Goal: Task Accomplishment & Management: Complete application form

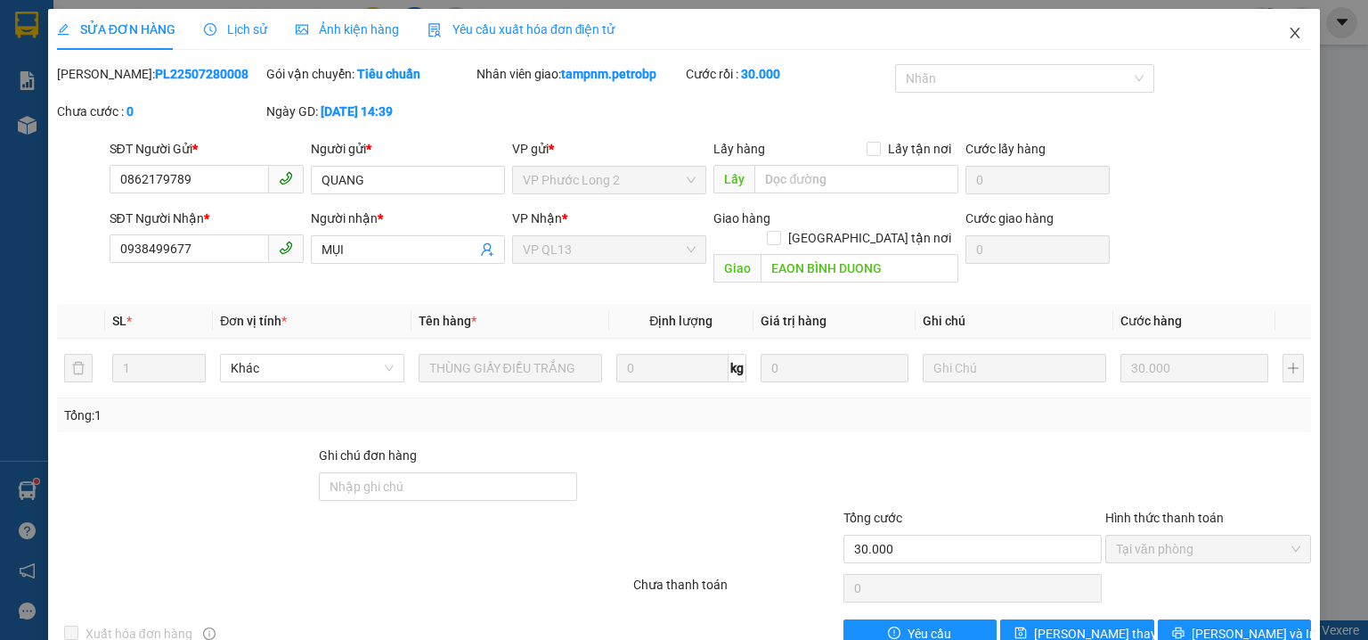
click at [1289, 32] on icon "close" at bounding box center [1295, 33] width 14 height 14
click at [1288, 29] on icon "close" at bounding box center [1295, 33] width 14 height 14
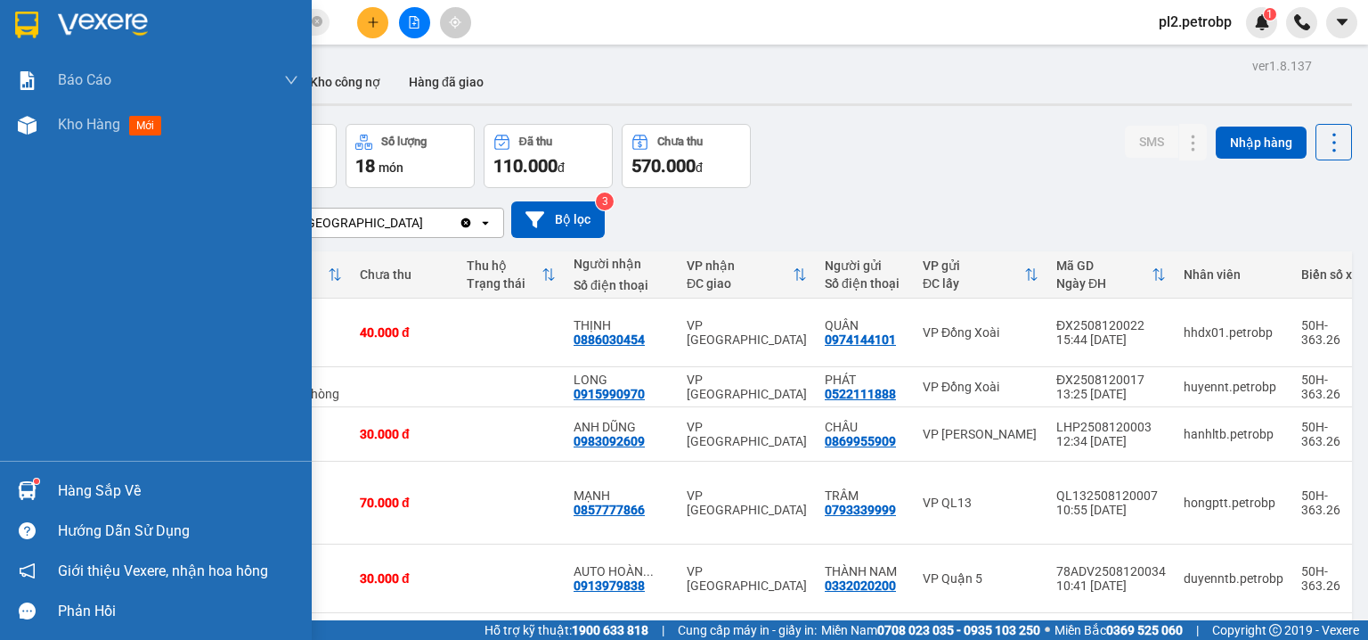
click at [31, 488] on img at bounding box center [27, 490] width 19 height 19
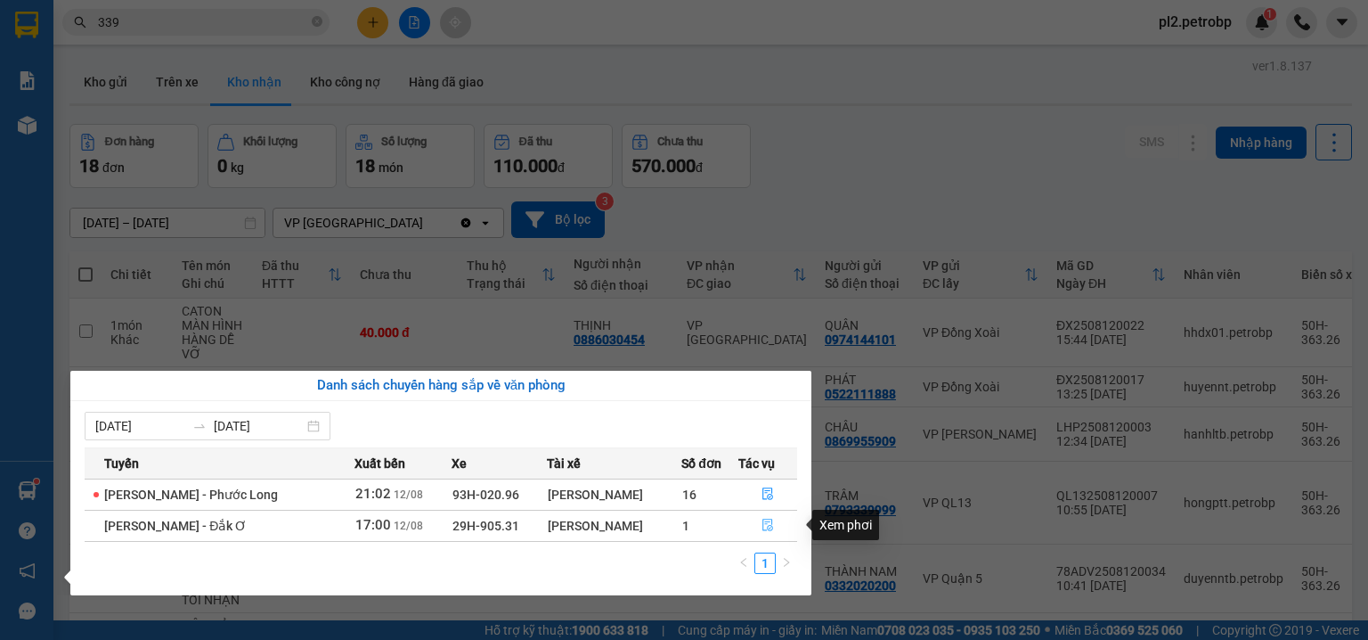
click at [765, 516] on button "button" at bounding box center [768, 525] width 58 height 29
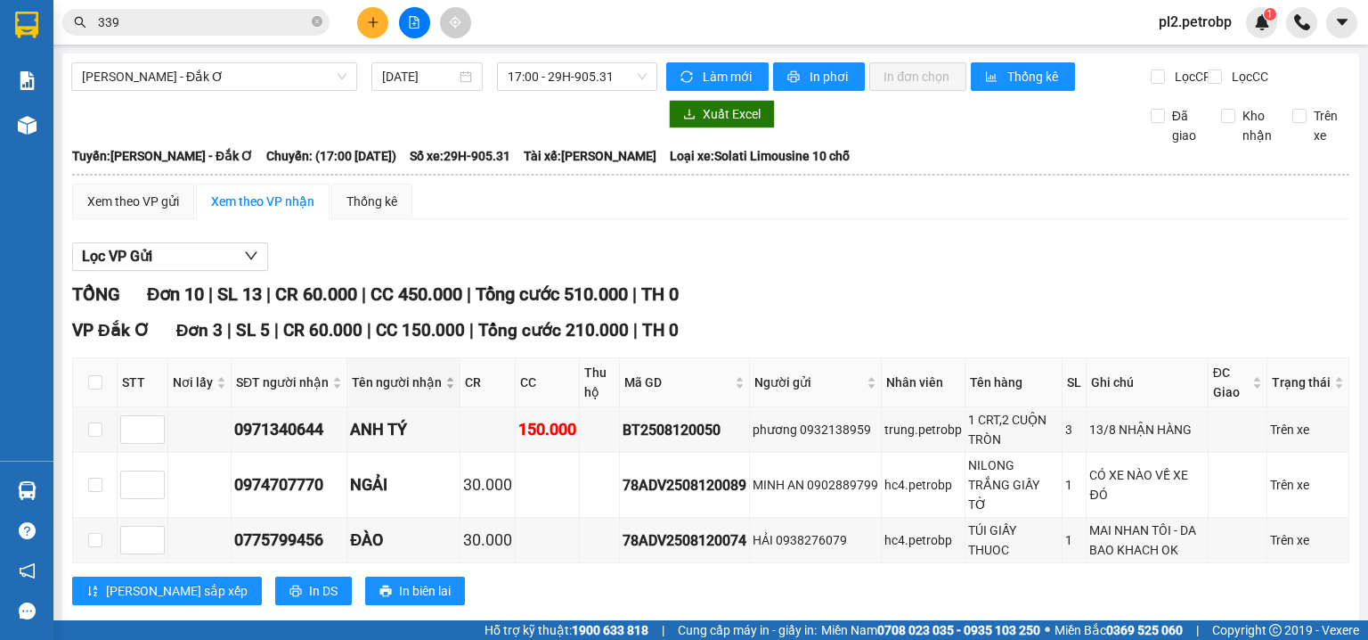
scroll to position [285, 0]
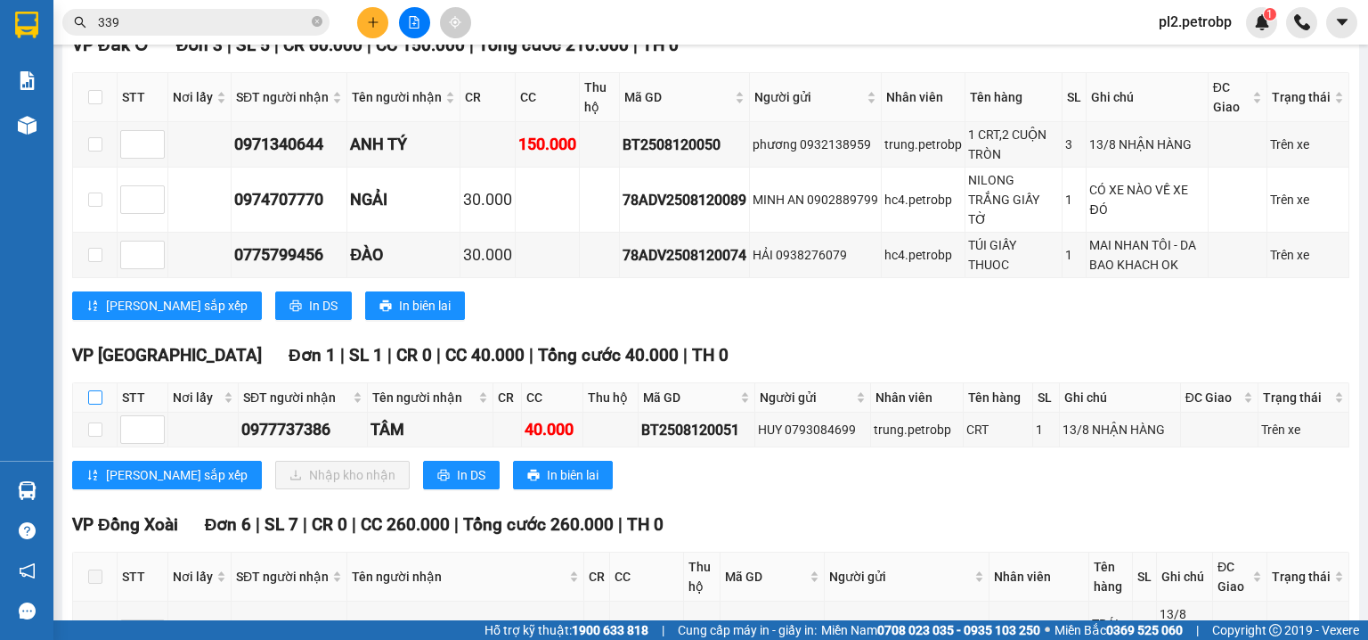
click at [93, 404] on input "checkbox" at bounding box center [95, 397] width 14 height 14
checkbox input "true"
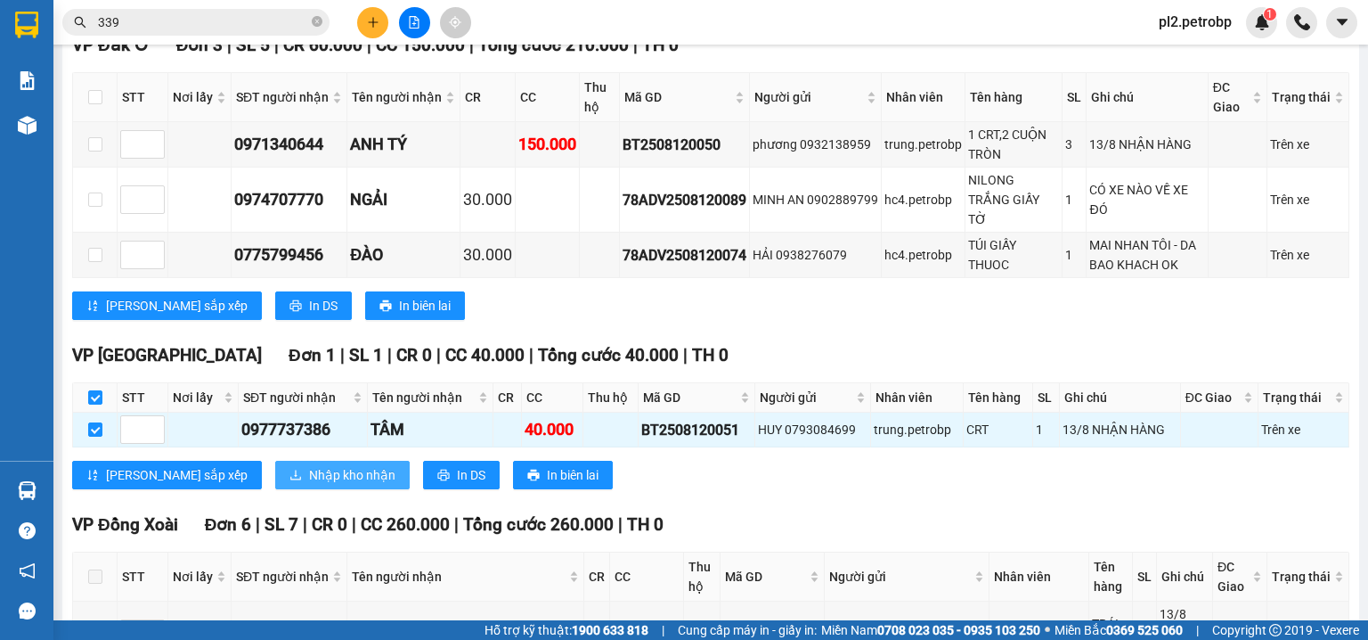
click at [309, 485] on span "Nhập kho nhận" at bounding box center [352, 475] width 86 height 20
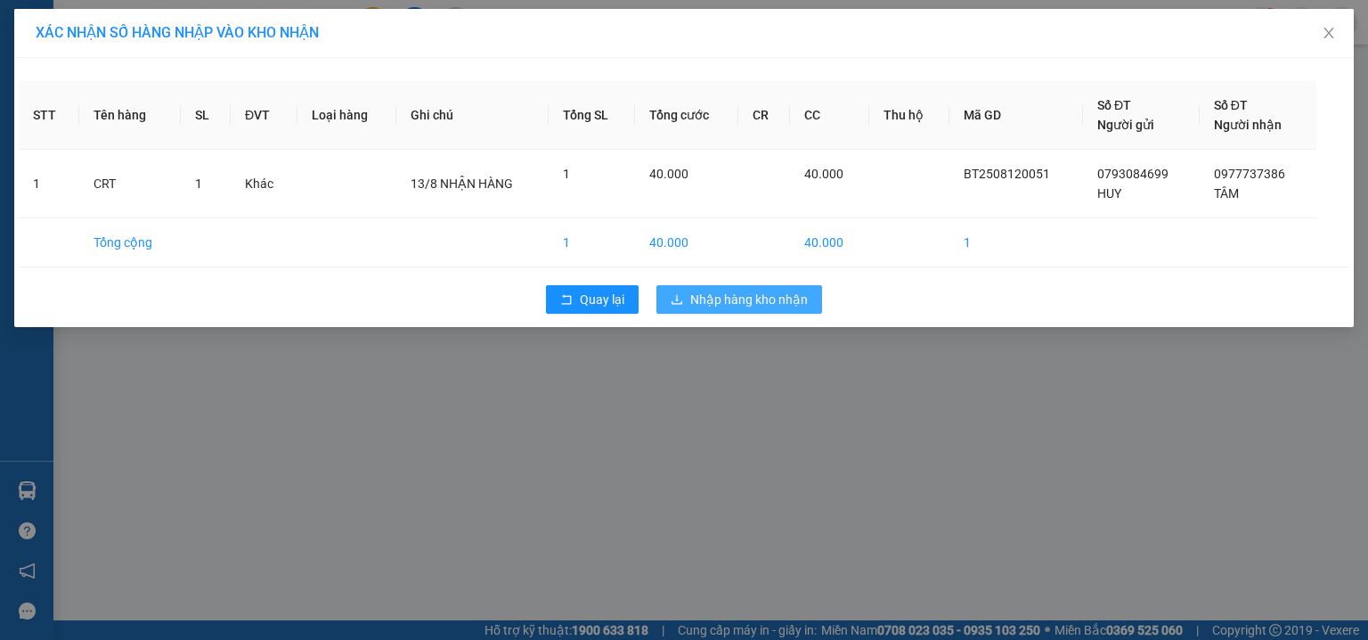
click at [737, 291] on span "Nhập hàng kho nhận" at bounding box center [749, 299] width 118 height 20
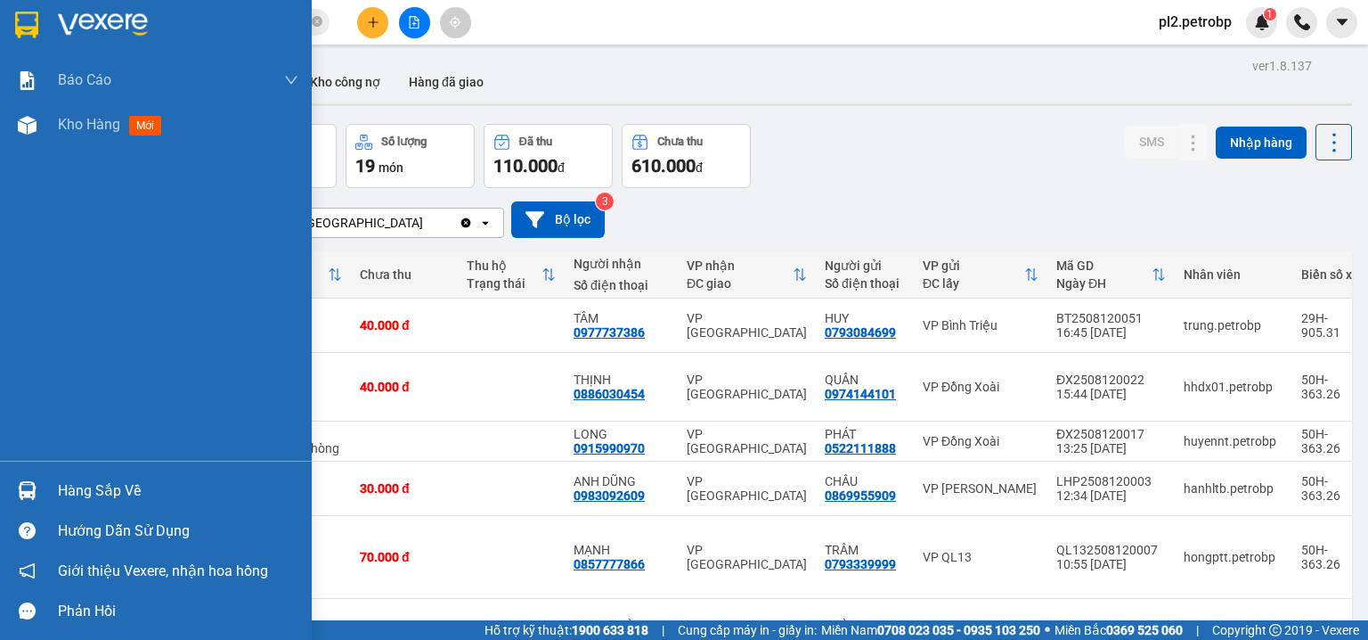
click at [80, 483] on div "Hàng sắp về" at bounding box center [178, 490] width 240 height 27
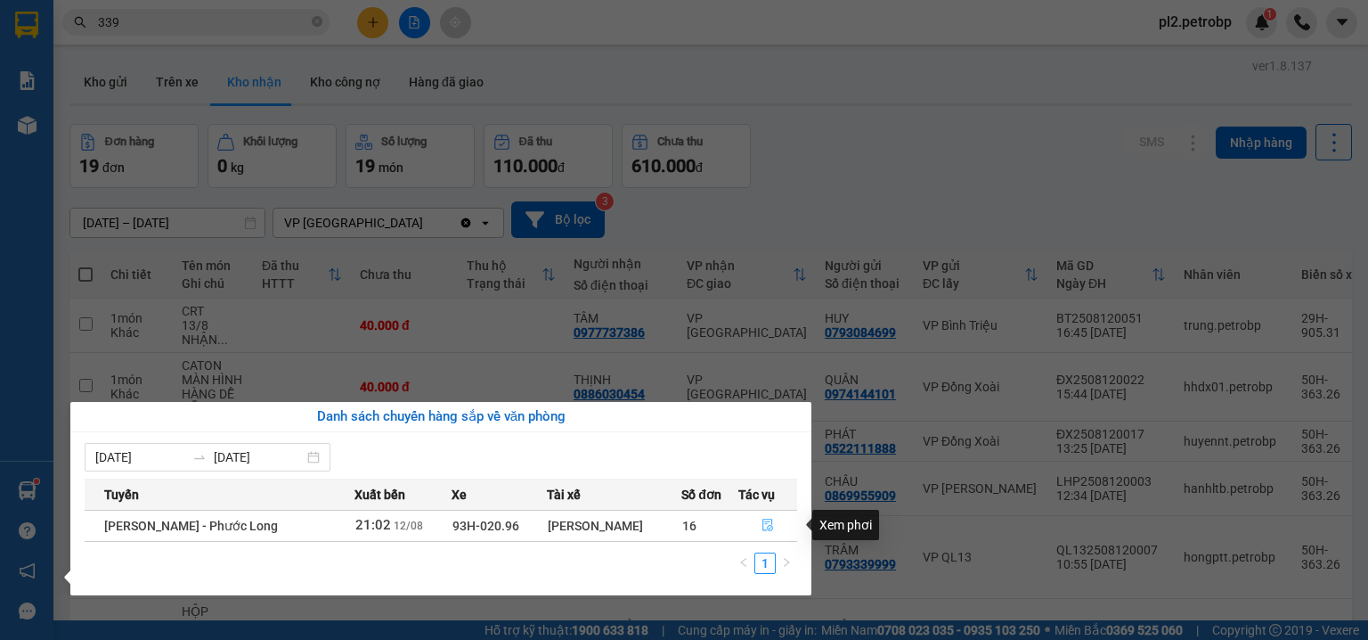
click at [762, 522] on icon "file-done" at bounding box center [768, 524] width 12 height 12
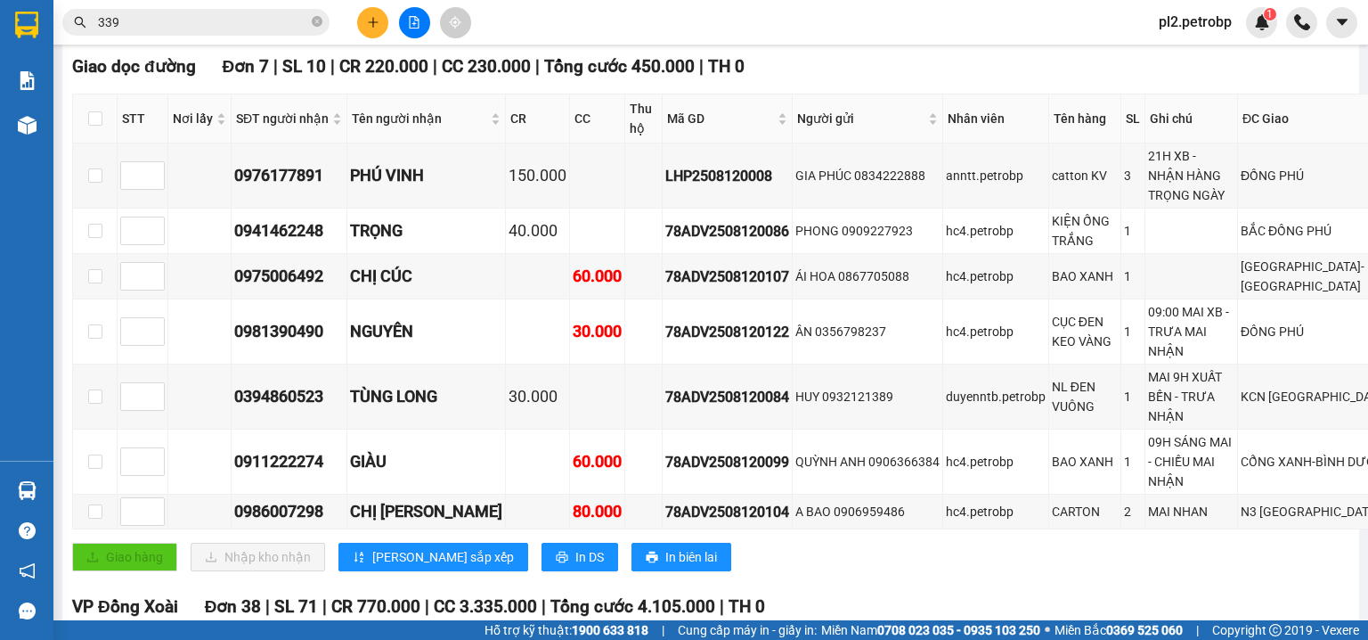
scroll to position [153, 0]
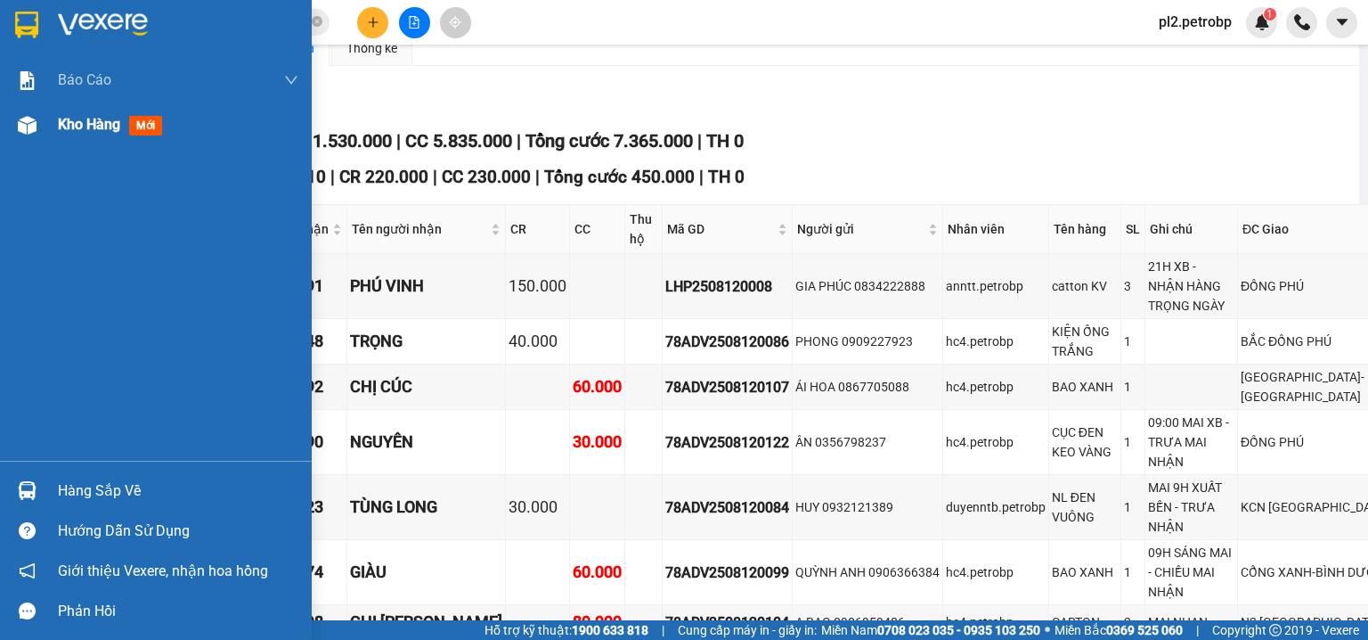
click at [89, 119] on span "Kho hàng" at bounding box center [89, 124] width 62 height 17
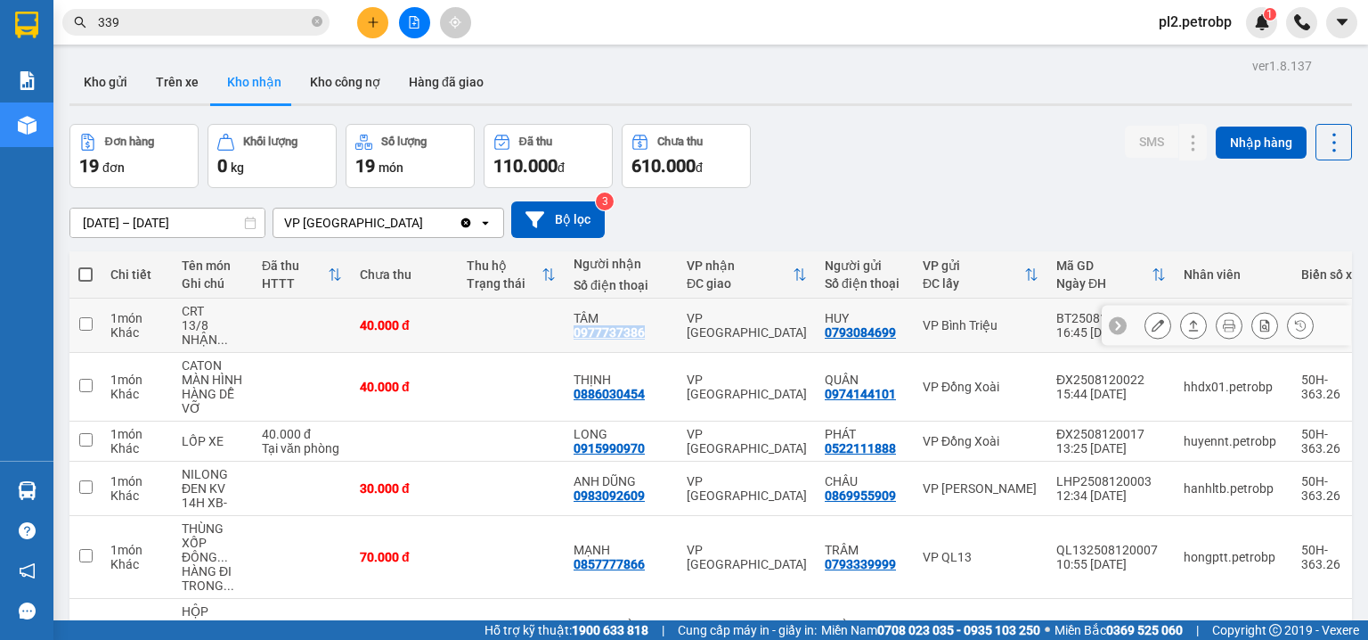
drag, startPoint x: 649, startPoint y: 327, endPoint x: 568, endPoint y: 324, distance: 81.1
click at [568, 324] on td "TÂM 0977737386" at bounding box center [621, 325] width 113 height 54
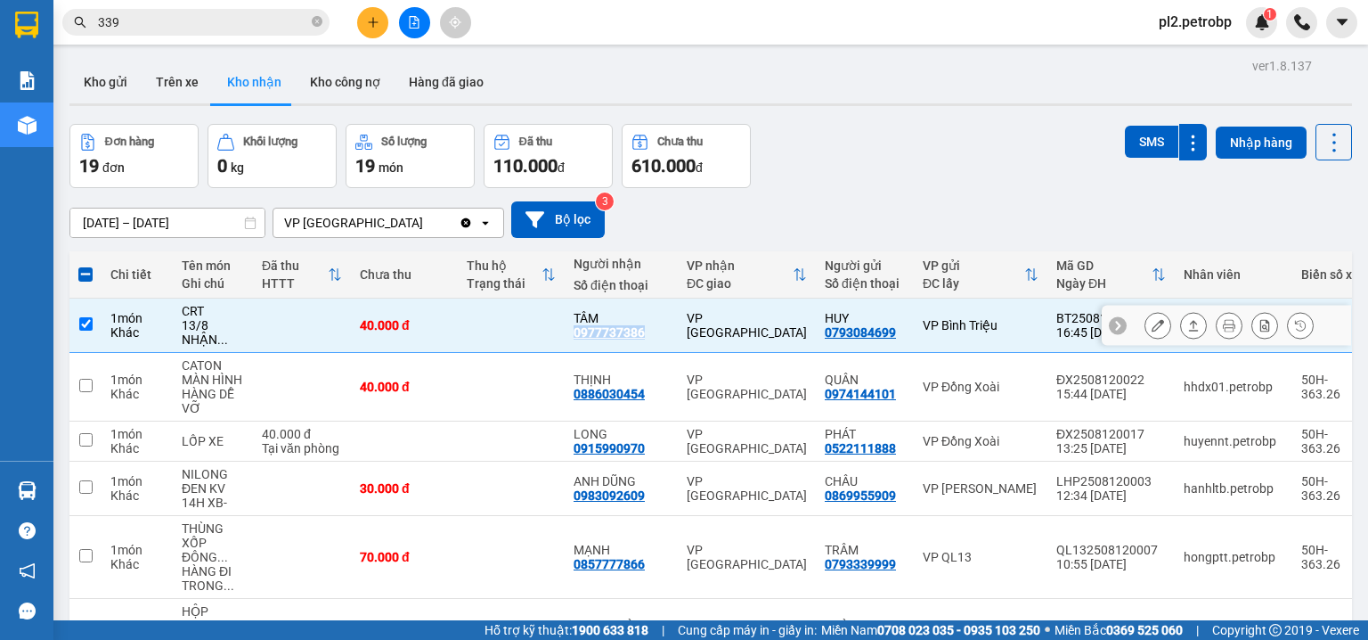
copy div "0977737386"
click at [481, 310] on td at bounding box center [511, 325] width 107 height 54
checkbox input "false"
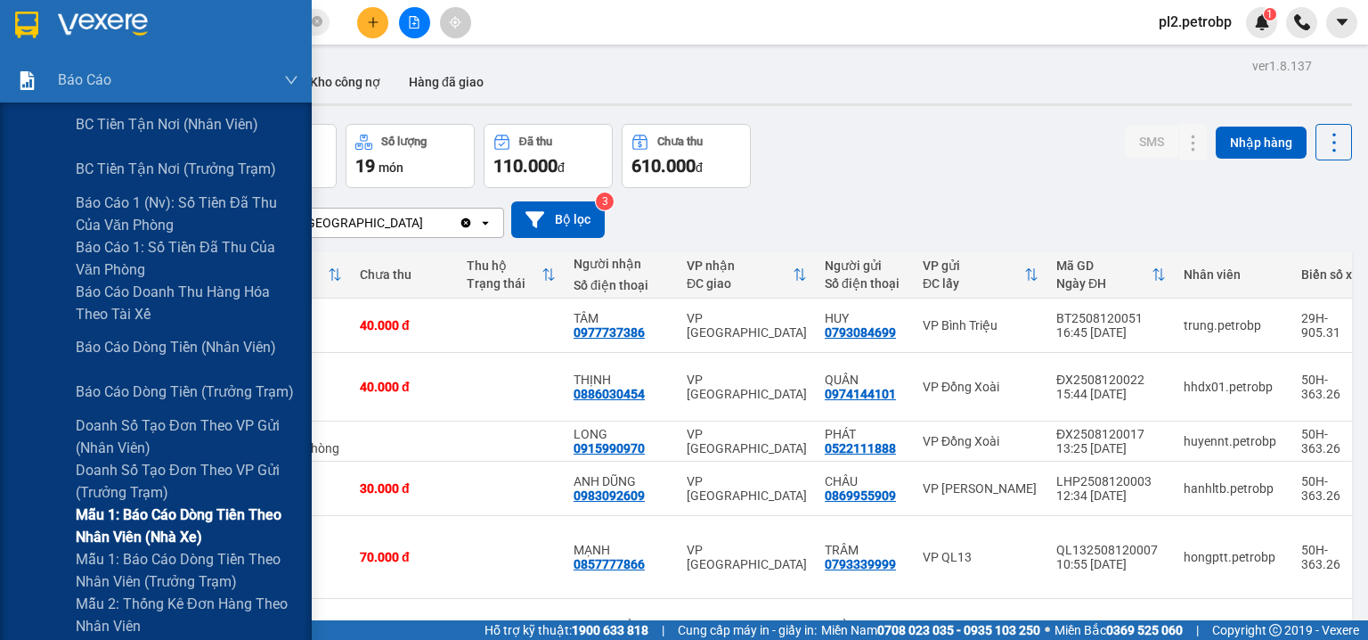
scroll to position [94, 0]
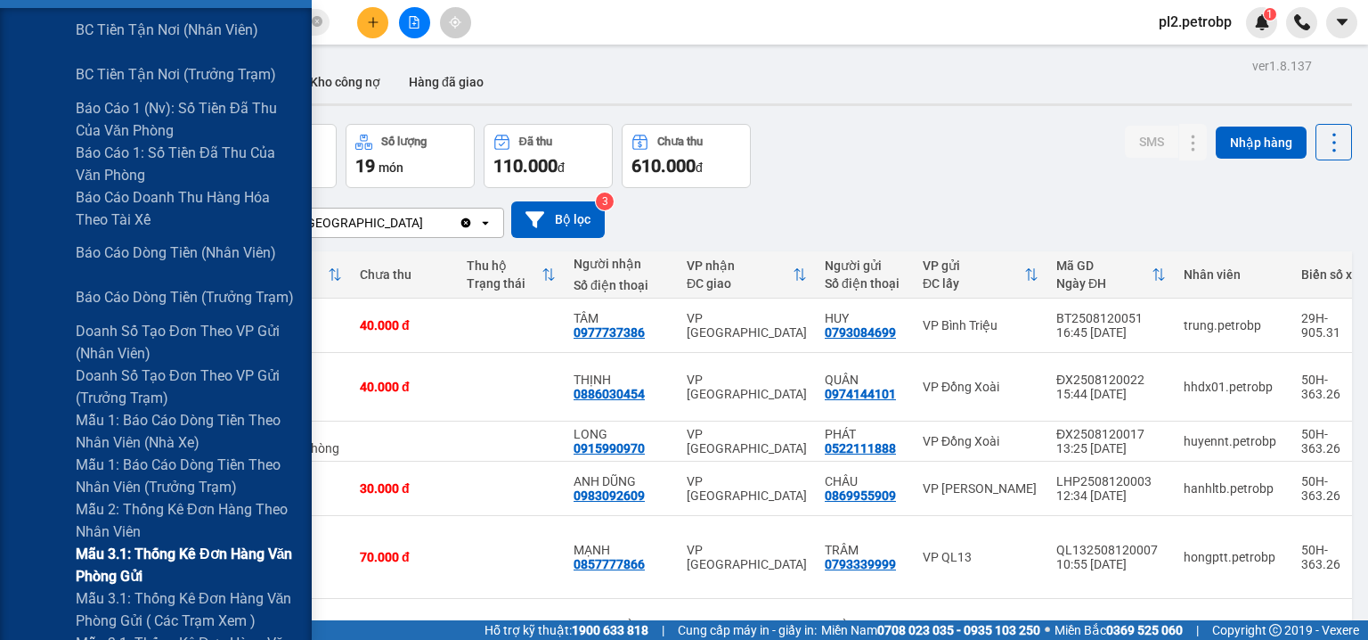
click at [134, 550] on span "Mẫu 3.1: Thống kê đơn hàng văn phòng gửi" at bounding box center [187, 564] width 223 height 45
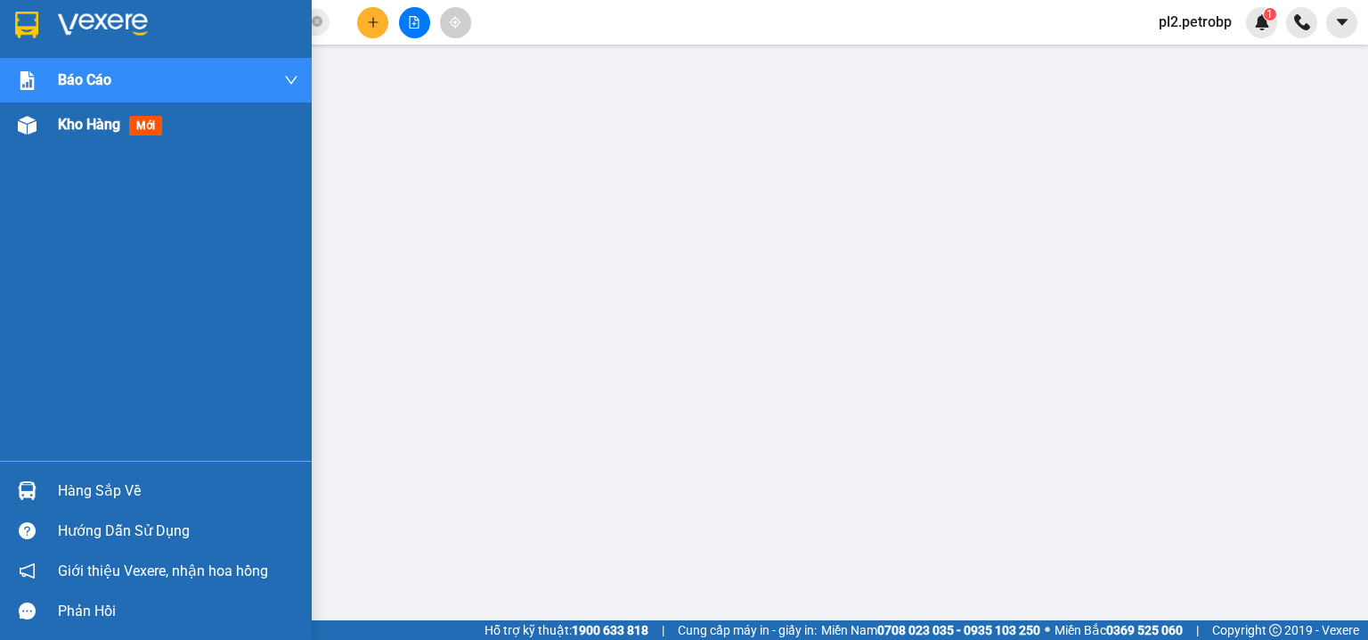
click at [85, 112] on div "Kho hàng mới" at bounding box center [178, 124] width 240 height 45
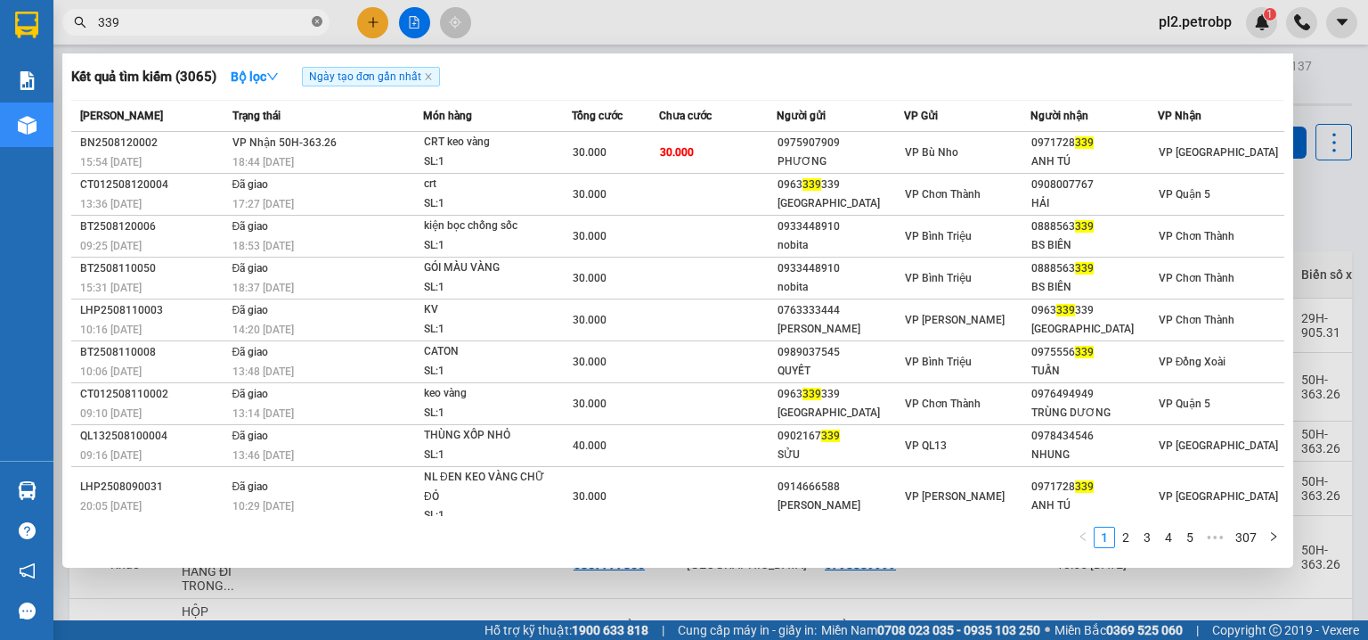
click at [319, 21] on icon "close-circle" at bounding box center [317, 21] width 11 height 11
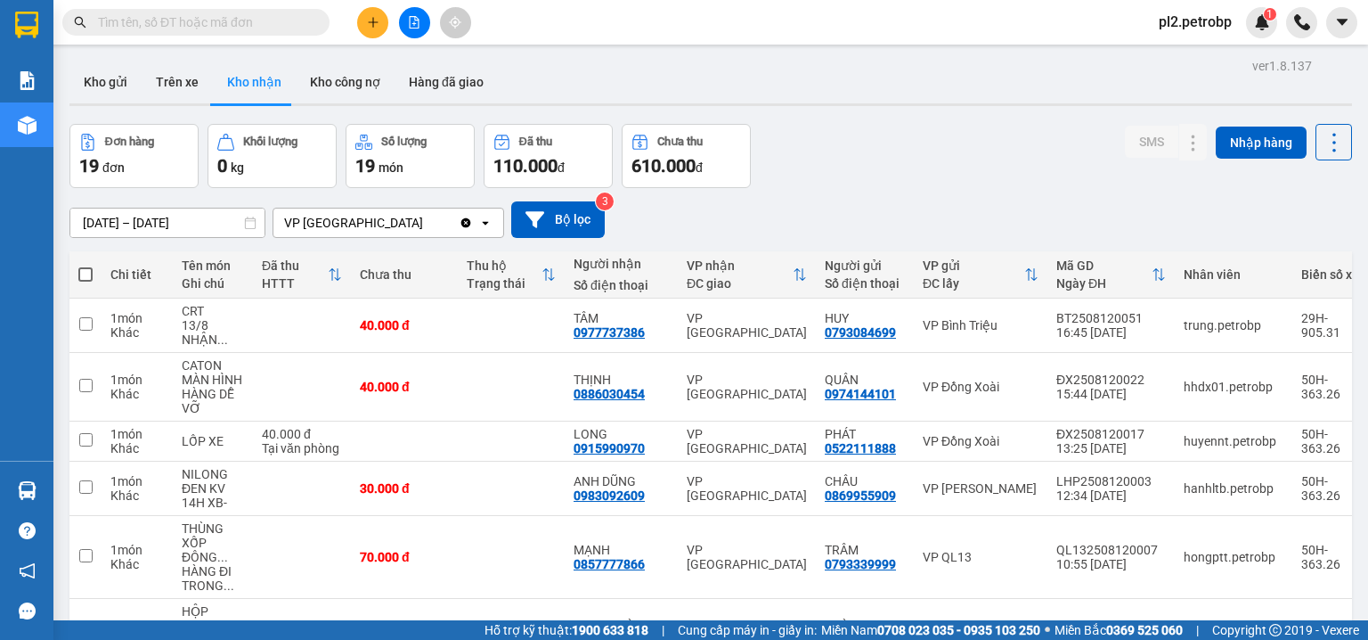
click at [279, 31] on span at bounding box center [195, 22] width 267 height 27
click at [248, 22] on input "text" at bounding box center [203, 22] width 210 height 20
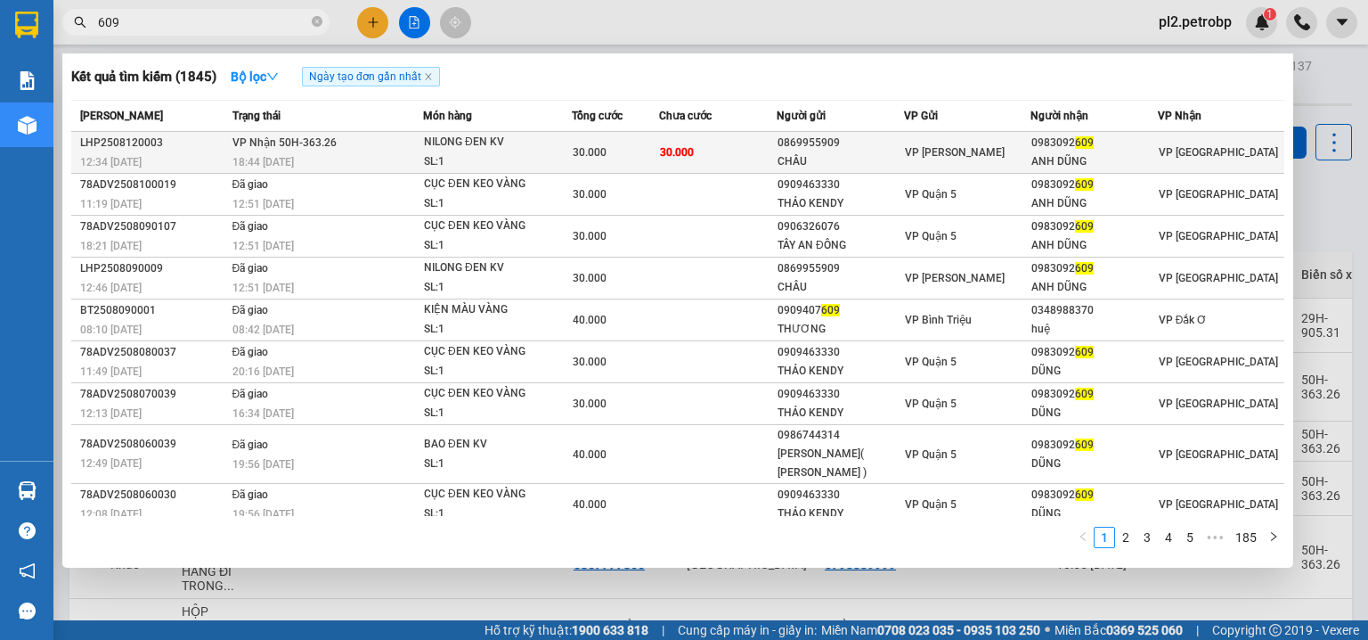
type input "609"
click at [1014, 149] on div "VP [PERSON_NAME]" at bounding box center [968, 153] width 126 height 20
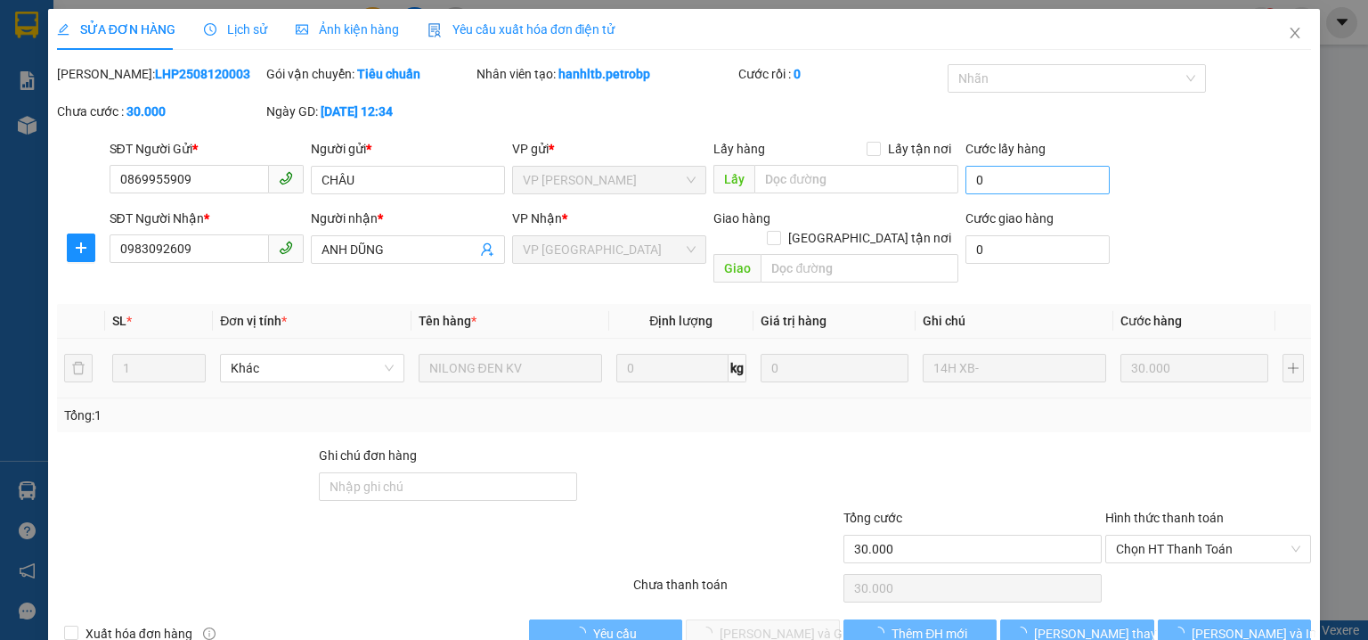
type input "0869955909"
type input "CHÂU"
type input "0983092609"
type input "ANH DŨNG"
type input "30.000"
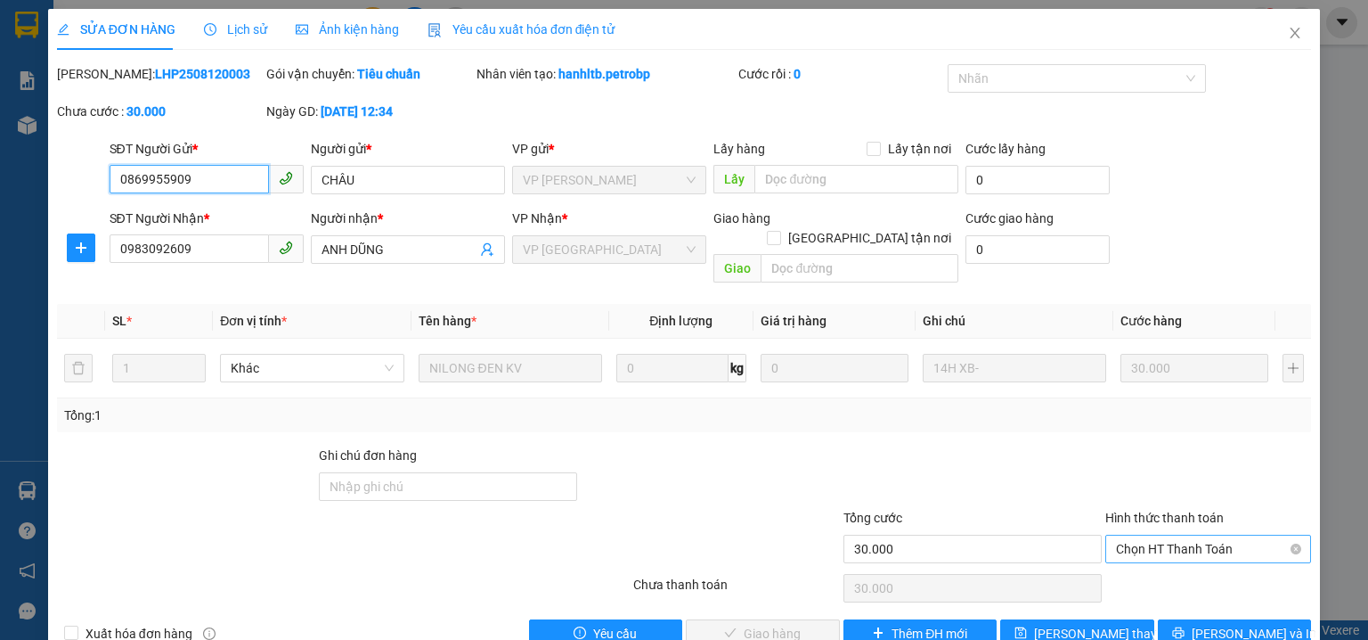
click at [1161, 535] on span "Chọn HT Thanh Toán" at bounding box center [1208, 548] width 184 height 27
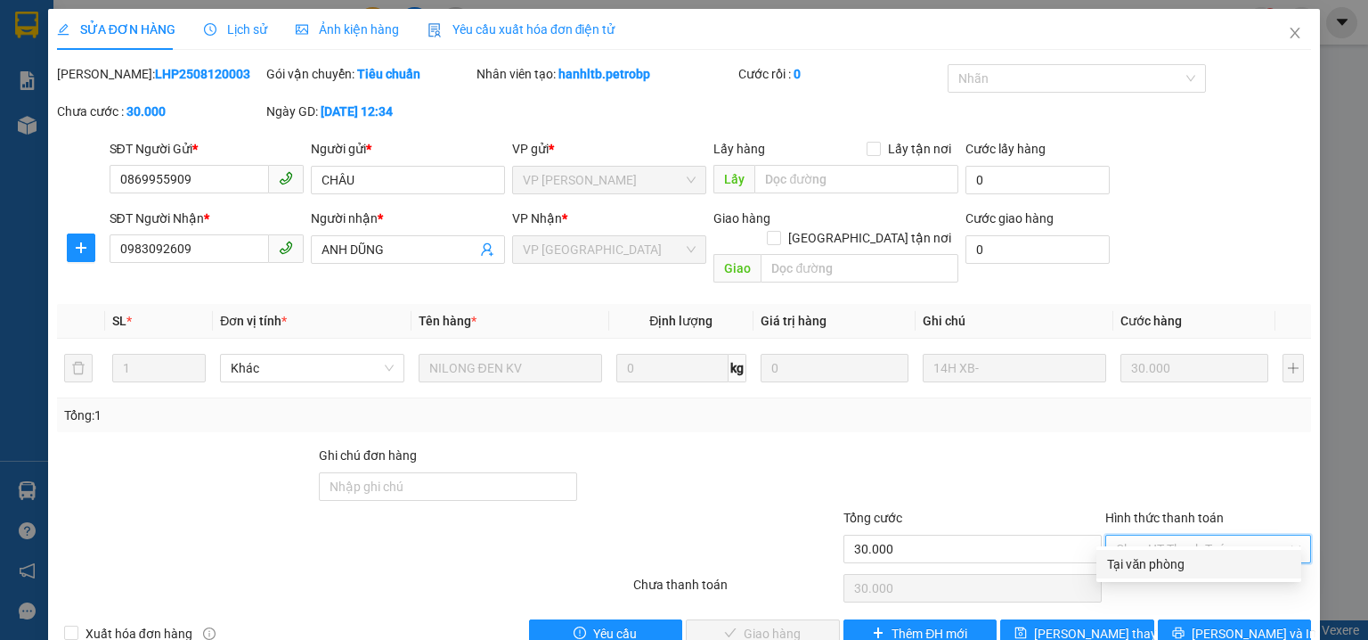
drag, startPoint x: 1154, startPoint y: 563, endPoint x: 1068, endPoint y: 589, distance: 90.2
click at [1153, 564] on div "Tại văn phòng" at bounding box center [1198, 564] width 183 height 20
type input "0"
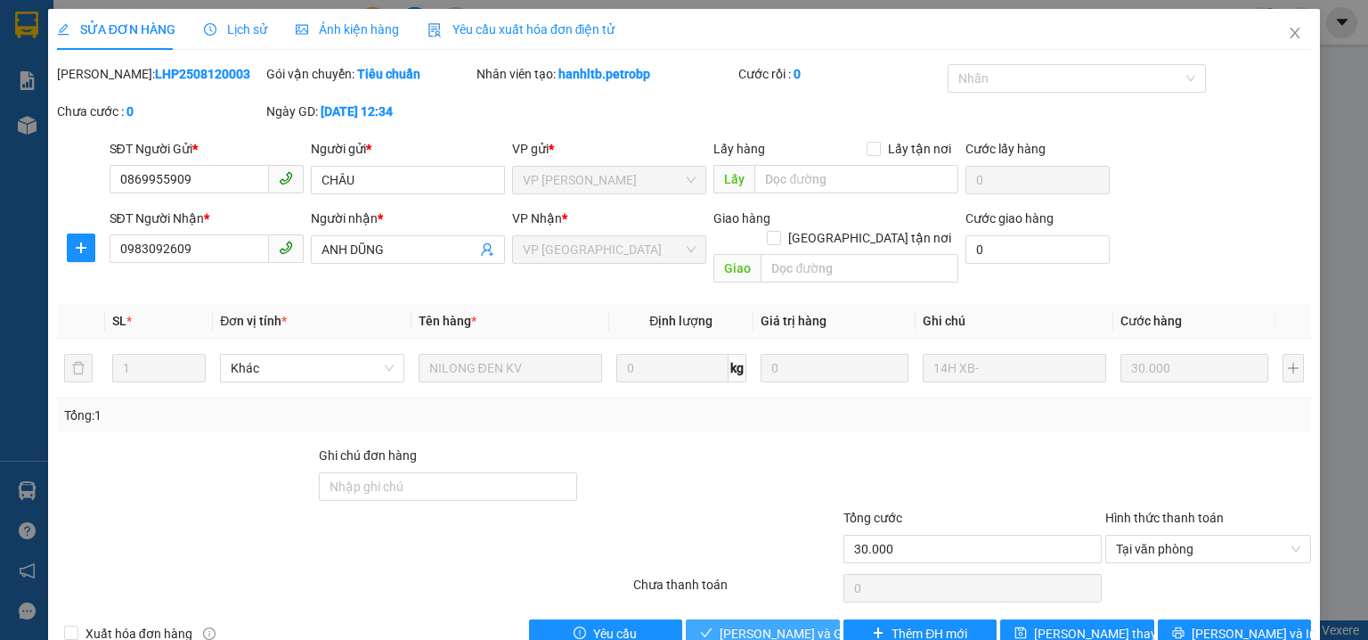
click at [791, 623] on span "Lưu và Giao hàng" at bounding box center [805, 633] width 171 height 20
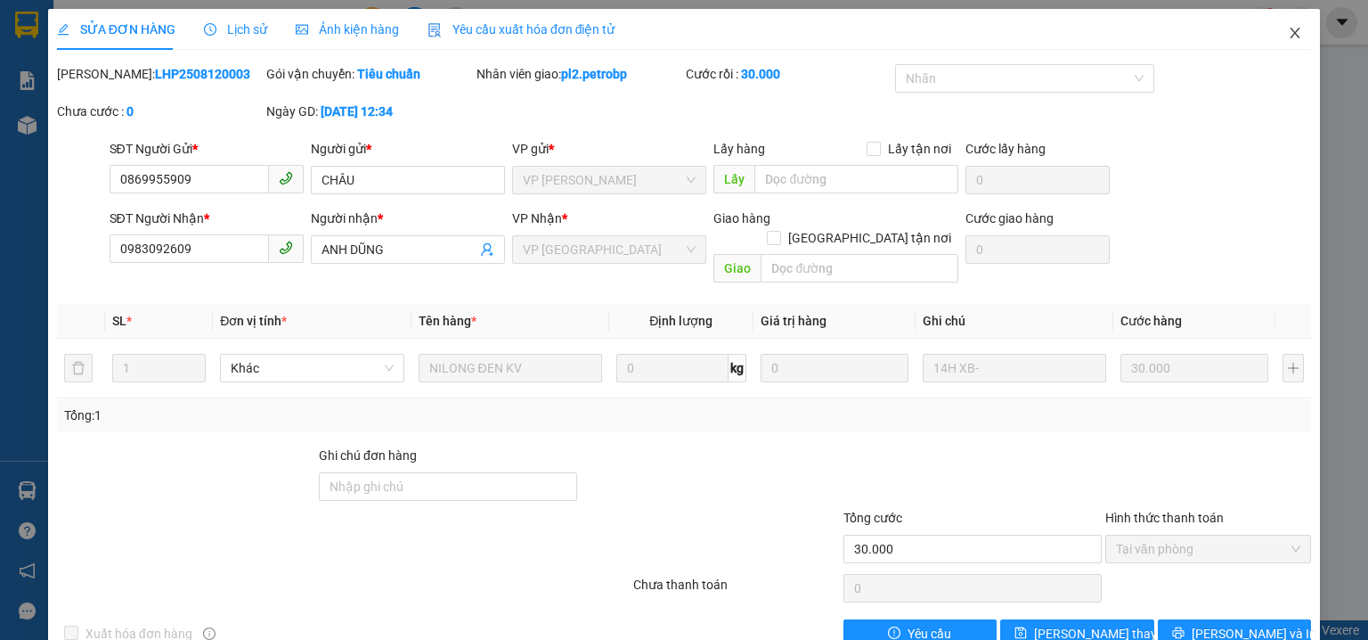
drag, startPoint x: 1281, startPoint y: 29, endPoint x: 1297, endPoint y: 5, distance: 28.2
click at [1282, 25] on span "Close" at bounding box center [1295, 34] width 50 height 50
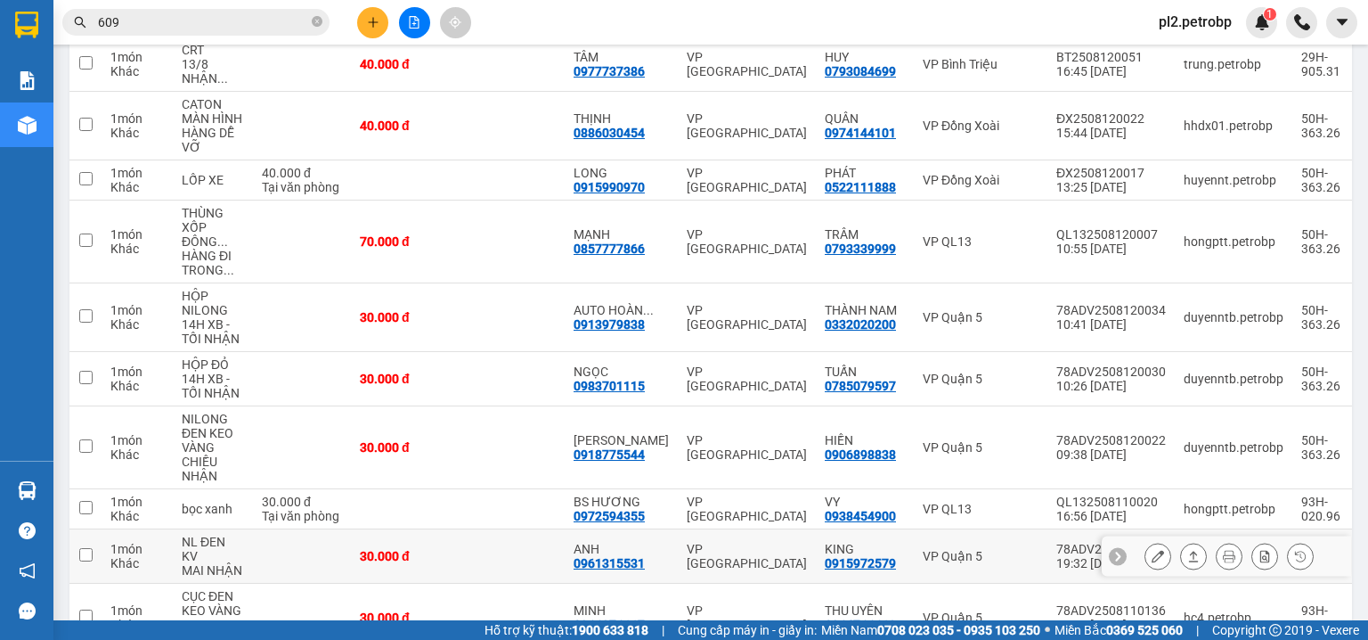
scroll to position [356, 0]
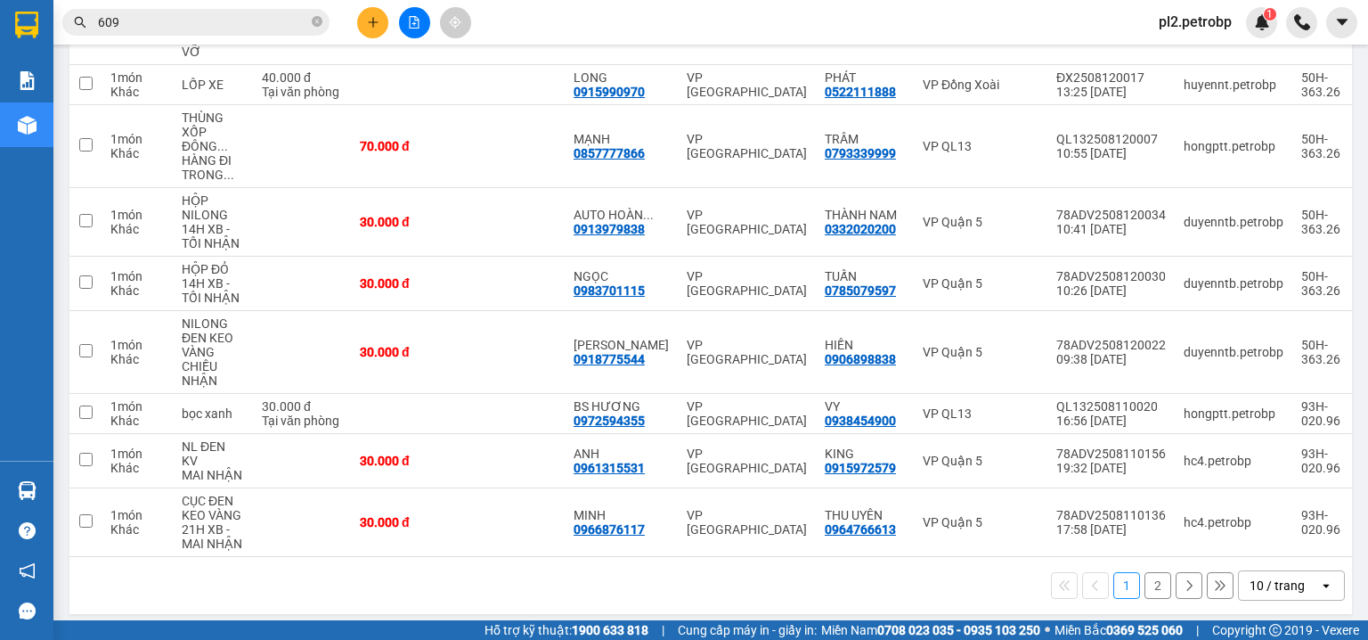
click at [1145, 572] on button "2" at bounding box center [1158, 585] width 27 height 27
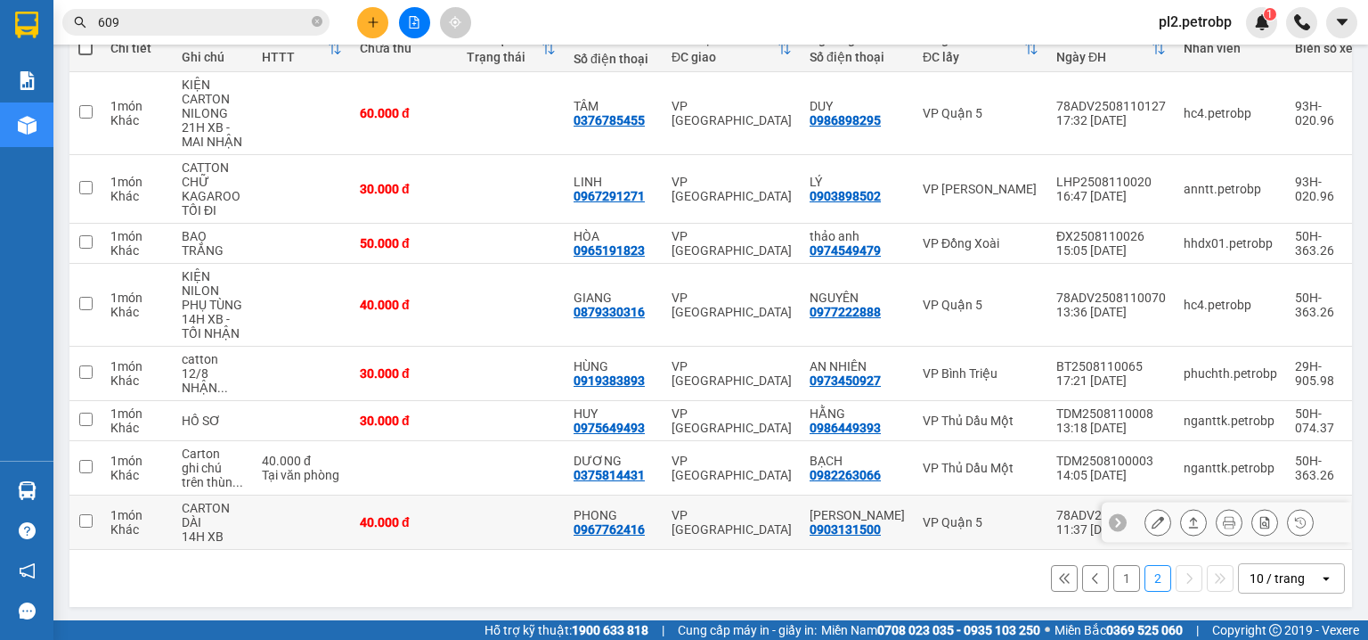
scroll to position [36, 0]
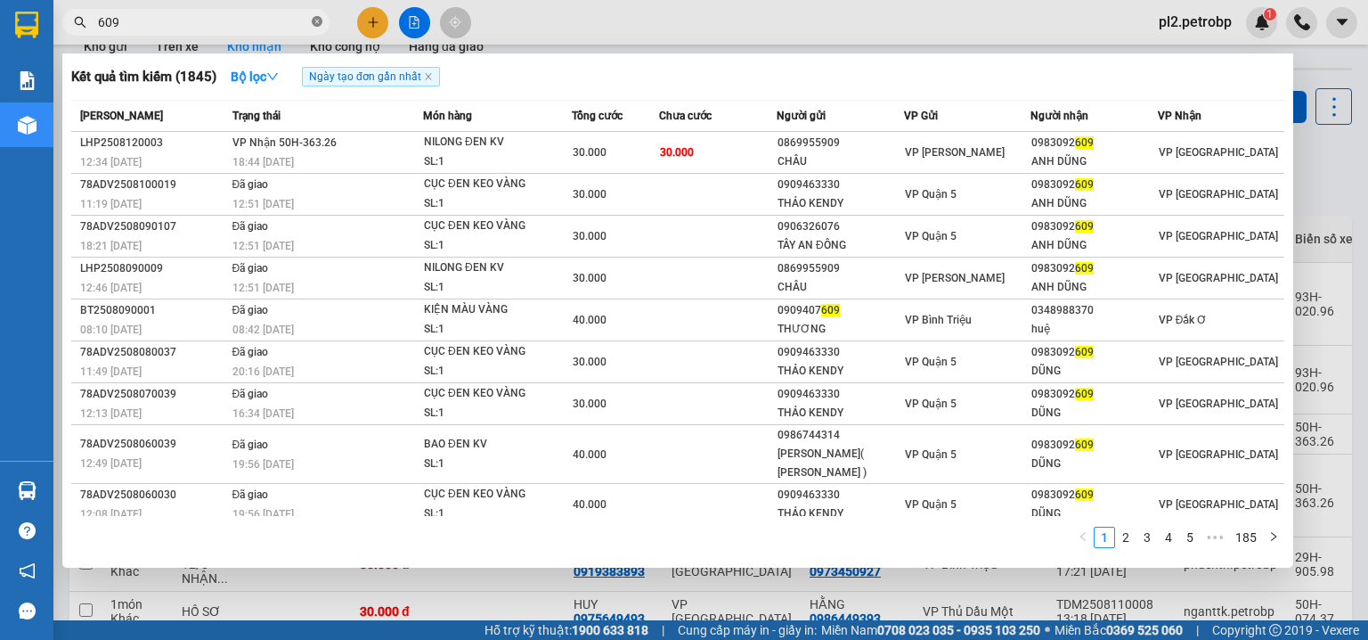
click at [317, 18] on icon "close-circle" at bounding box center [317, 21] width 11 height 11
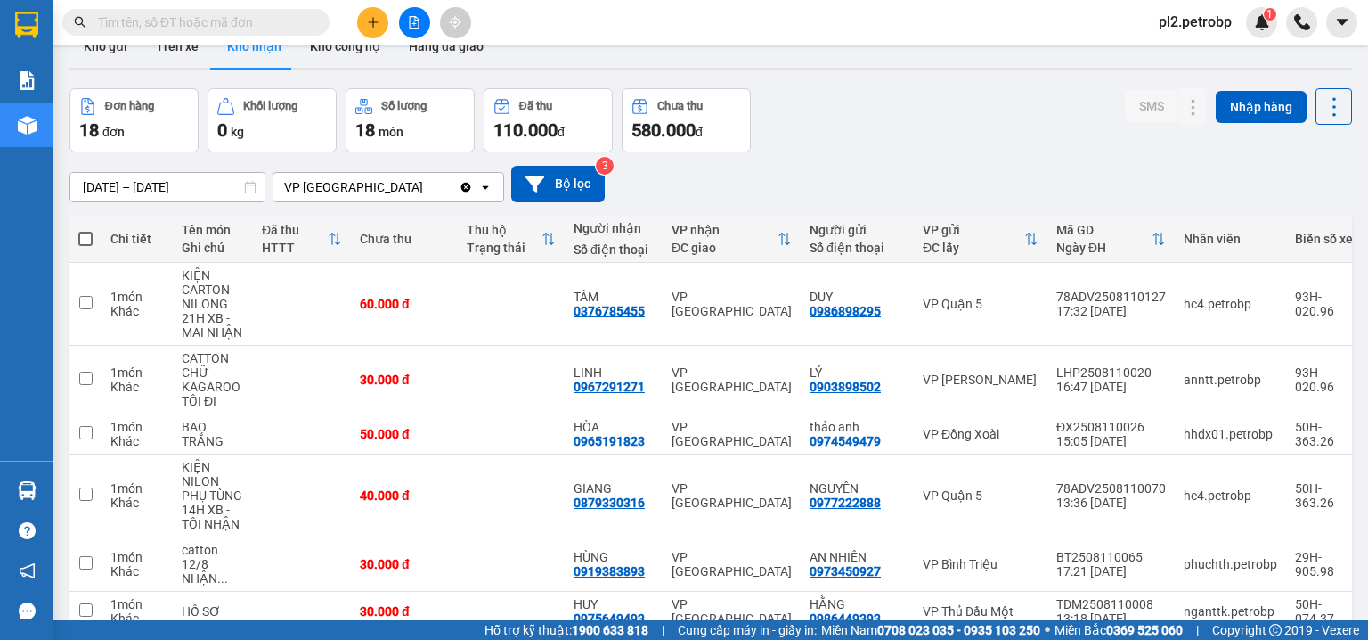
click at [179, 33] on span at bounding box center [195, 22] width 267 height 27
click at [189, 26] on input "text" at bounding box center [203, 22] width 210 height 20
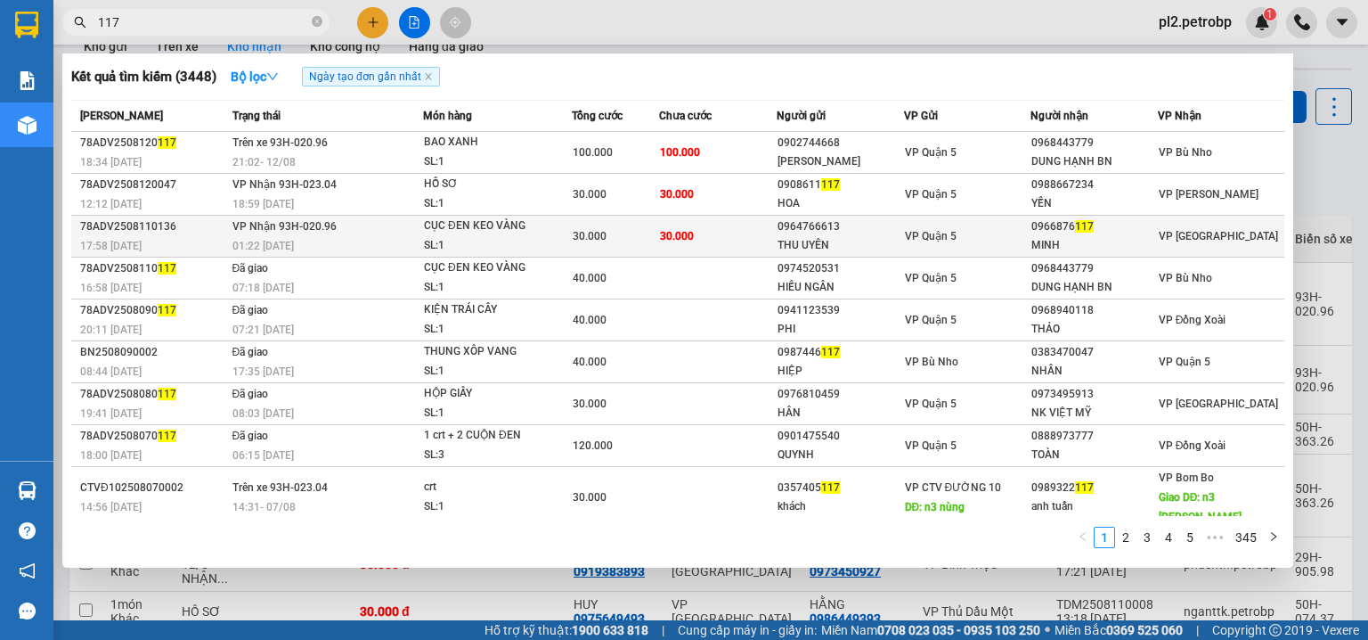
type input "117"
click at [850, 243] on div "THU UYÊN" at bounding box center [841, 245] width 126 height 19
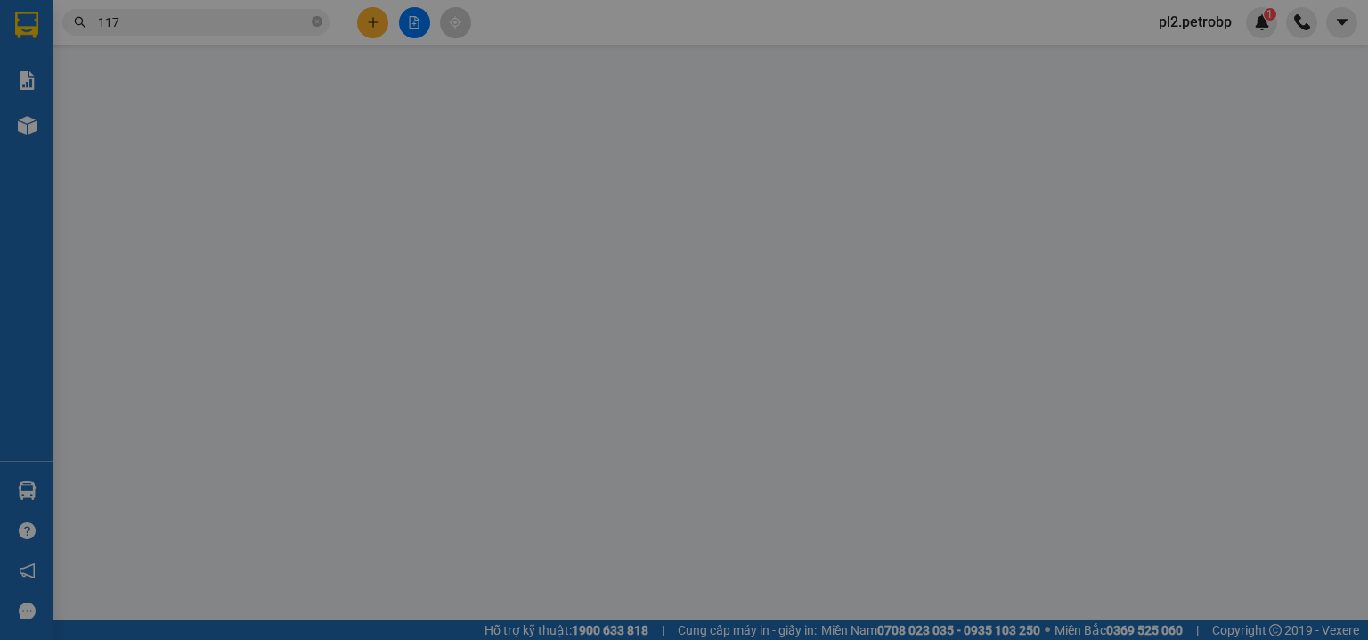
type input "0964766613"
type input "THU UYÊN"
type input "0966876117"
type input "MINH"
type input "30.000"
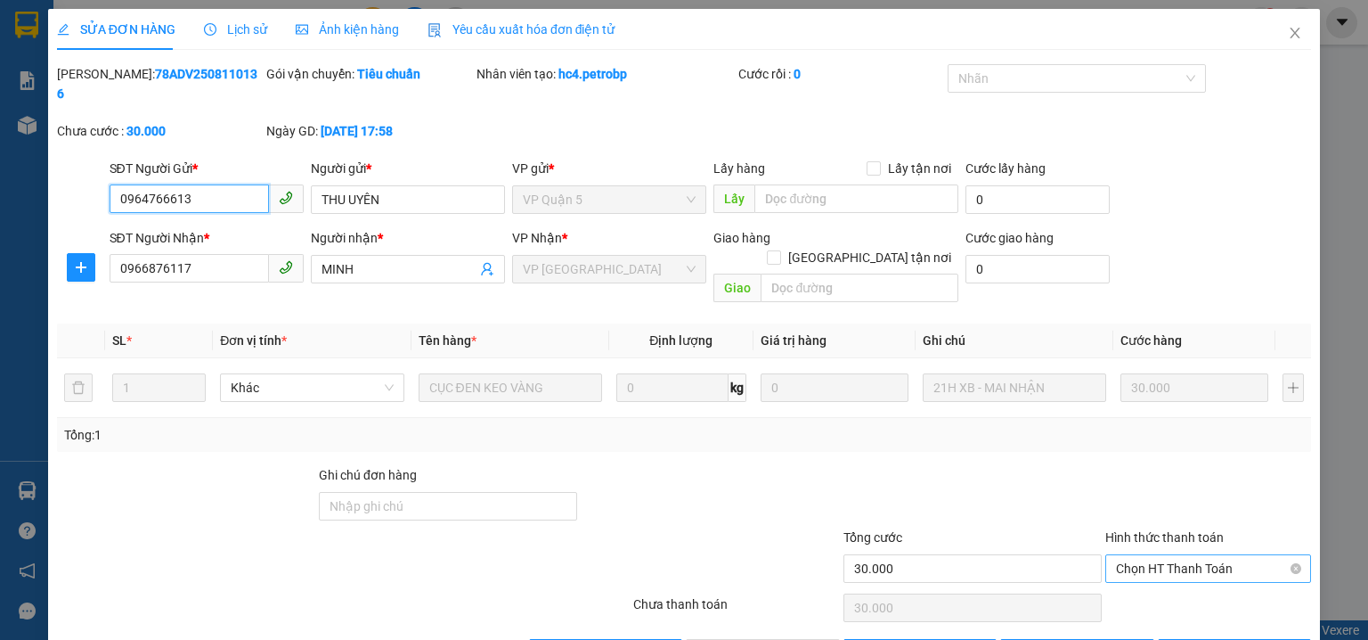
click at [1161, 555] on span "Chọn HT Thanh Toán" at bounding box center [1208, 568] width 184 height 27
drag, startPoint x: 1160, startPoint y: 550, endPoint x: 1134, endPoint y: 559, distance: 27.3
click at [1159, 552] on div "Tại văn phòng" at bounding box center [1198, 564] width 205 height 29
type input "0"
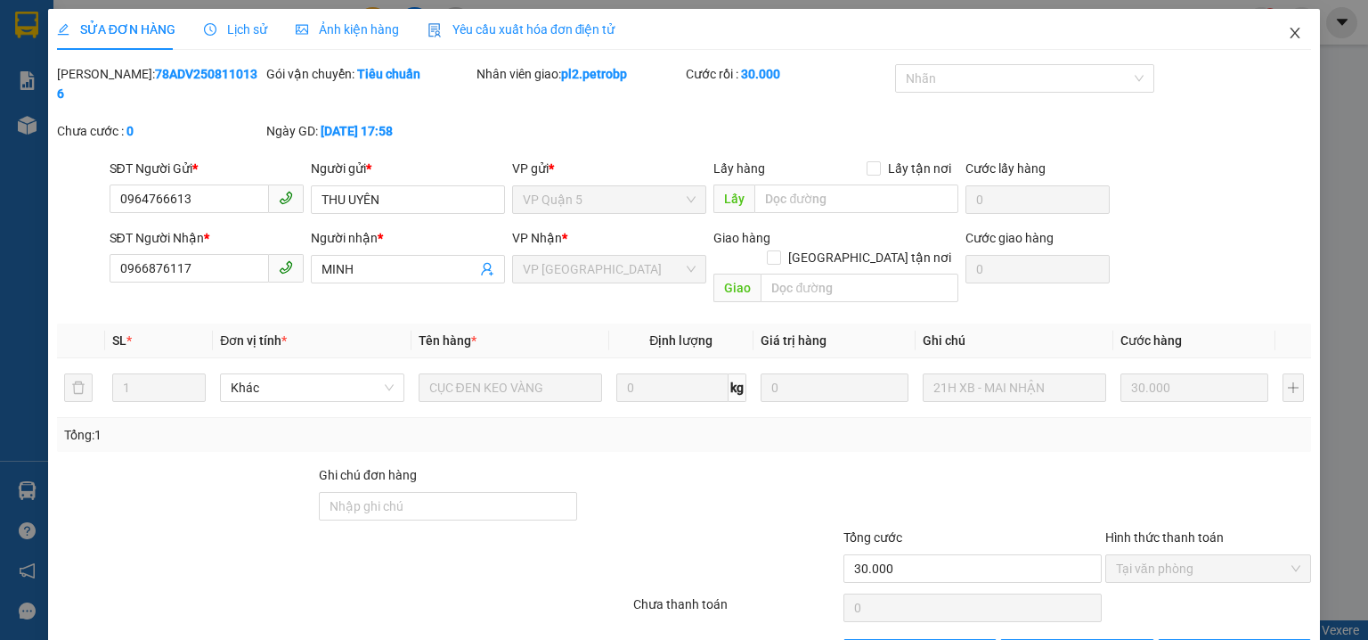
click at [1289, 39] on icon "close" at bounding box center [1295, 33] width 14 height 14
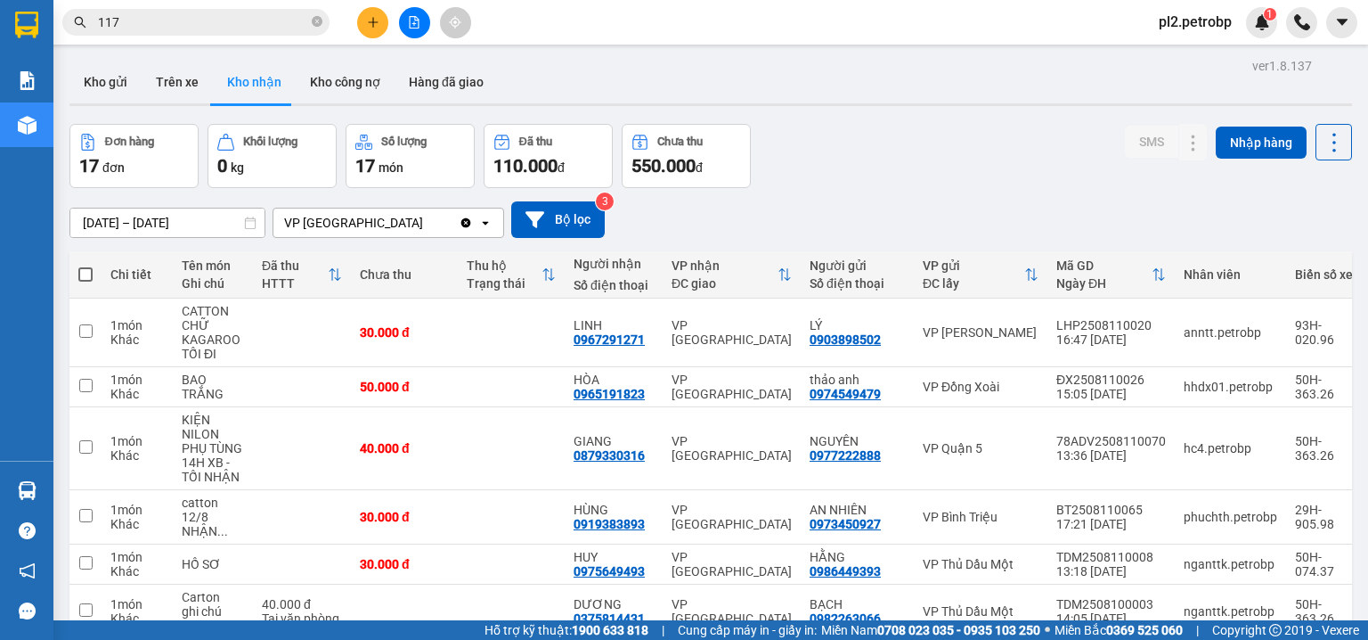
click at [121, 225] on input "10/08/2025 – 12/08/2025" at bounding box center [167, 222] width 194 height 29
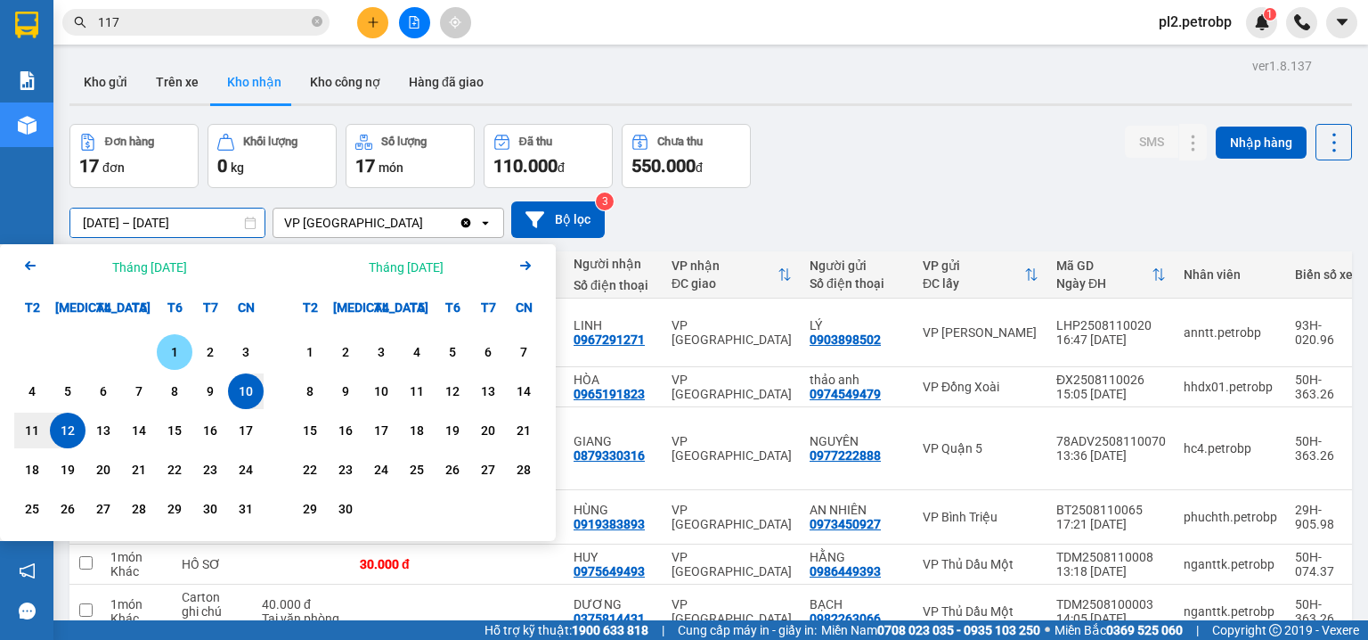
click at [174, 356] on div "1" at bounding box center [174, 351] width 25 height 21
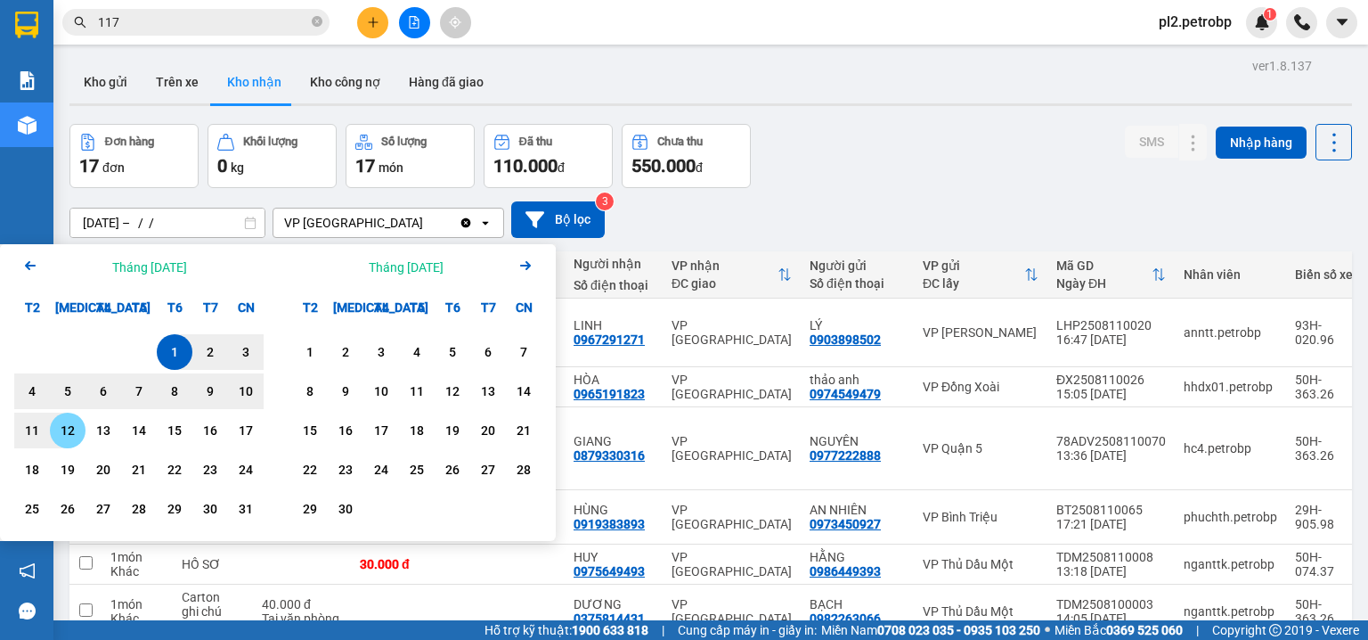
click at [71, 431] on div "12" at bounding box center [67, 430] width 25 height 21
type input "01/08/2025 – 12/08/2025"
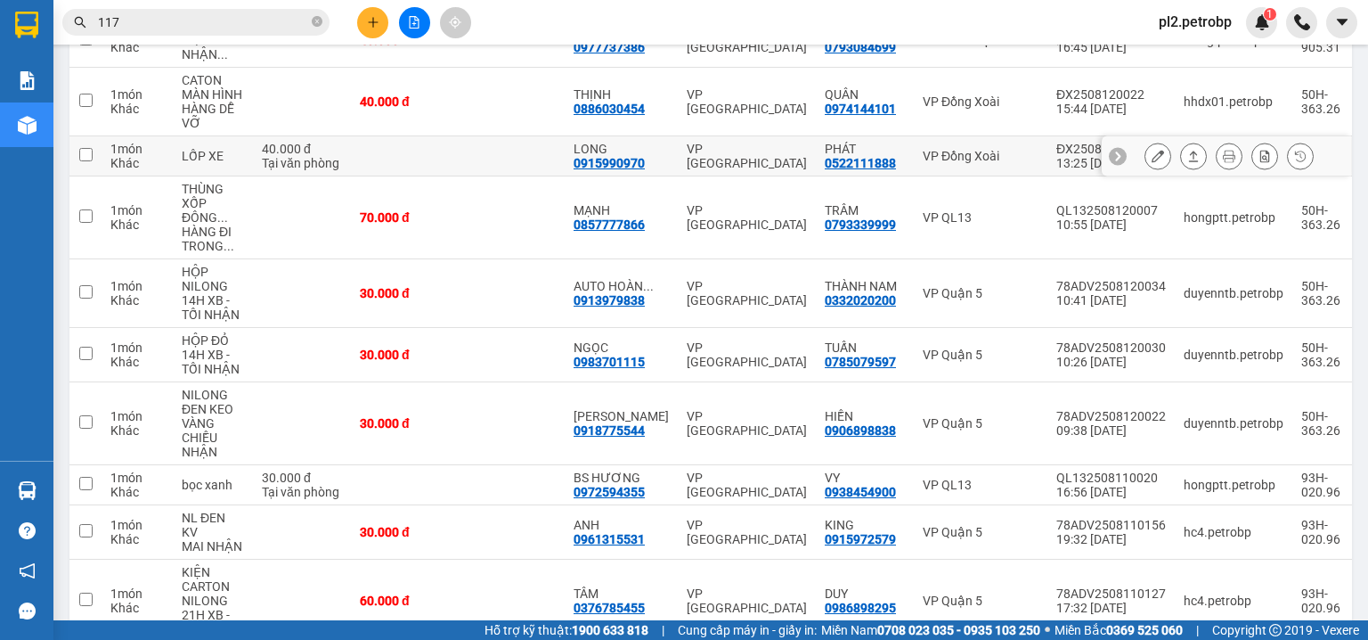
scroll to position [371, 0]
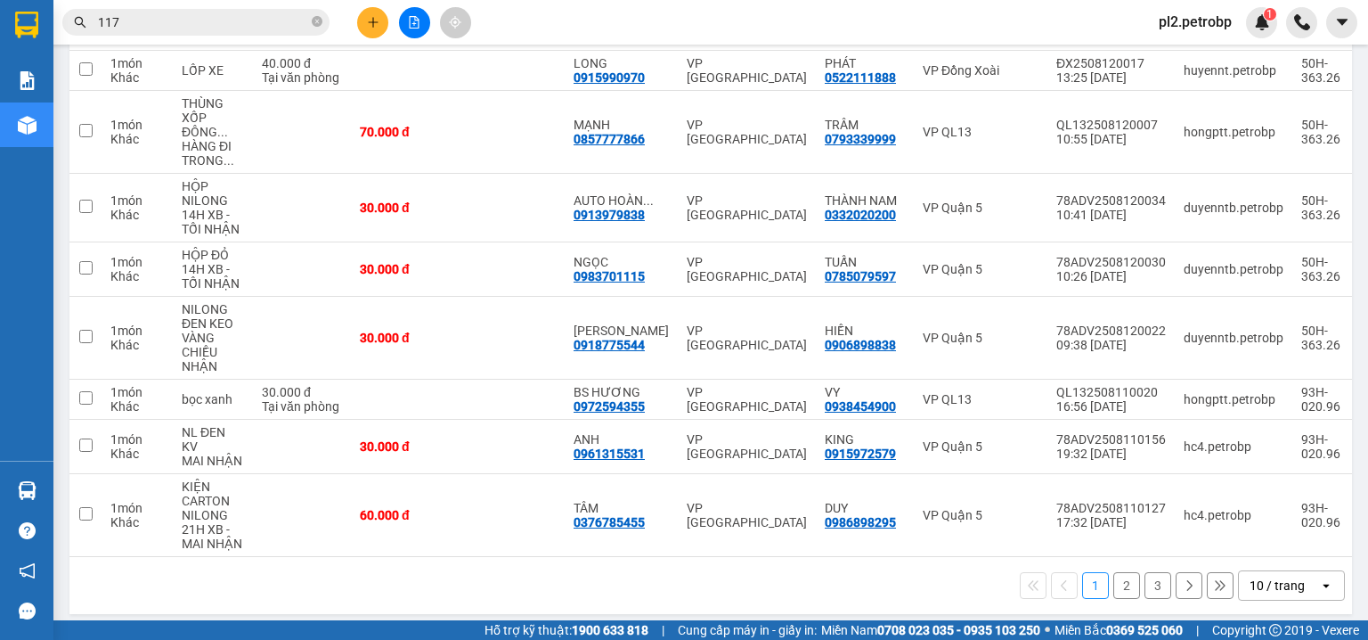
click at [1121, 577] on button "2" at bounding box center [1126, 585] width 27 height 27
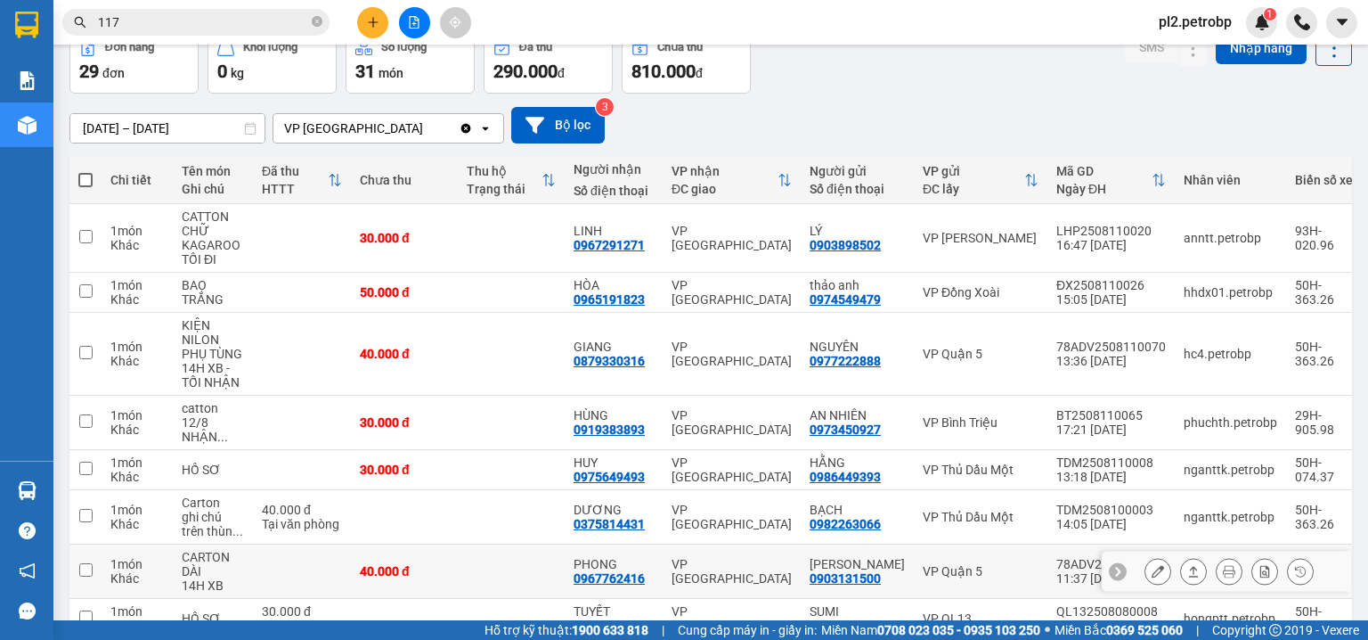
scroll to position [94, 0]
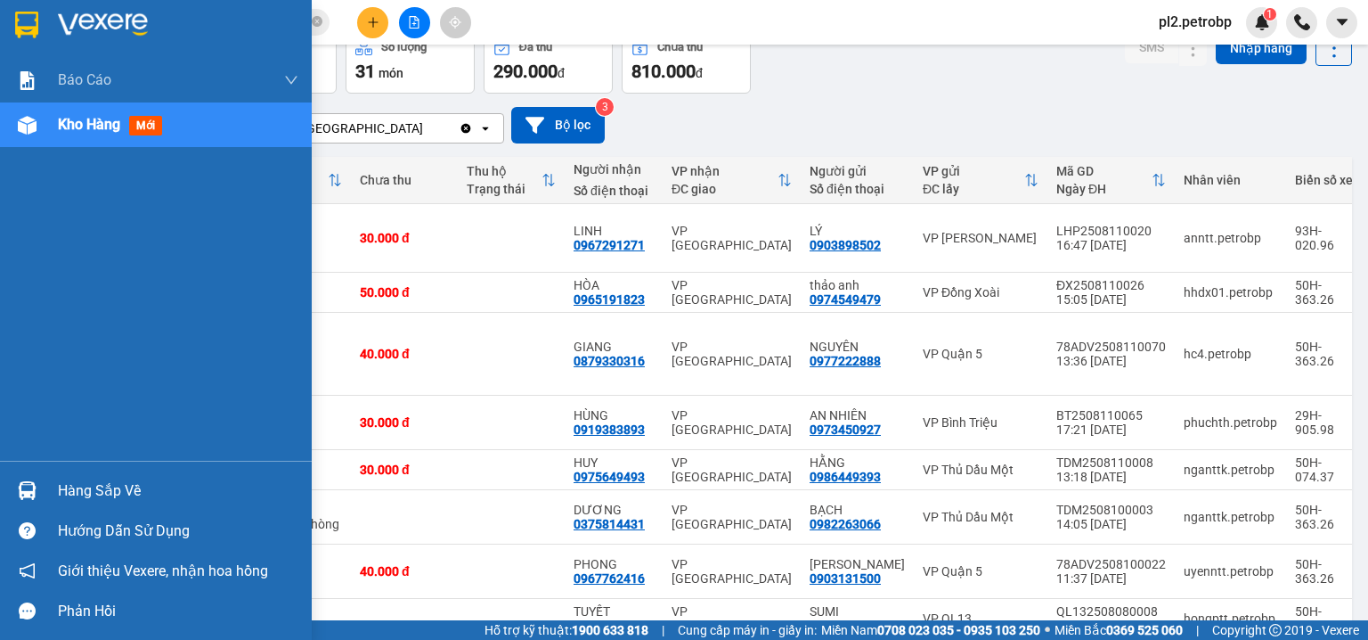
click at [37, 490] on div at bounding box center [27, 490] width 31 height 31
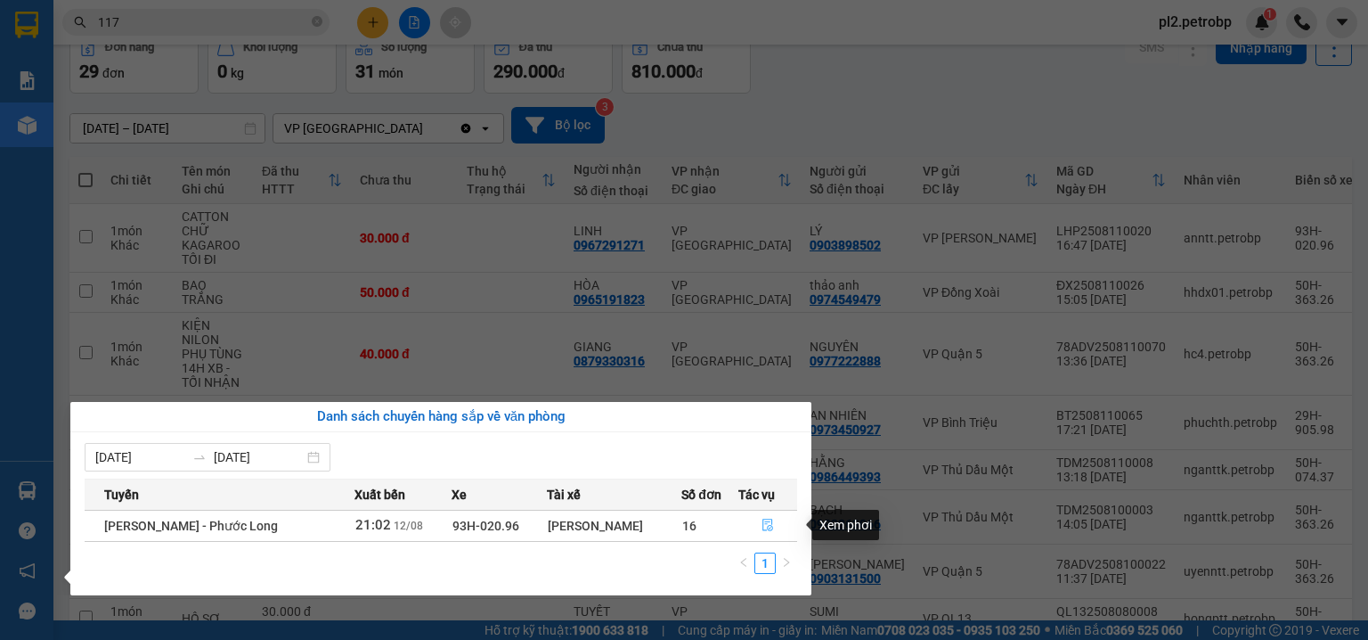
click at [772, 525] on icon "file-done" at bounding box center [768, 524] width 12 height 12
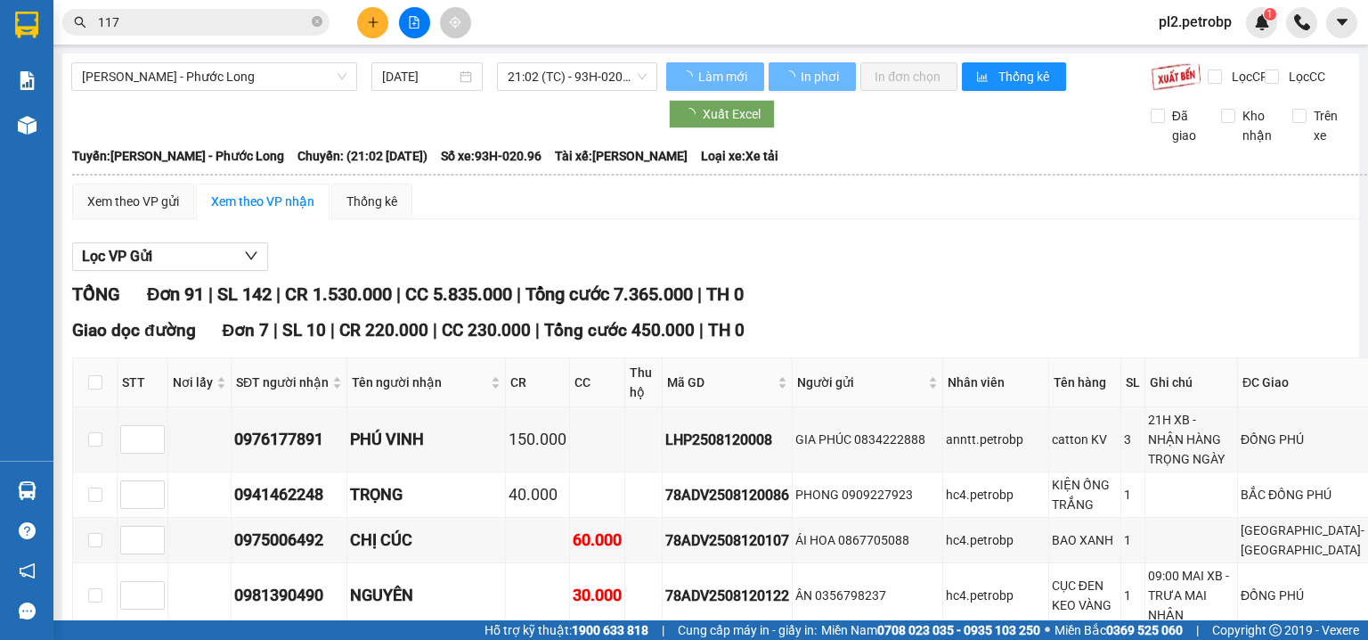
click at [842, 297] on div "TỔNG Đơn 91 | SL 142 | CR 1.530.000 | CC 5.835.000 | Tổng cước 7.365.000 | TH 0" at bounding box center [777, 295] width 1411 height 28
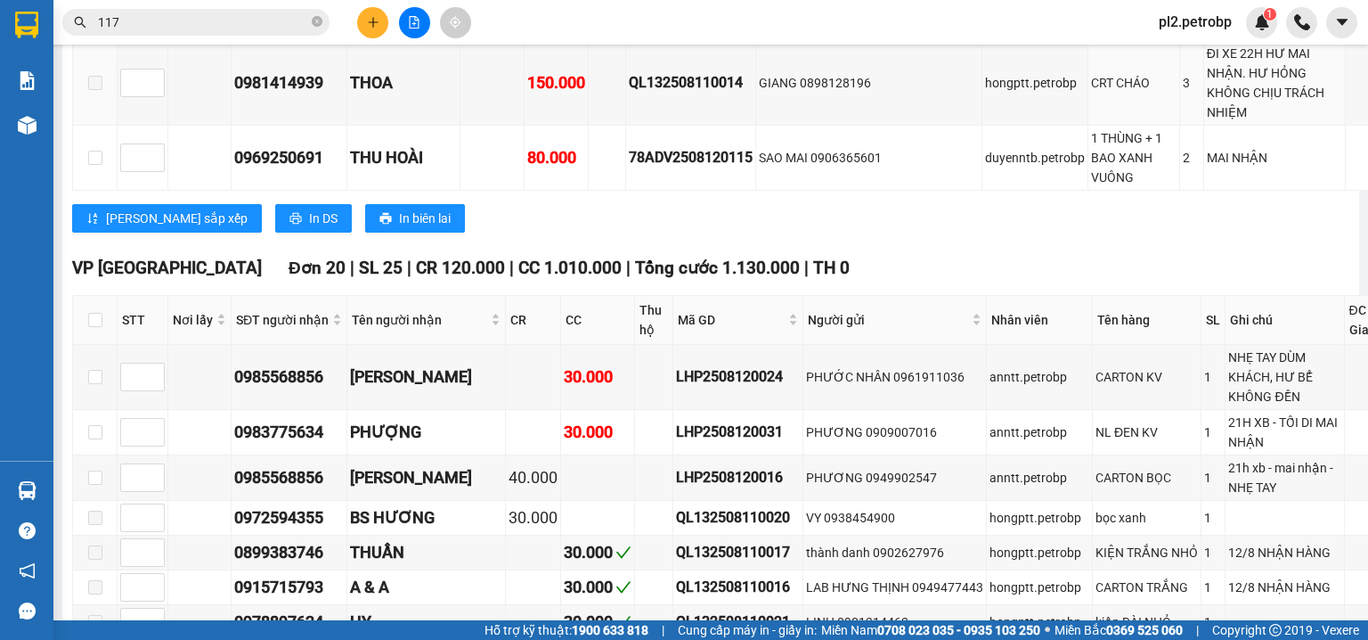
scroll to position [4085, 0]
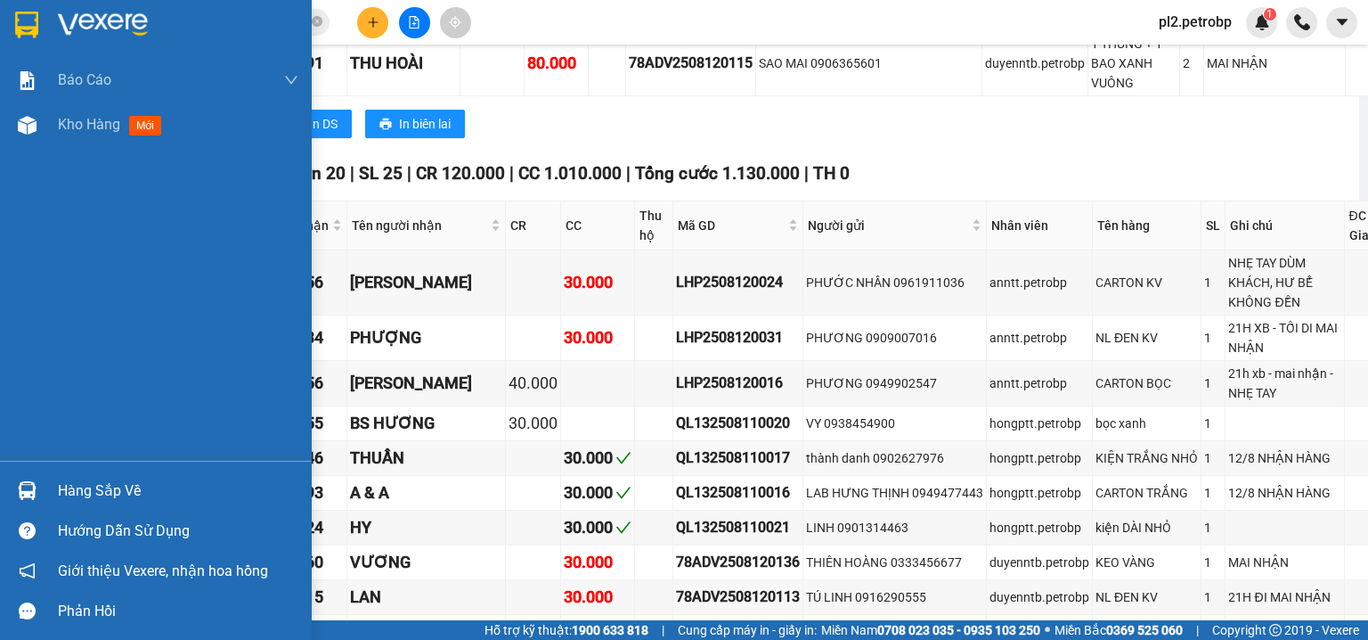
click at [62, 482] on div "Hàng sắp về" at bounding box center [178, 490] width 240 height 27
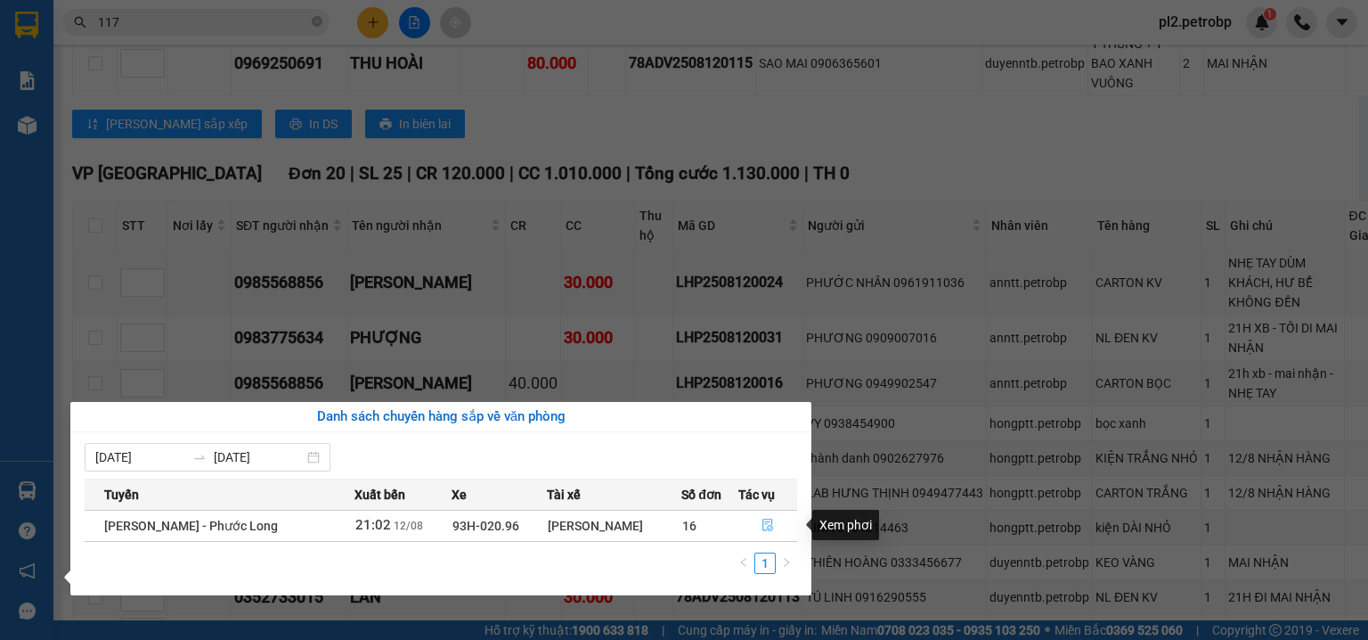
click at [762, 523] on icon "file-done" at bounding box center [768, 524] width 12 height 12
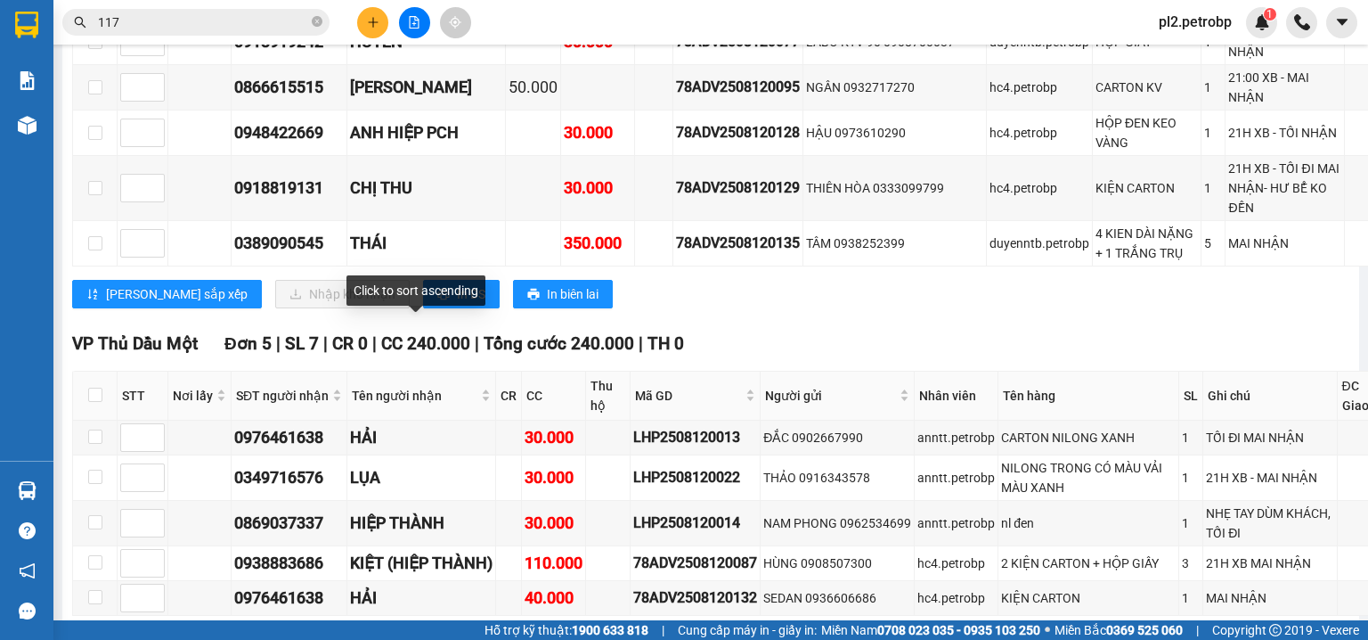
scroll to position [5035, 0]
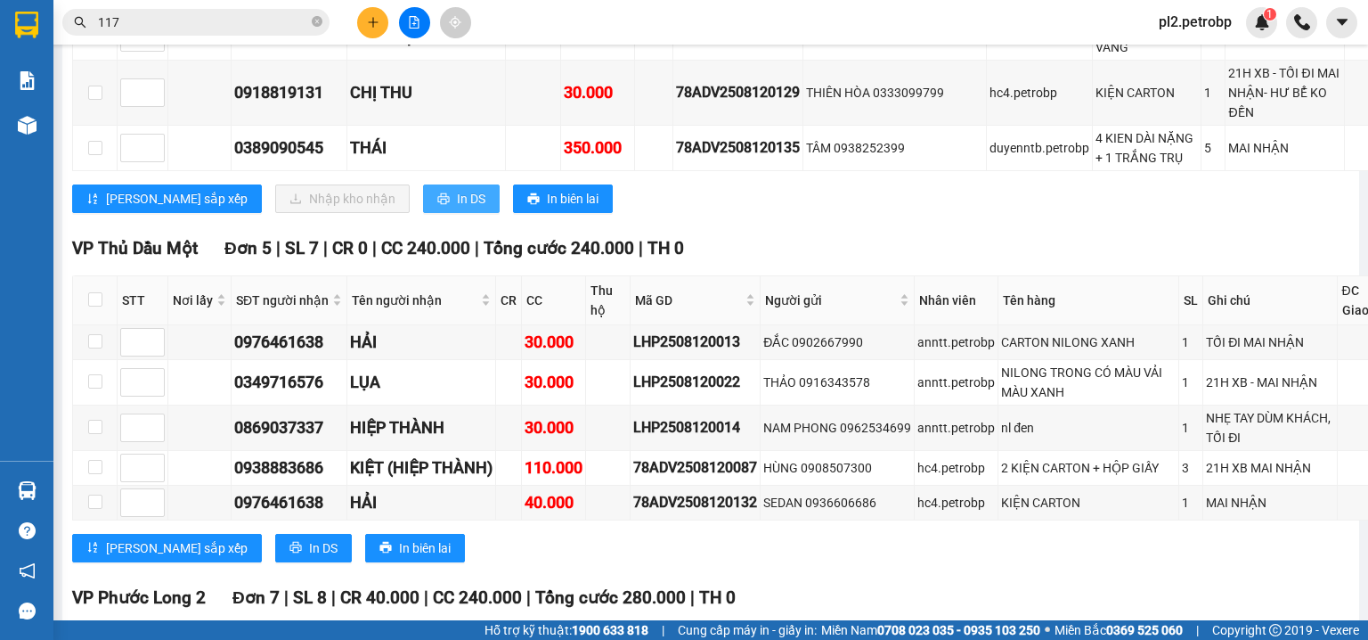
click at [423, 213] on button "In DS" at bounding box center [461, 198] width 77 height 29
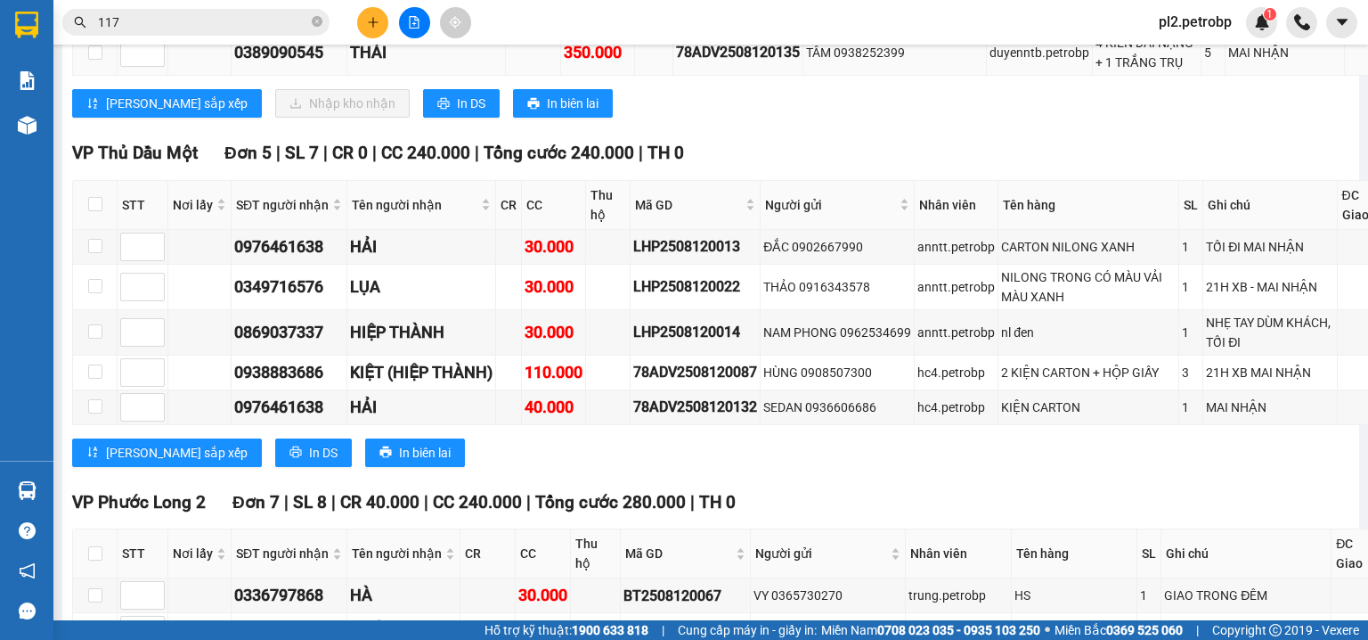
scroll to position [5225, 0]
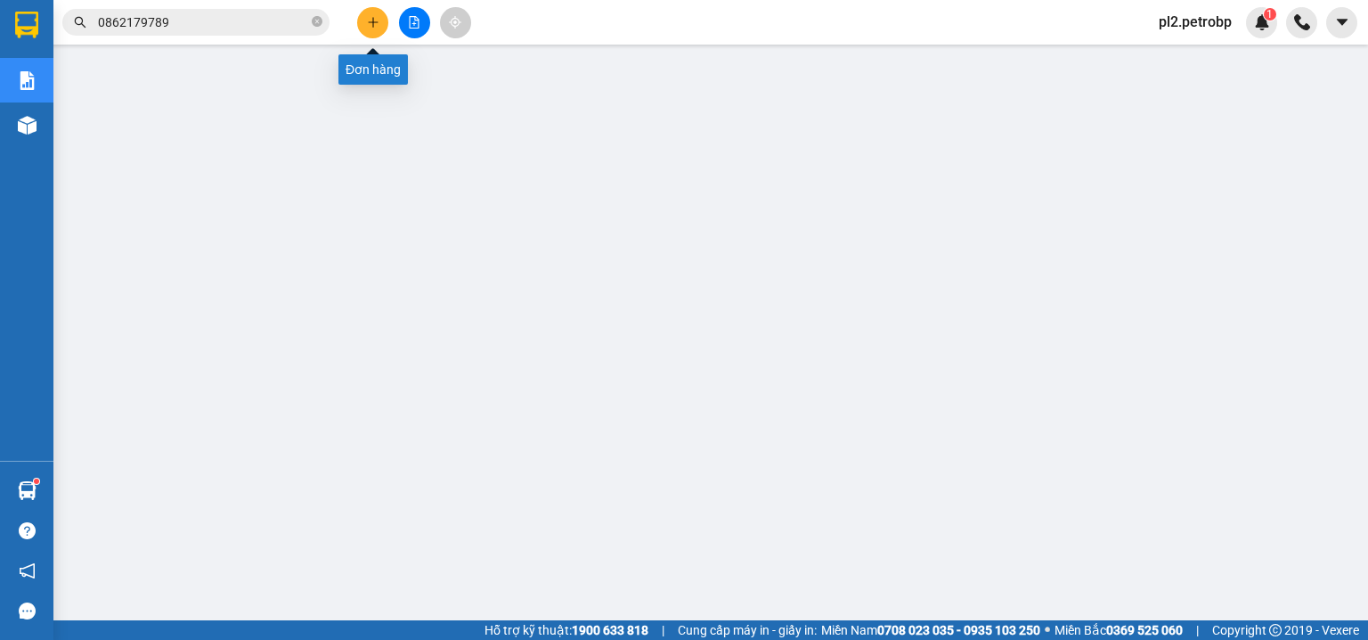
click at [386, 29] on button at bounding box center [372, 22] width 31 height 31
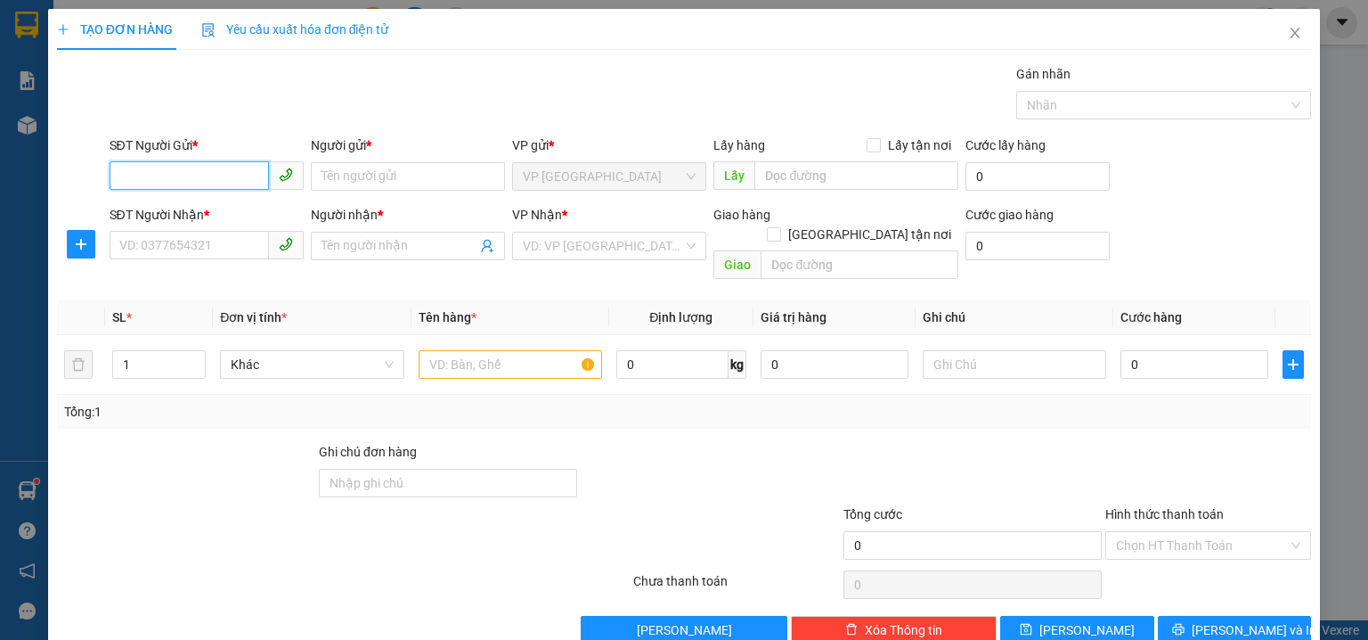
click at [182, 175] on input "SĐT Người Gửi *" at bounding box center [189, 175] width 159 height 29
click at [204, 214] on div "0978348349 - HÒA" at bounding box center [204, 211] width 171 height 20
type input "0978348349"
type input "HÒA"
type input "0981608080"
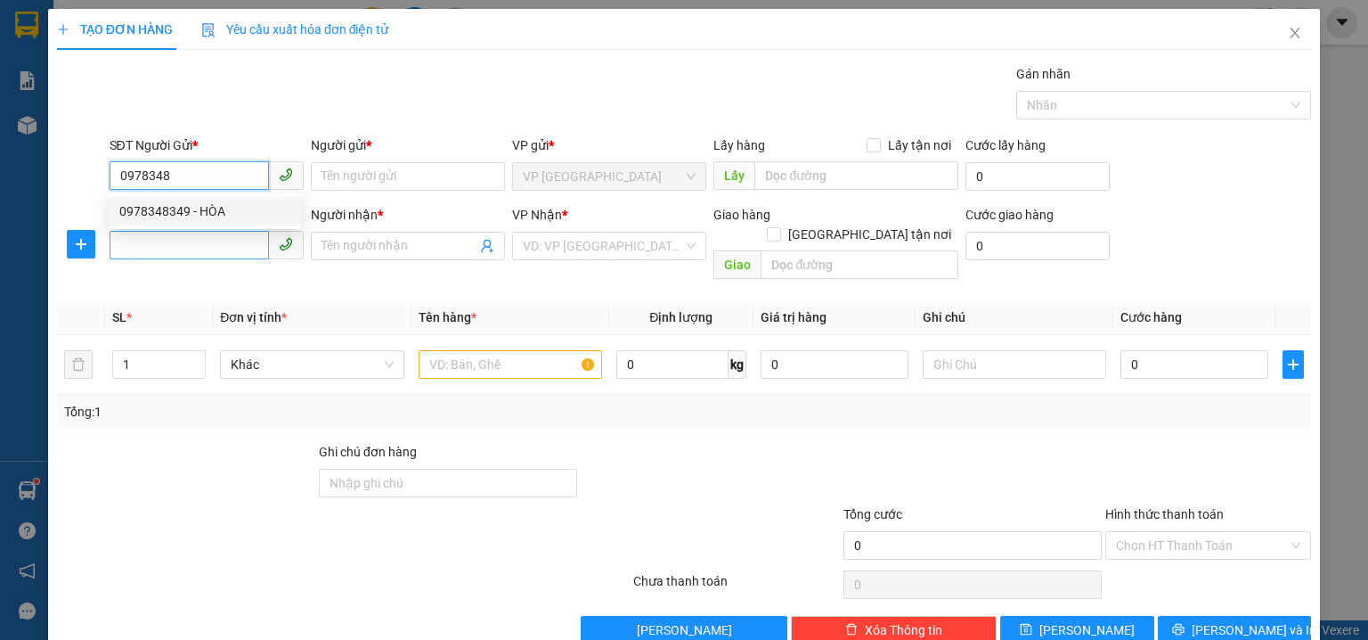
type input "PHONG"
type input "30.000"
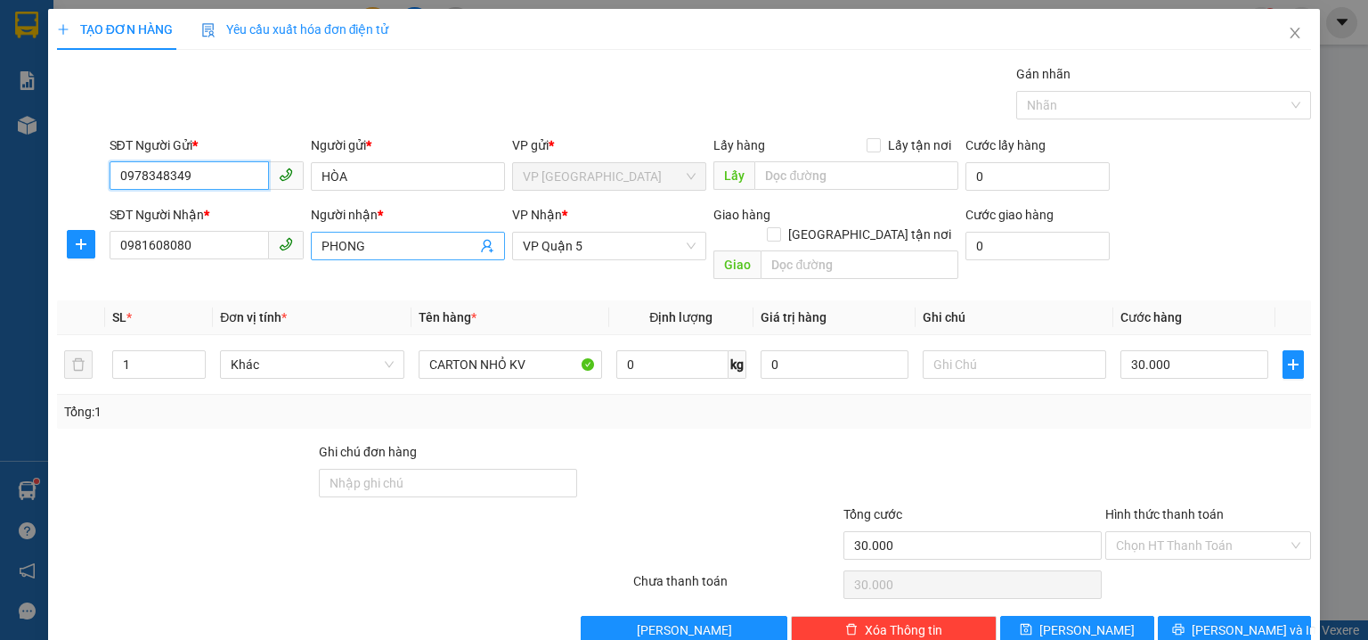
type input "0978348349"
click at [438, 241] on input "PHONG" at bounding box center [399, 246] width 155 height 20
type input "P"
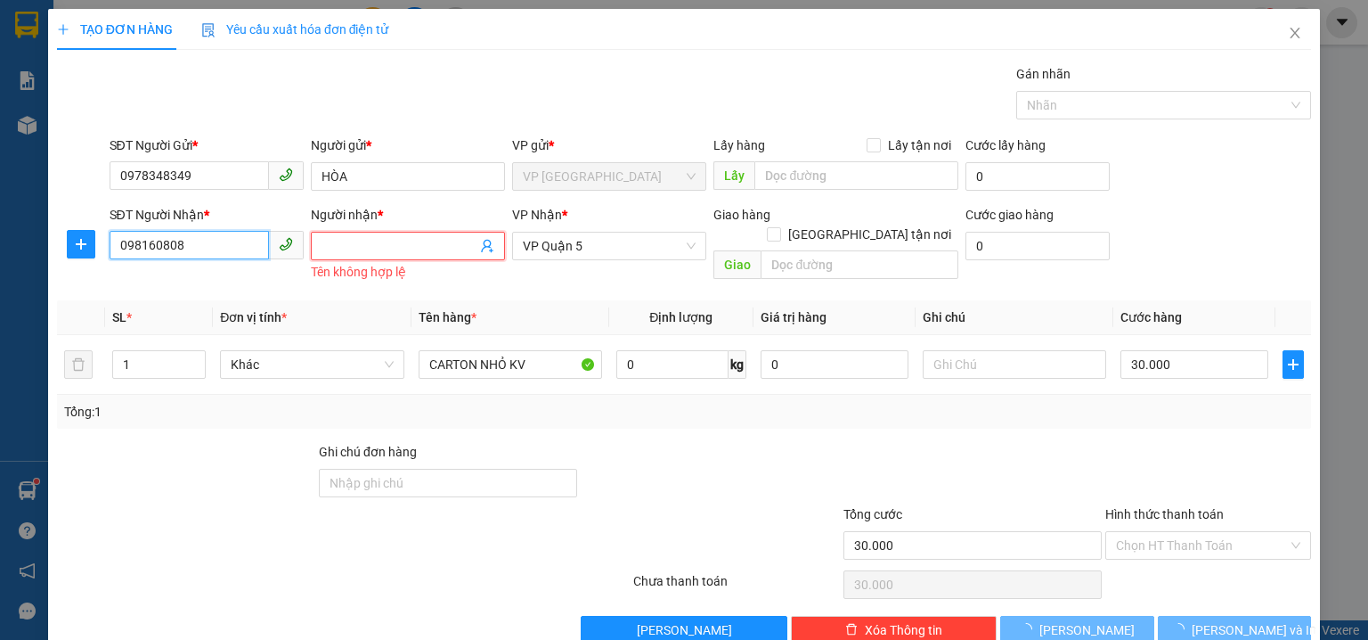
click at [236, 242] on input "098160808" at bounding box center [189, 245] width 159 height 29
type input "0"
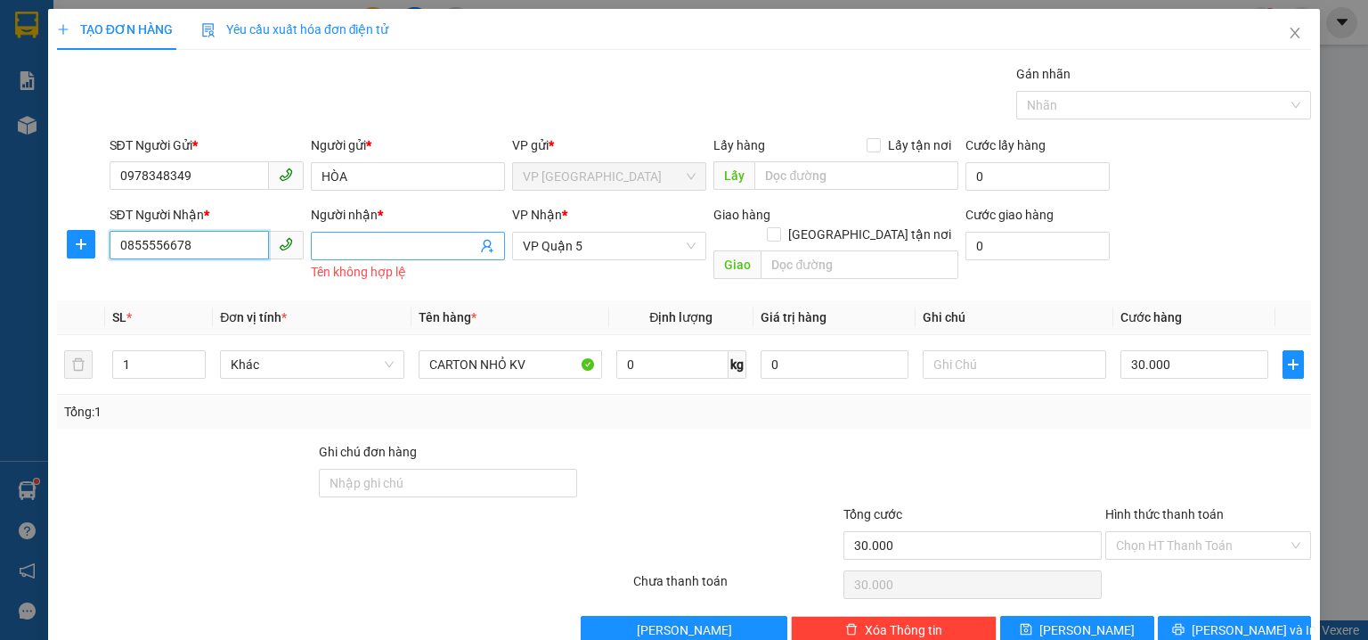
type input "0855556678"
click at [346, 254] on input "Người nhận *" at bounding box center [399, 246] width 155 height 20
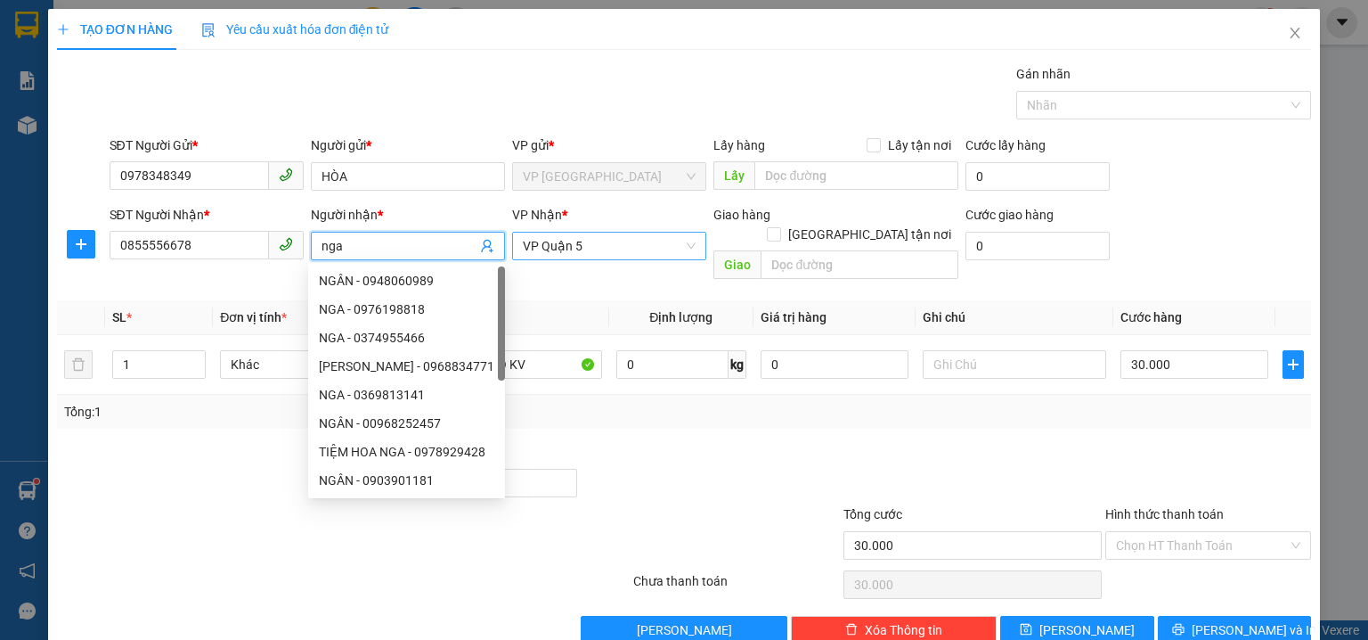
click at [564, 250] on span "VP Quận 5" at bounding box center [609, 245] width 173 height 27
type input "nga"
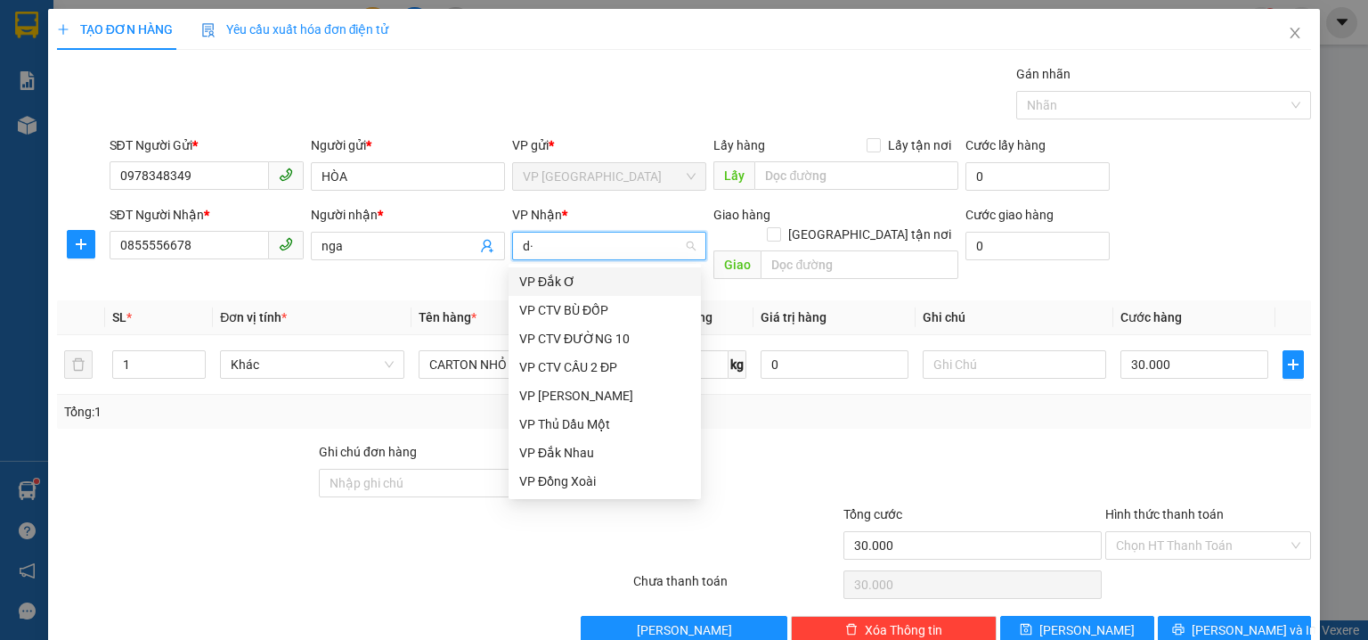
type input "d"
type input "đ"
drag, startPoint x: 575, startPoint y: 456, endPoint x: 566, endPoint y: 452, distance: 10.0
click at [574, 456] on div "VP Đắk Nhau" at bounding box center [604, 453] width 171 height 20
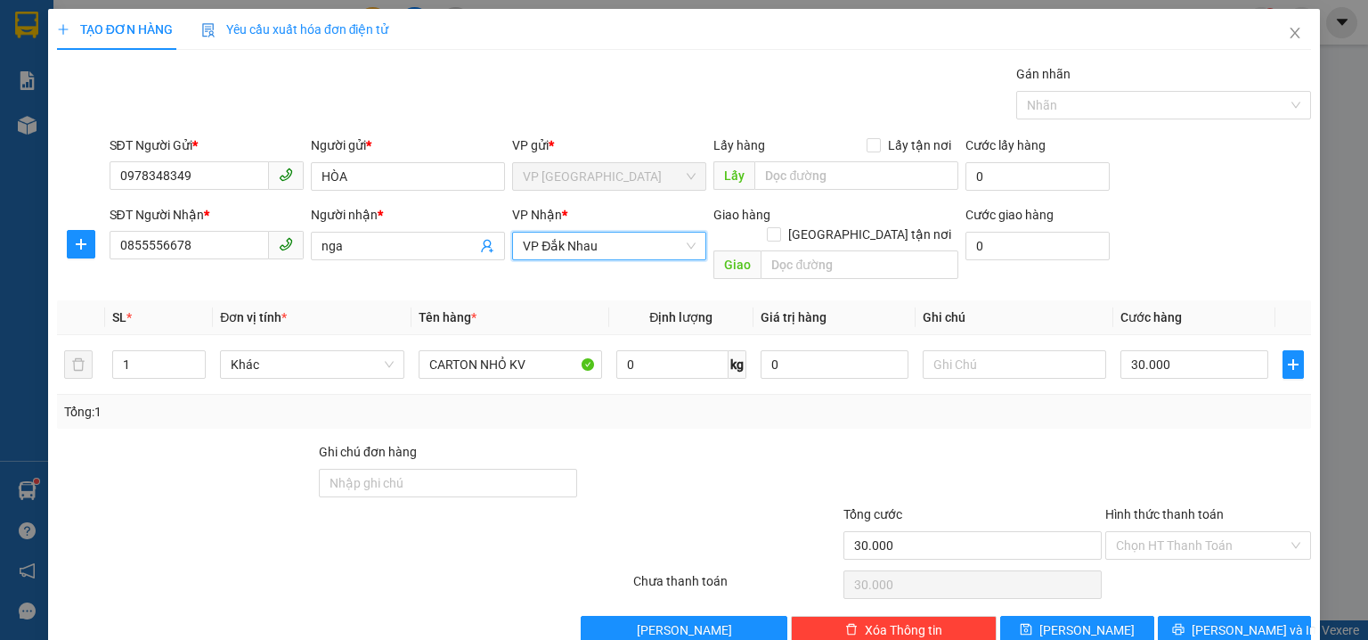
click at [589, 249] on span "VP Đắk Nhau" at bounding box center [609, 245] width 173 height 27
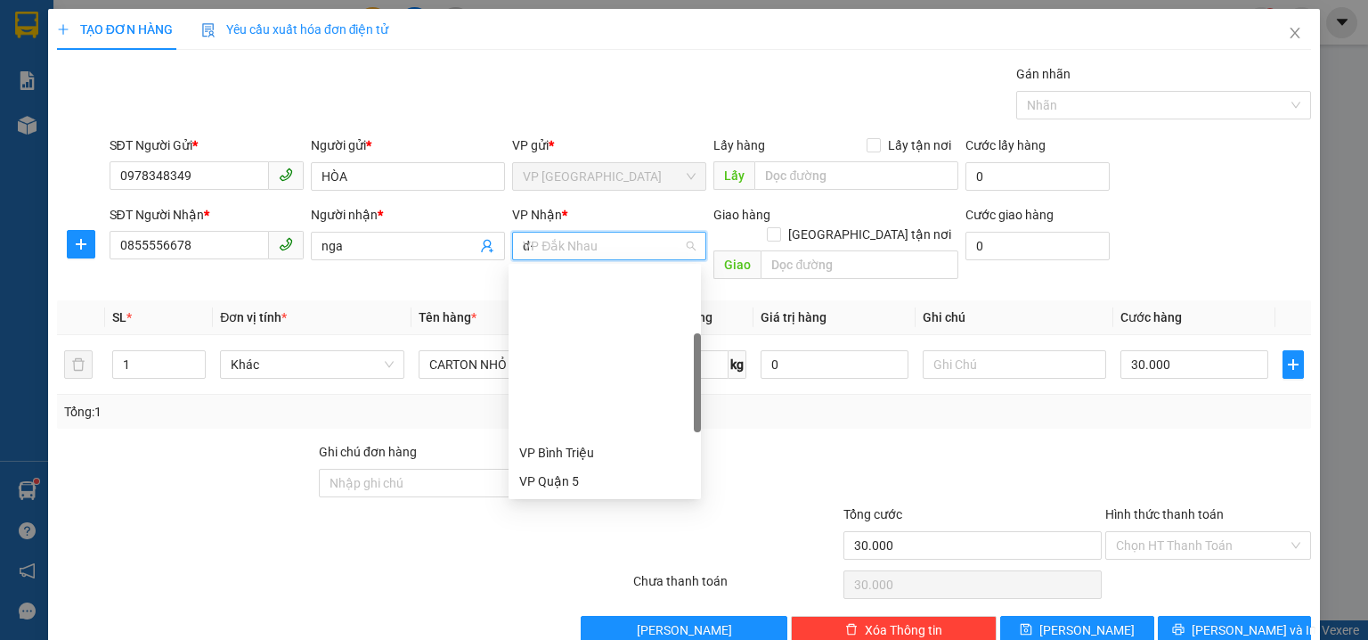
type input "d"
type input "đ"
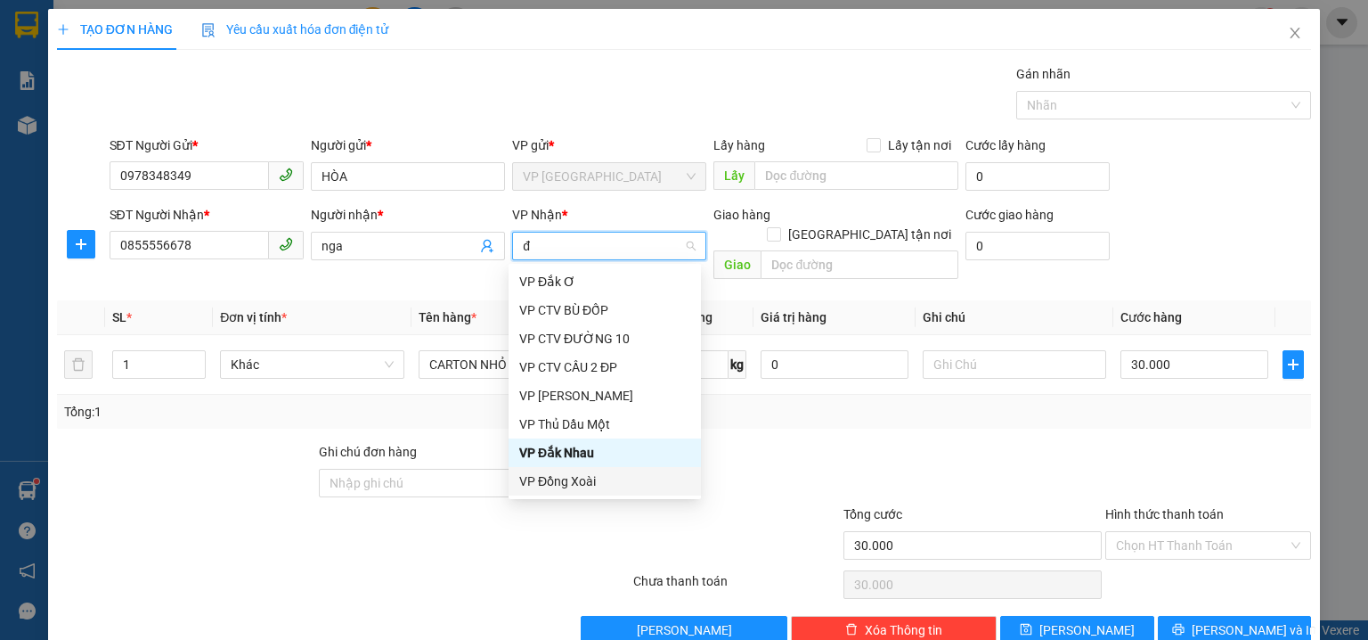
drag, startPoint x: 575, startPoint y: 485, endPoint x: 542, endPoint y: 438, distance: 56.8
click at [574, 478] on div "VP Đồng Xoài" at bounding box center [604, 481] width 171 height 20
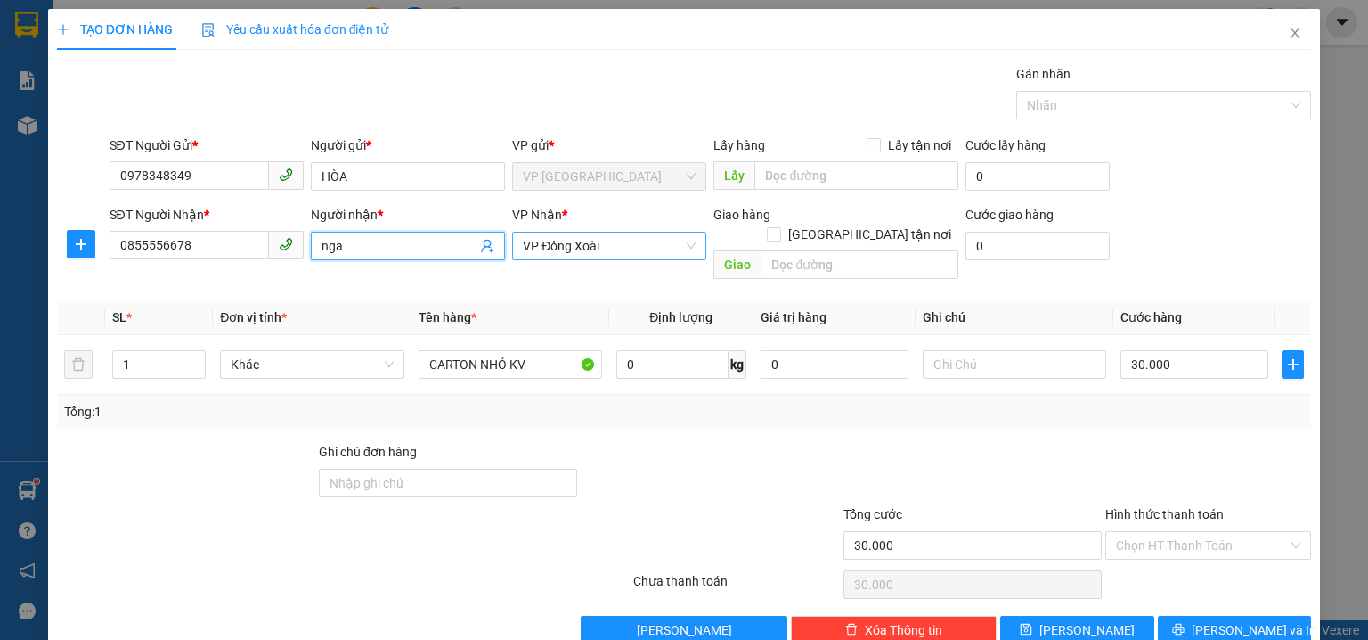
click at [385, 244] on input "nga" at bounding box center [399, 246] width 155 height 20
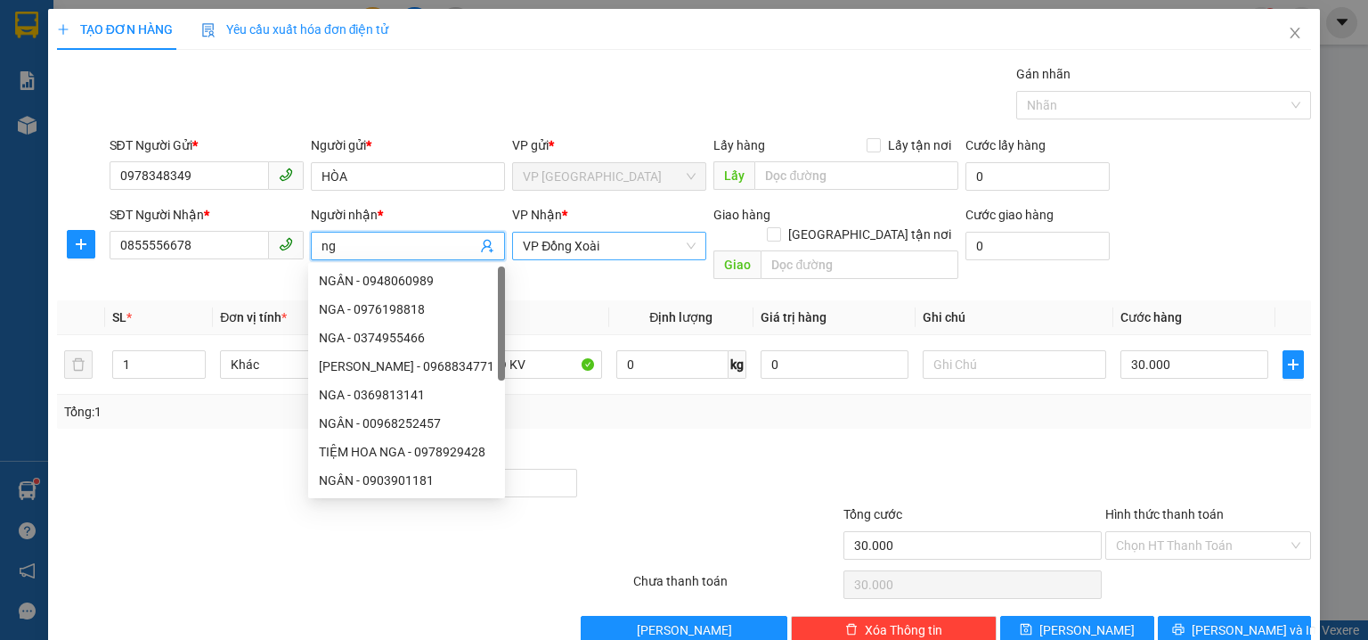
type input "n"
type input "NGA"
click at [1266, 217] on div "SĐT Người Nhận * 0855556678 Người nhận * NGA VP Nhận * VP Đồng Xoài Giao hàng G…" at bounding box center [711, 246] width 1210 height 82
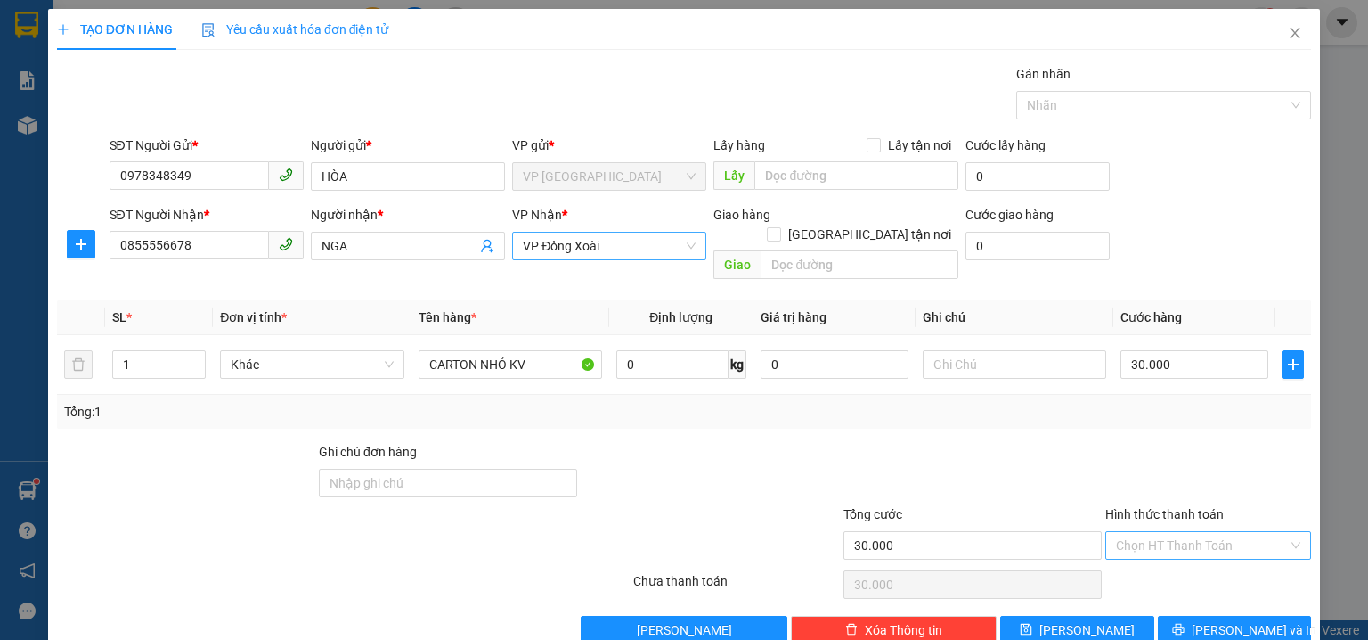
click at [1183, 532] on input "Hình thức thanh toán" at bounding box center [1202, 545] width 172 height 27
click at [1187, 407] on div "Tại văn phòng" at bounding box center [1198, 403] width 183 height 20
type input "0"
click at [1254, 182] on div "SĐT Người Gửi * 0978348349 Người gửi * HÒA VP gửi * VP [GEOGRAPHIC_DATA] Lấy hà…" at bounding box center [711, 166] width 1210 height 62
drag, startPoint x: 1251, startPoint y: 602, endPoint x: 1274, endPoint y: 638, distance: 42.5
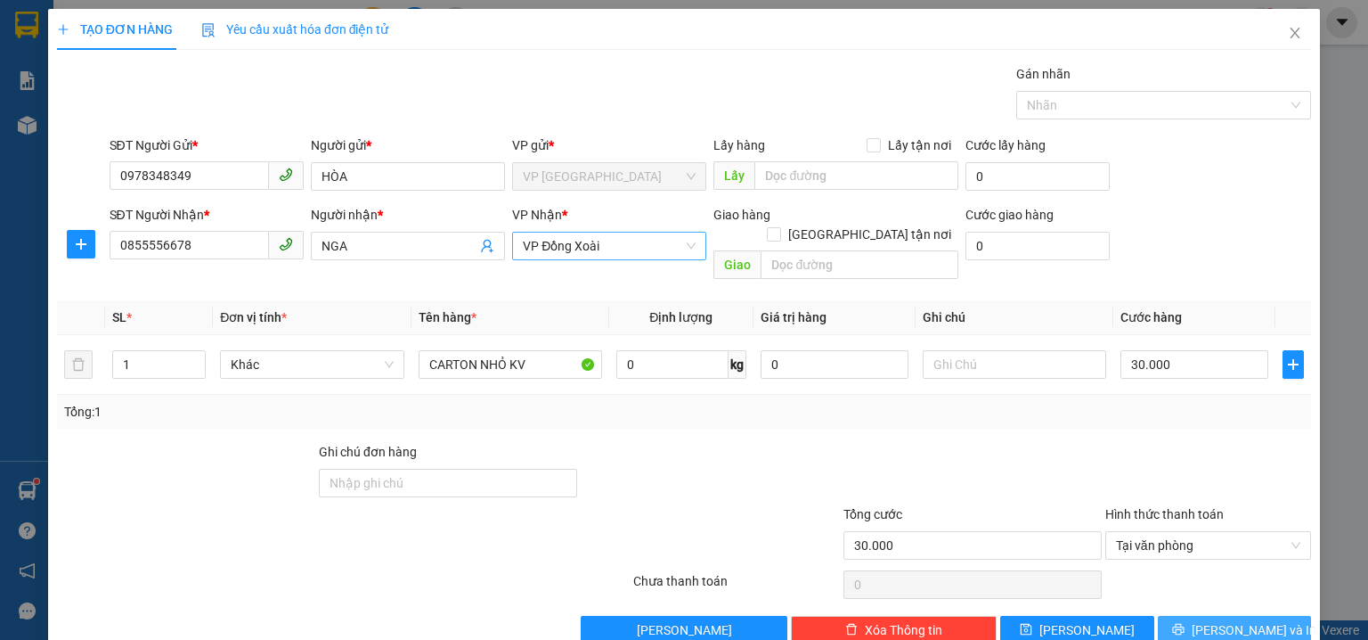
click at [1251, 620] on span "[PERSON_NAME] và In" at bounding box center [1254, 630] width 125 height 20
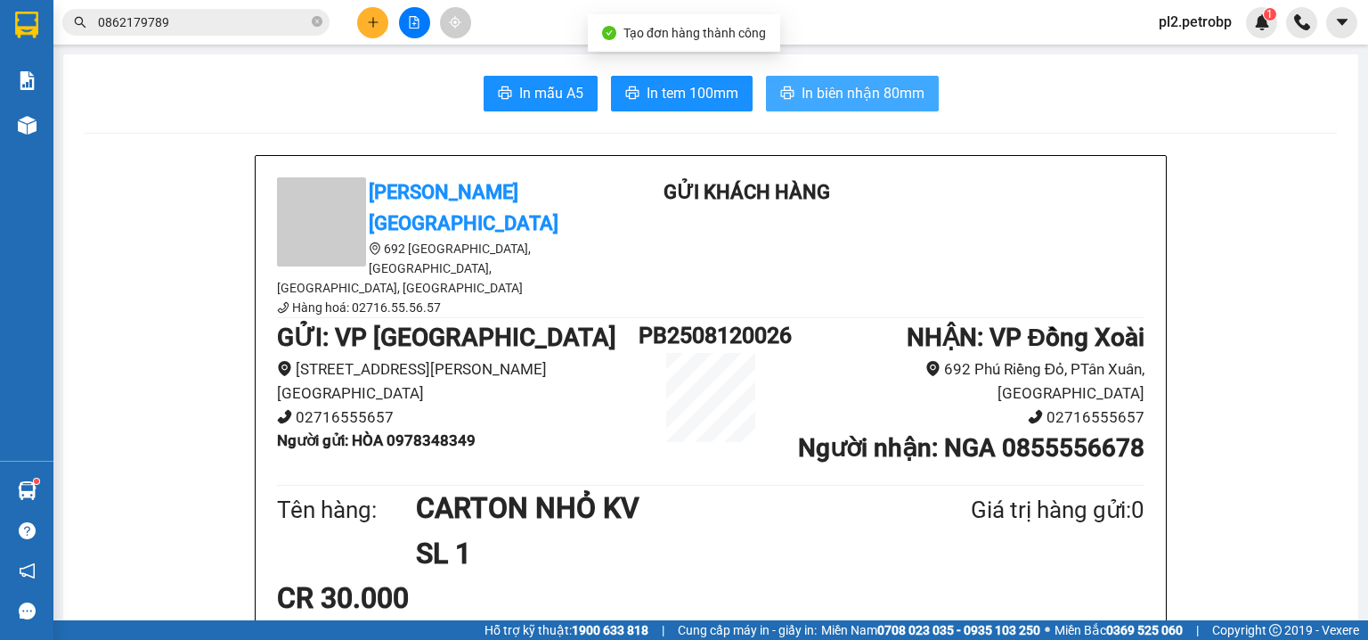
drag, startPoint x: 798, startPoint y: 91, endPoint x: 750, endPoint y: 145, distance: 72.6
click at [802, 90] on span "In biên nhận 80mm" at bounding box center [863, 93] width 123 height 22
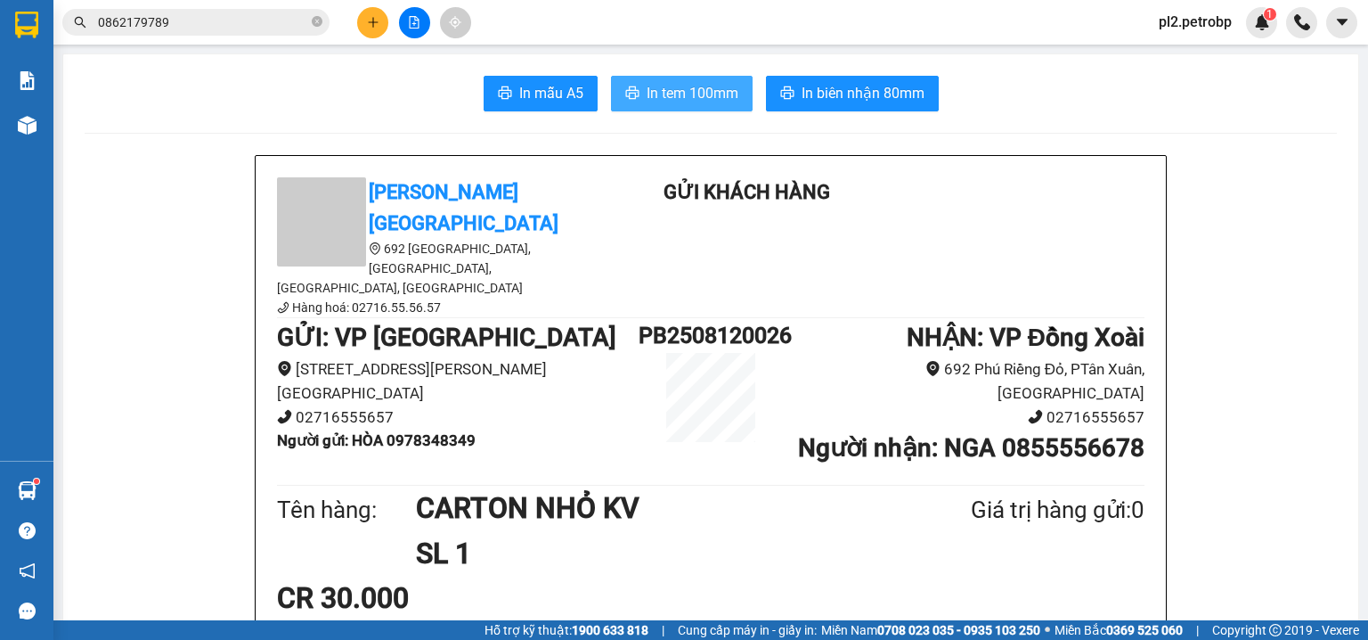
click at [656, 87] on span "In tem 100mm" at bounding box center [693, 93] width 92 height 22
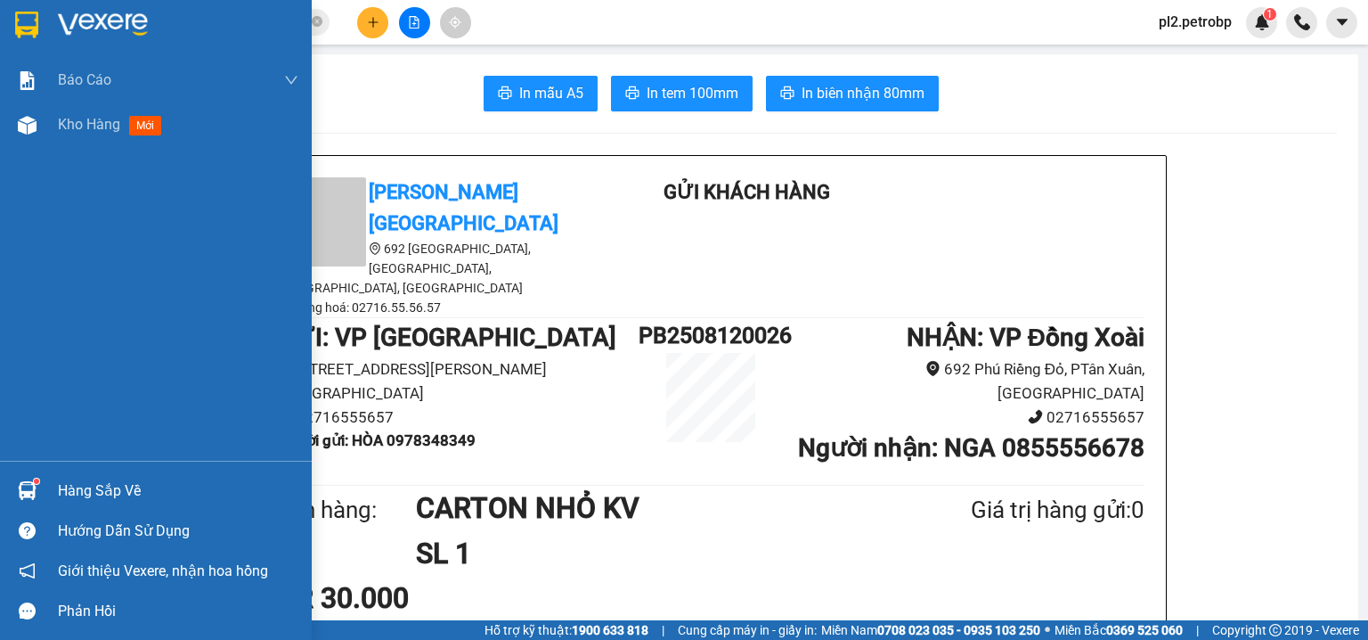
click at [96, 493] on div "Hàng sắp về" at bounding box center [178, 490] width 240 height 27
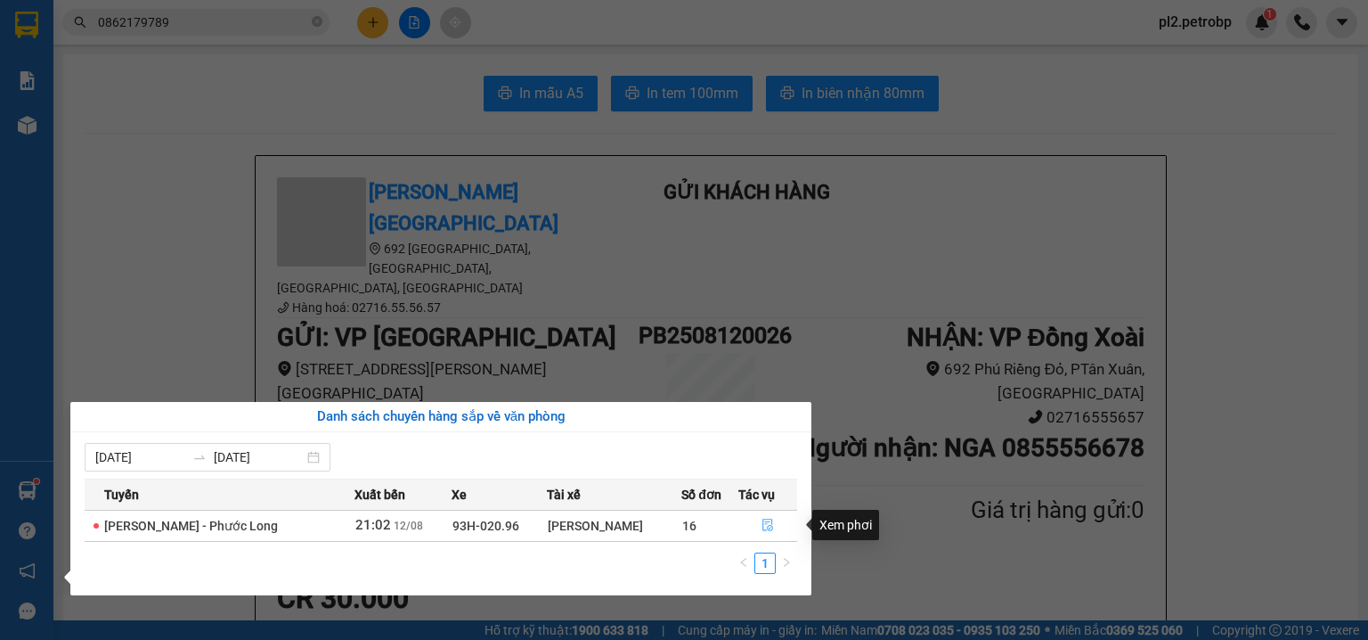
click at [768, 527] on icon "file-done" at bounding box center [767, 525] width 11 height 12
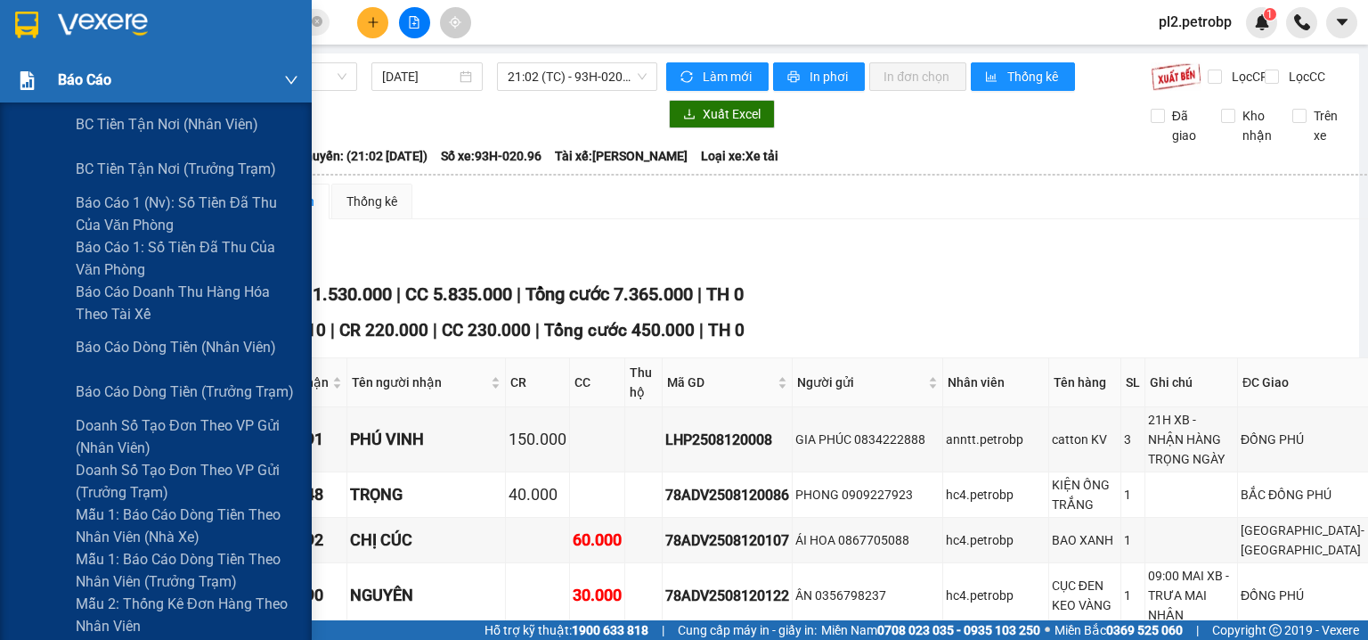
click at [54, 76] on div "Báo cáo" at bounding box center [156, 80] width 312 height 45
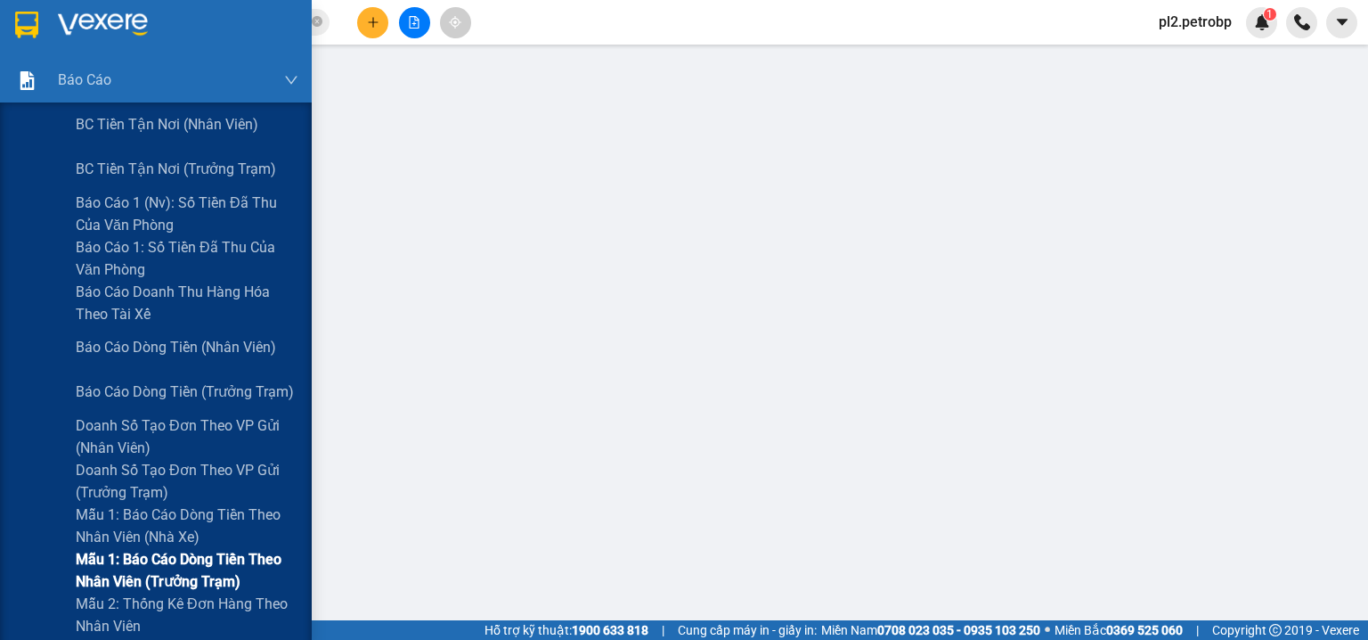
click at [189, 563] on span "Mẫu 1: Báo cáo dòng tiền theo nhân viên (trưởng trạm)" at bounding box center [187, 570] width 223 height 45
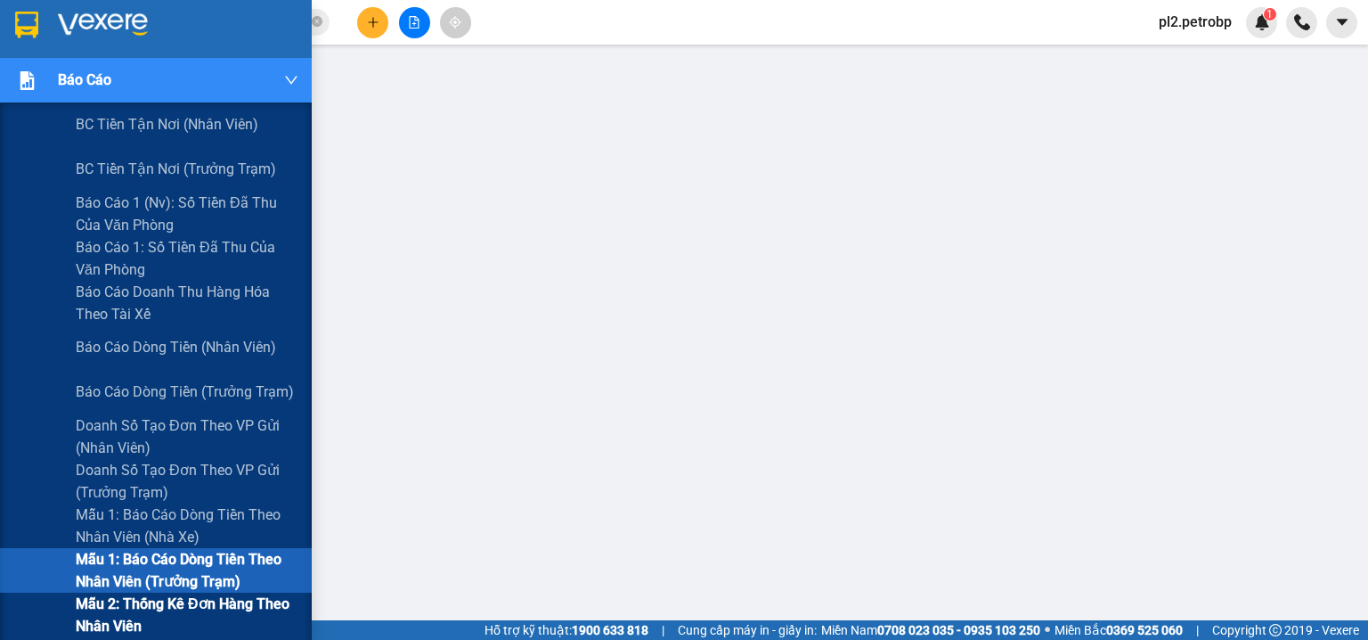
scroll to position [190, 0]
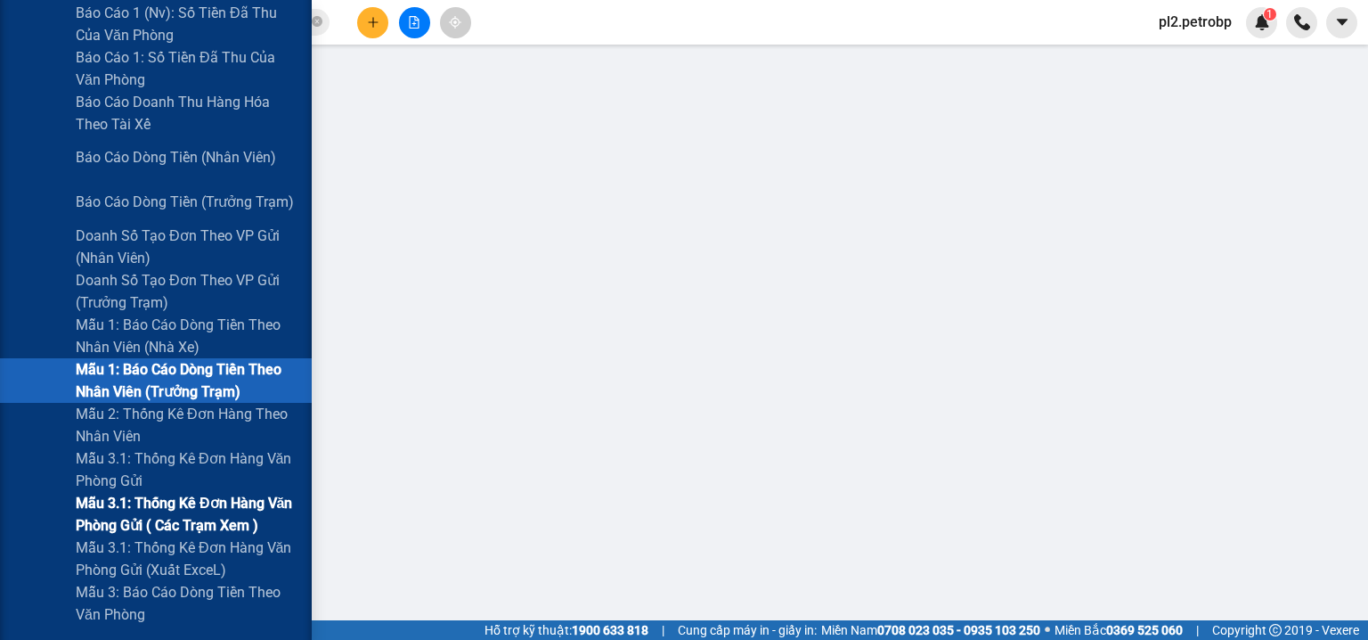
click at [195, 511] on span "Mẫu 3.1: Thống kê đơn hàng văn phòng gửi ( các trạm xem )" at bounding box center [187, 514] width 223 height 45
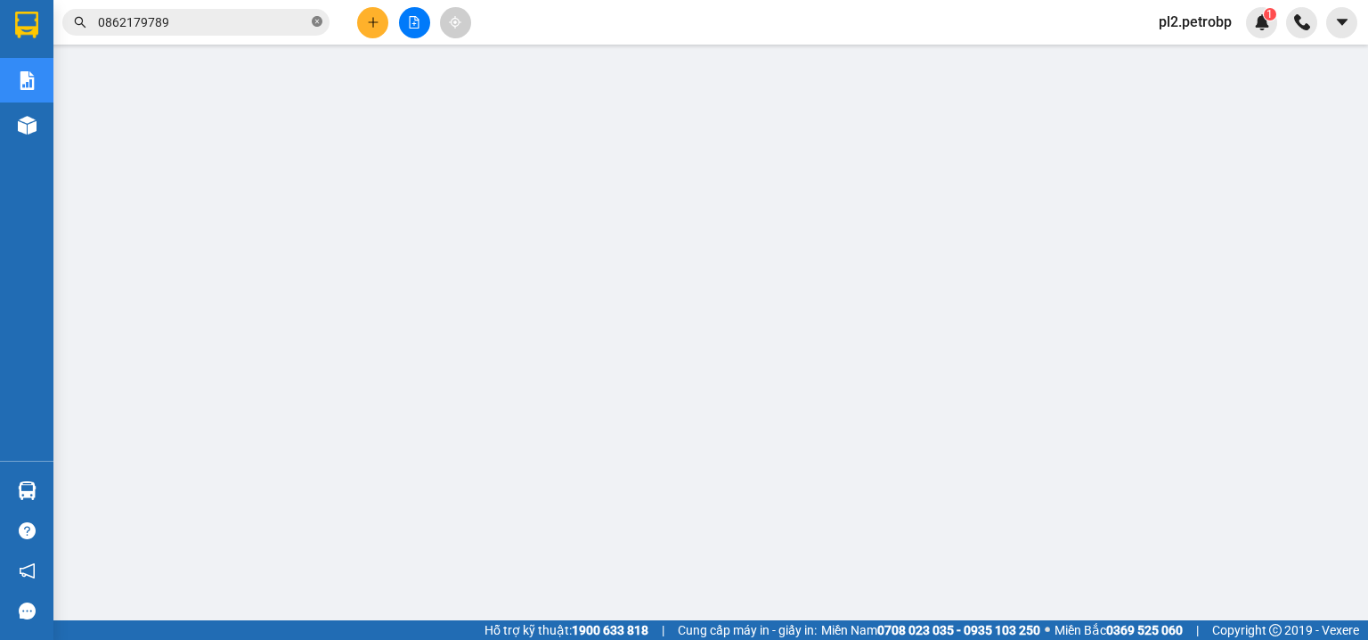
click at [317, 19] on icon "close-circle" at bounding box center [317, 21] width 11 height 11
click at [294, 25] on input "text" at bounding box center [203, 22] width 210 height 20
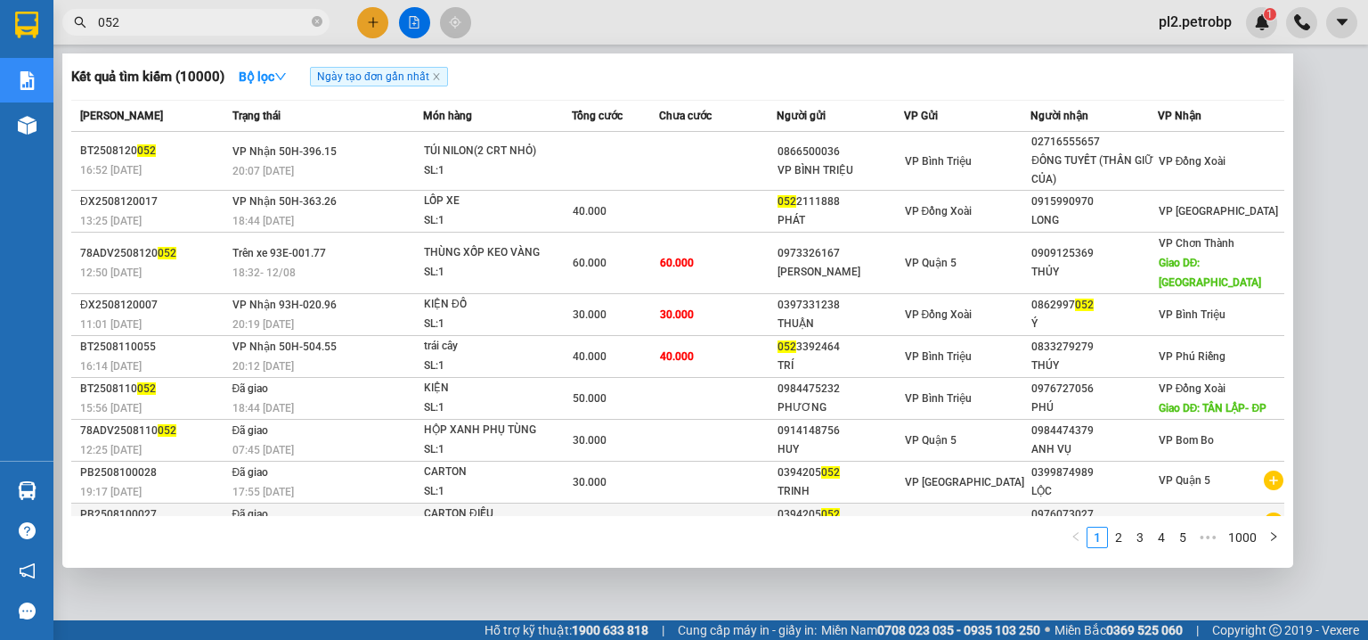
scroll to position [66, 0]
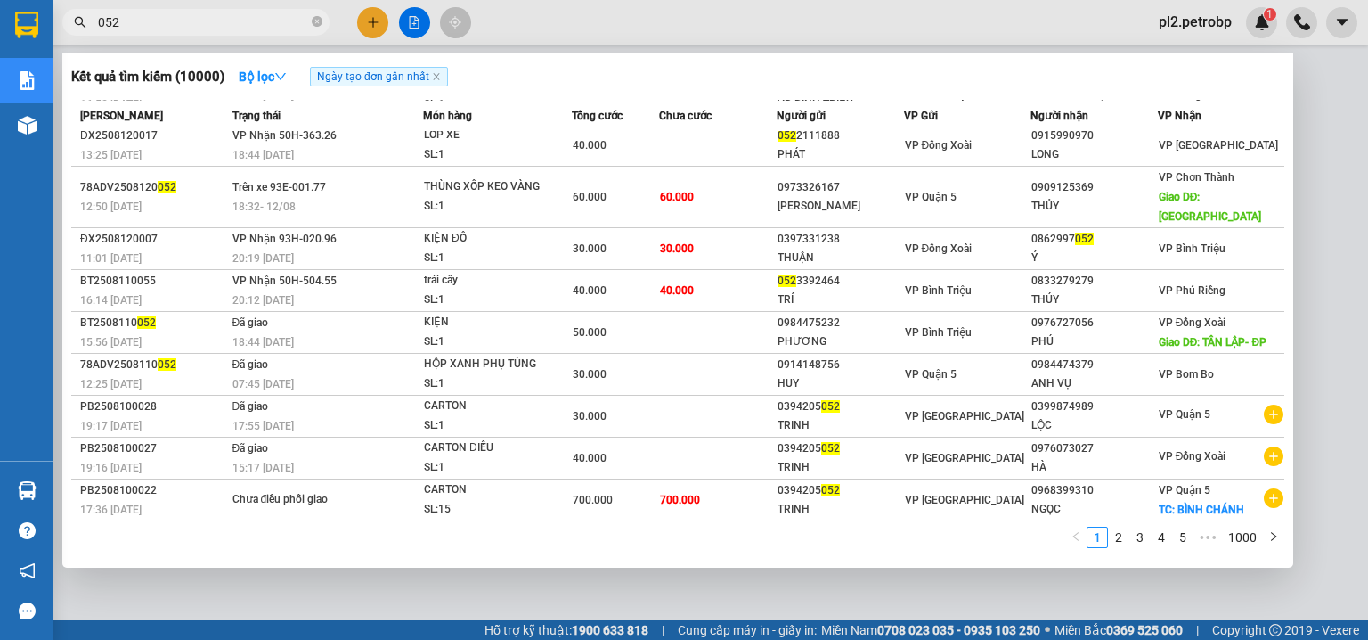
type input "052"
drag, startPoint x: 399, startPoint y: 582, endPoint x: 556, endPoint y: 36, distance: 568.0
click at [556, 36] on div at bounding box center [684, 320] width 1368 height 640
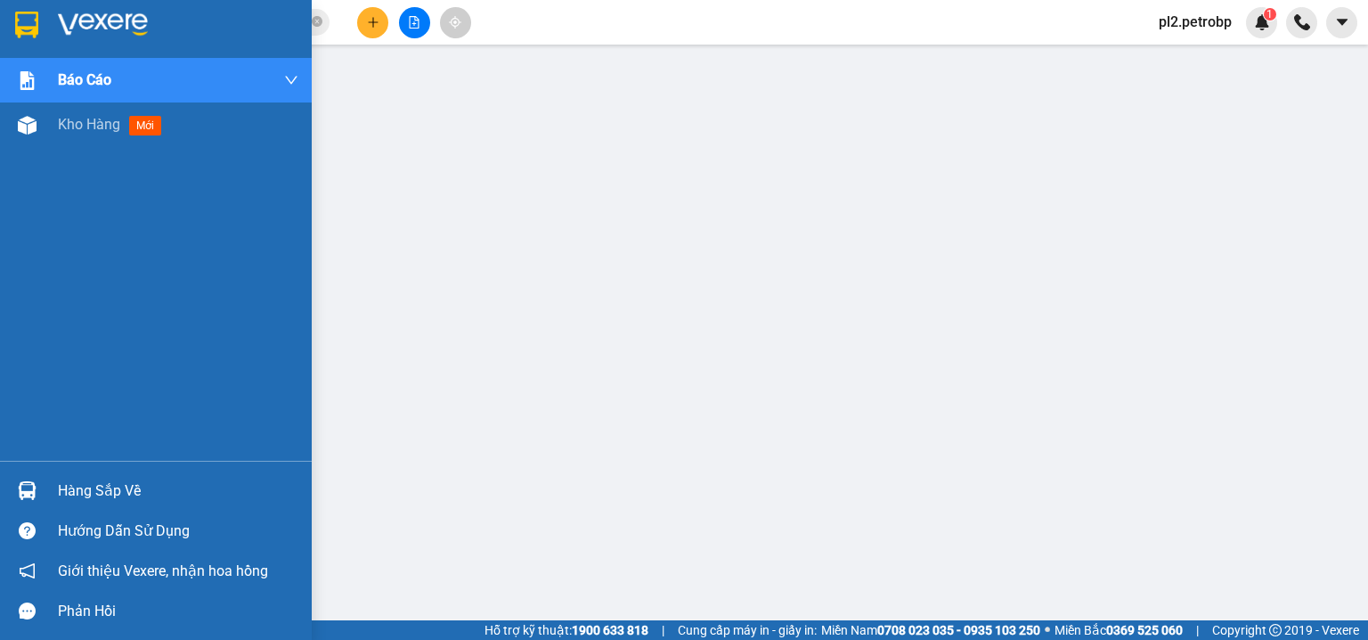
click at [50, 488] on div "Hàng sắp về" at bounding box center [156, 490] width 312 height 40
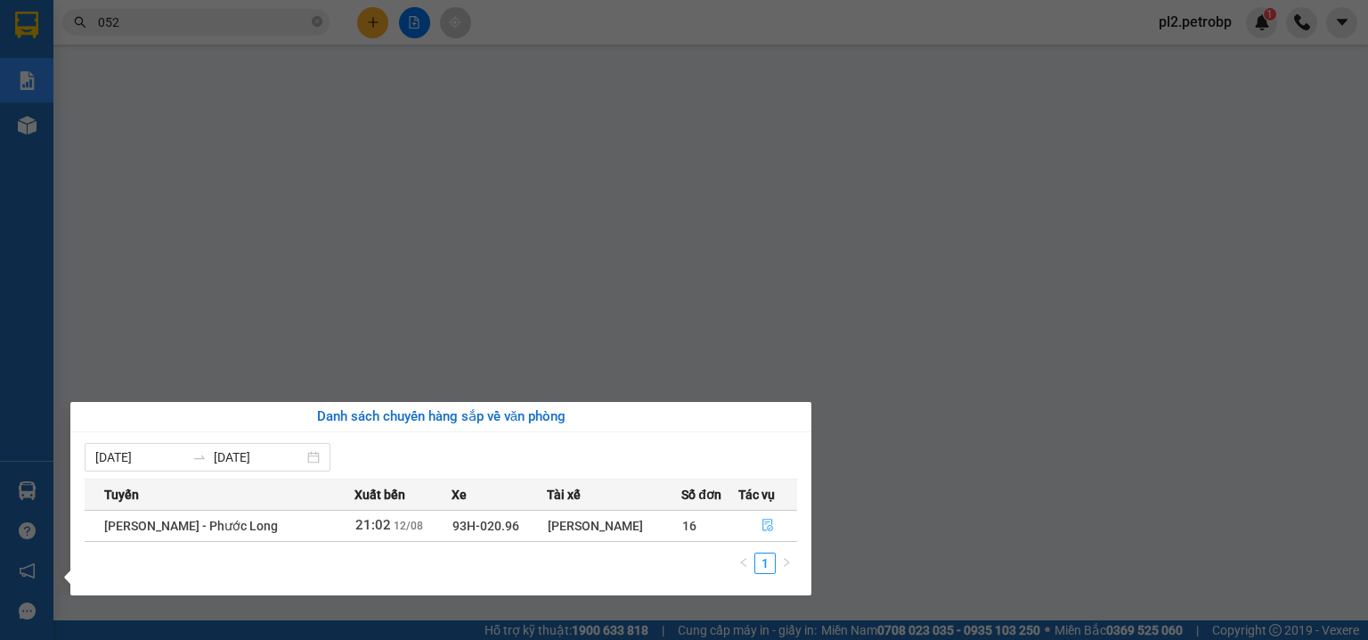
click at [767, 524] on icon "file-done" at bounding box center [768, 524] width 12 height 12
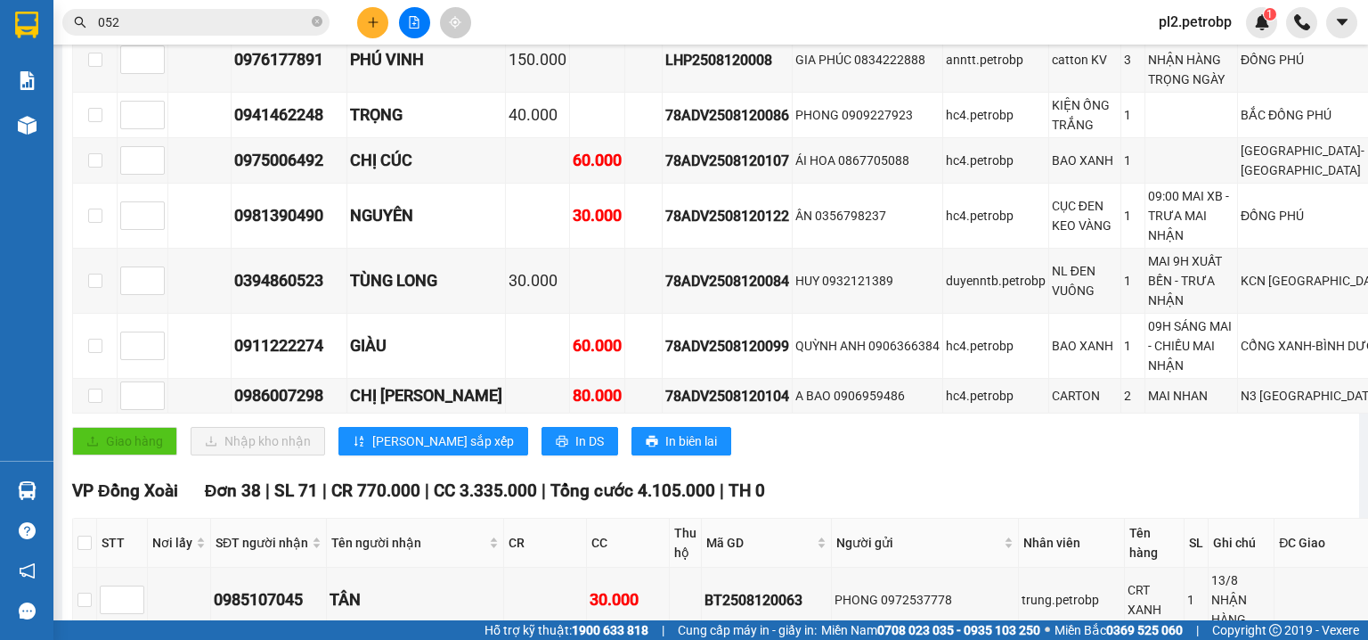
scroll to position [475, 0]
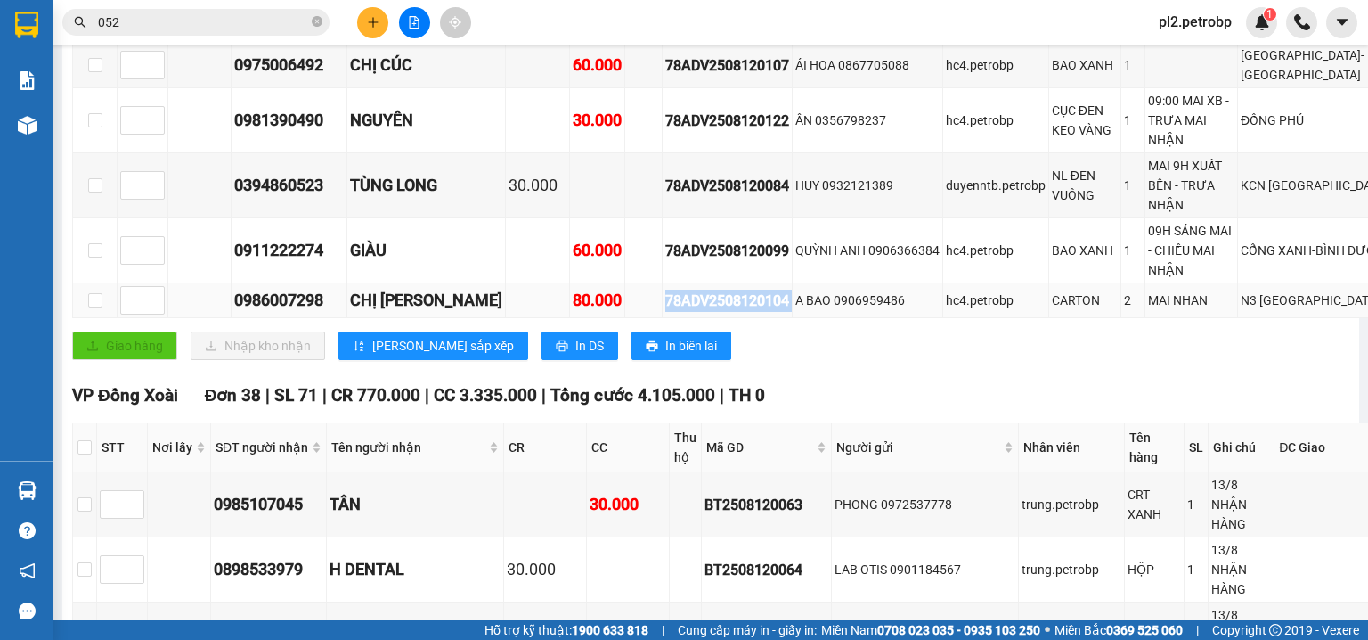
drag, startPoint x: 616, startPoint y: 253, endPoint x: 751, endPoint y: 269, distance: 135.4
click at [751, 283] on tr "0986007298 CHỊ DUNG 80.000 78ADV2508120104 A BAO 0906959486 hc4.petrobp CARTON …" at bounding box center [778, 300] width 1410 height 35
copy div "78ADV2508120104"
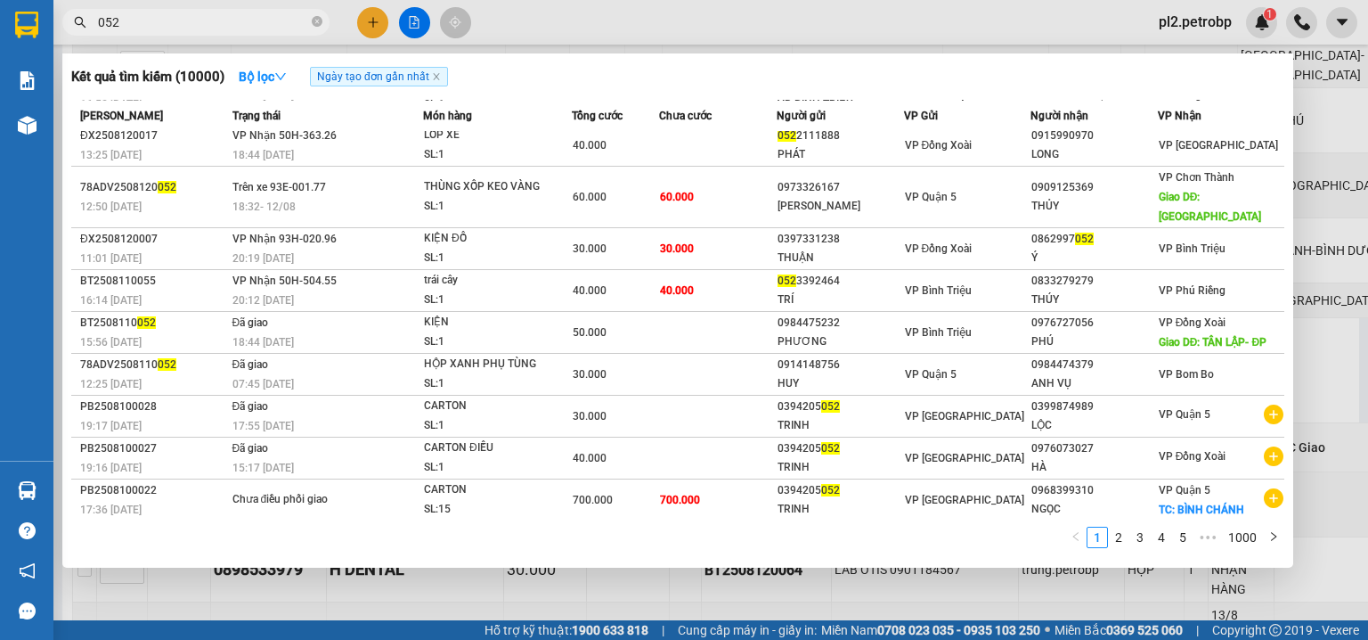
drag, startPoint x: 314, startPoint y: 21, endPoint x: 185, endPoint y: 19, distance: 129.2
click at [309, 21] on span "052" at bounding box center [195, 22] width 267 height 27
drag, startPoint x: 185, startPoint y: 19, endPoint x: 314, endPoint y: 18, distance: 129.2
click at [320, 14] on span at bounding box center [317, 22] width 11 height 17
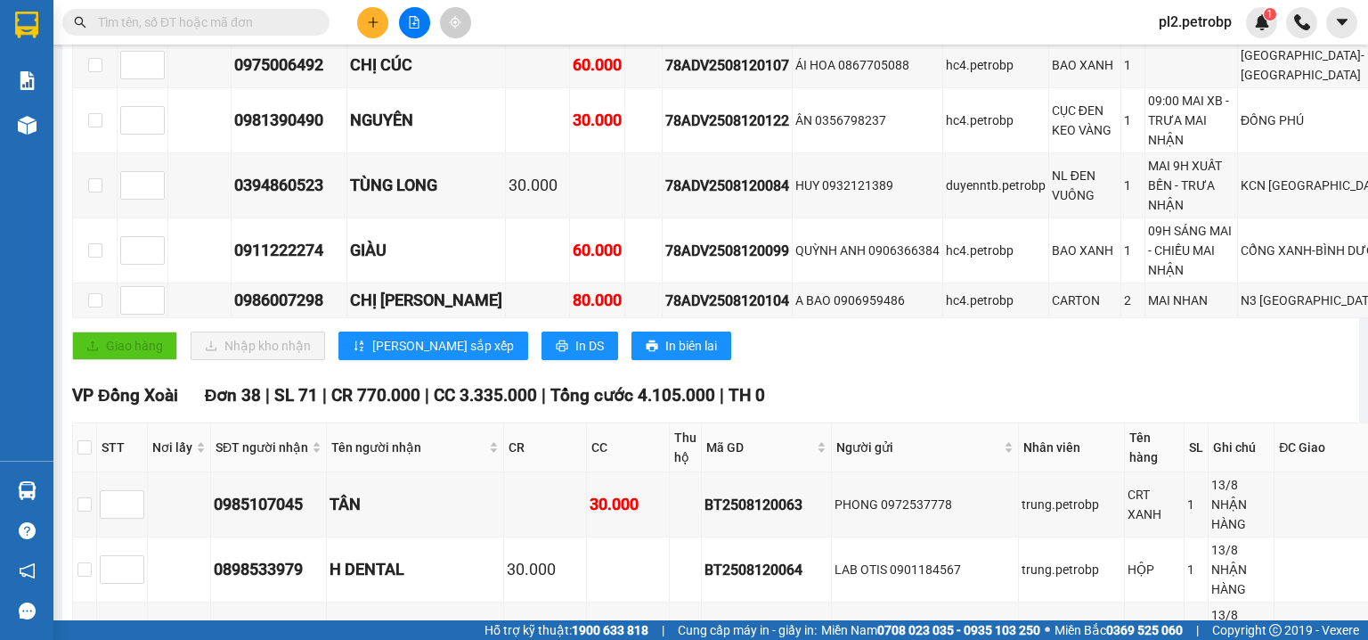
click at [315, 21] on span at bounding box center [317, 22] width 11 height 20
paste input "78ADV2508120104"
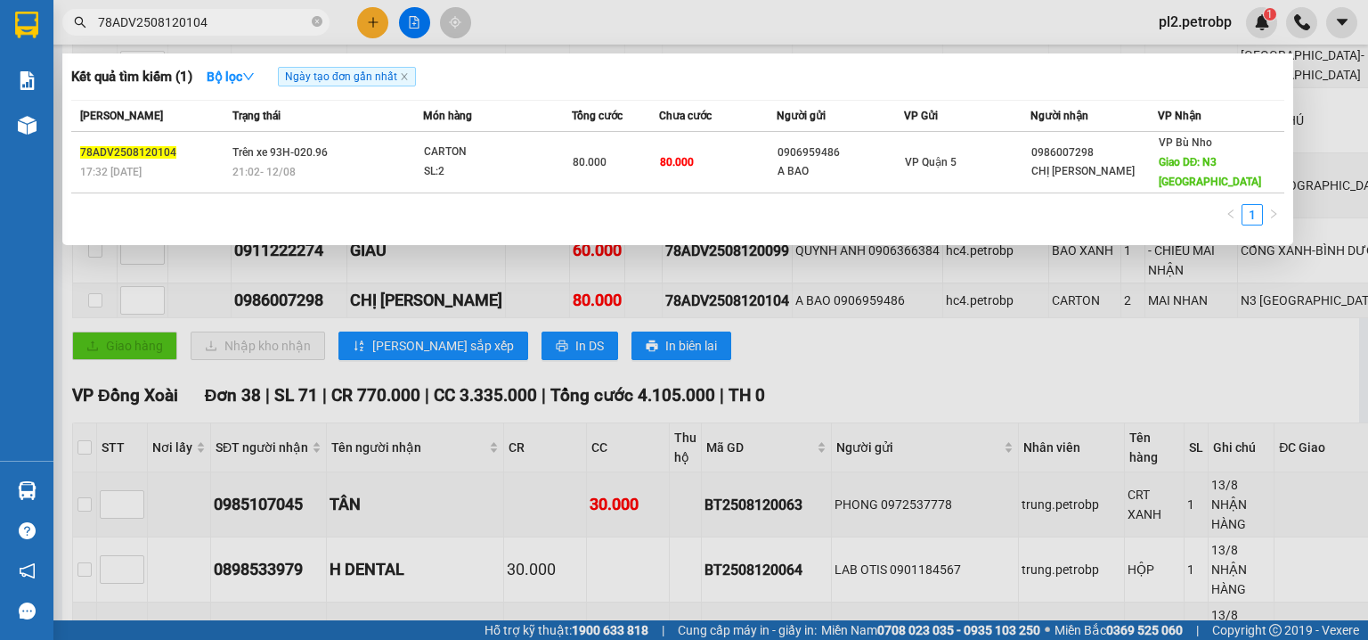
type input "78ADV2508120104"
click at [566, 51] on div at bounding box center [684, 320] width 1368 height 640
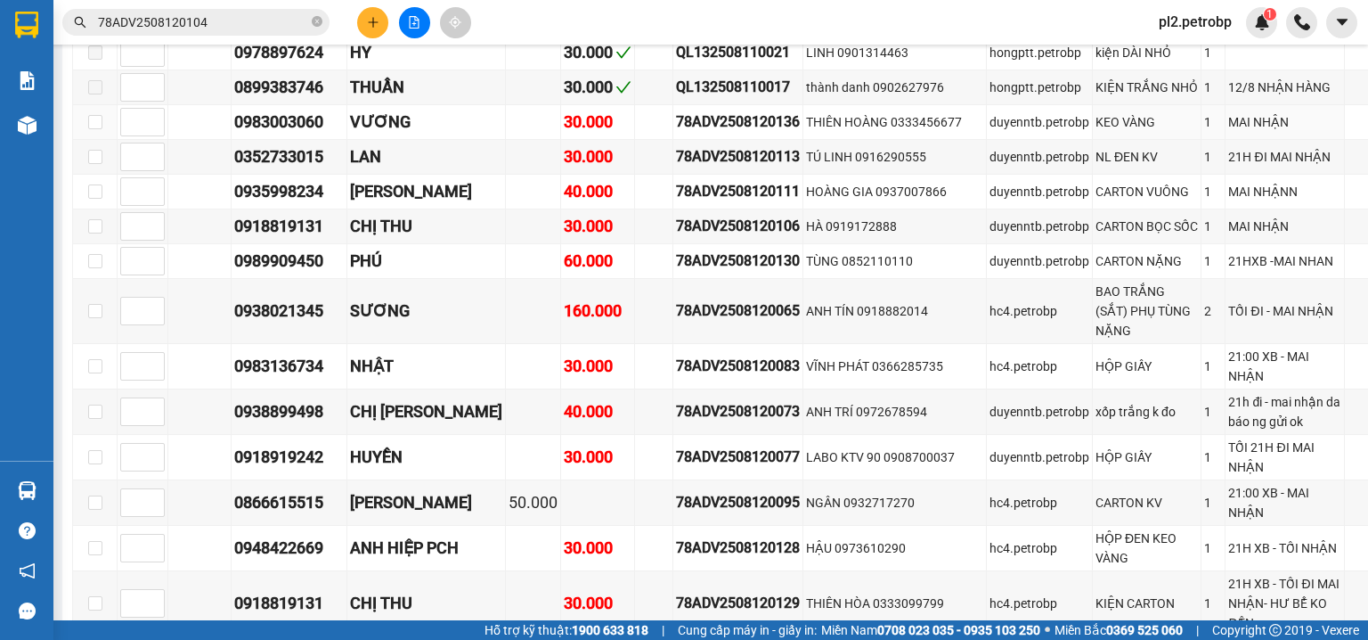
scroll to position [4428, 0]
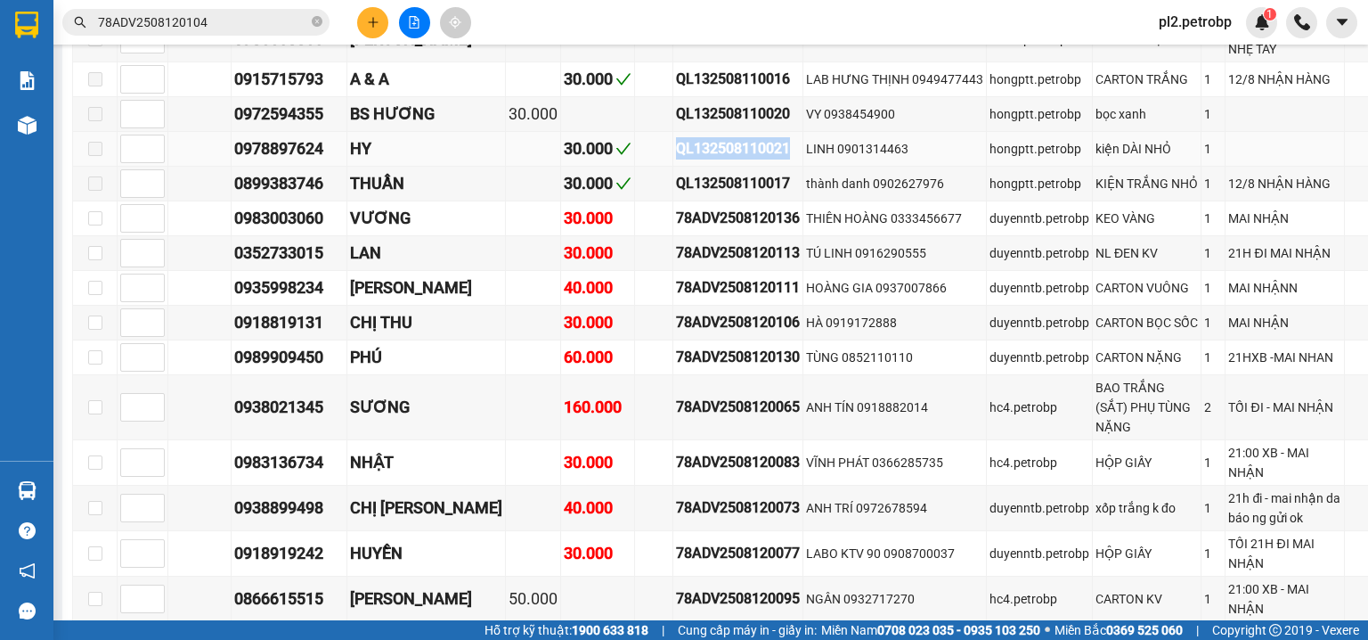
drag, startPoint x: 657, startPoint y: 361, endPoint x: 780, endPoint y: 362, distance: 122.9
click at [780, 159] on div "QL132508110021" at bounding box center [738, 148] width 124 height 22
copy div "QL132508110021"
drag, startPoint x: 321, startPoint y: 23, endPoint x: 276, endPoint y: 20, distance: 44.7
click at [320, 23] on icon "close-circle" at bounding box center [317, 21] width 11 height 11
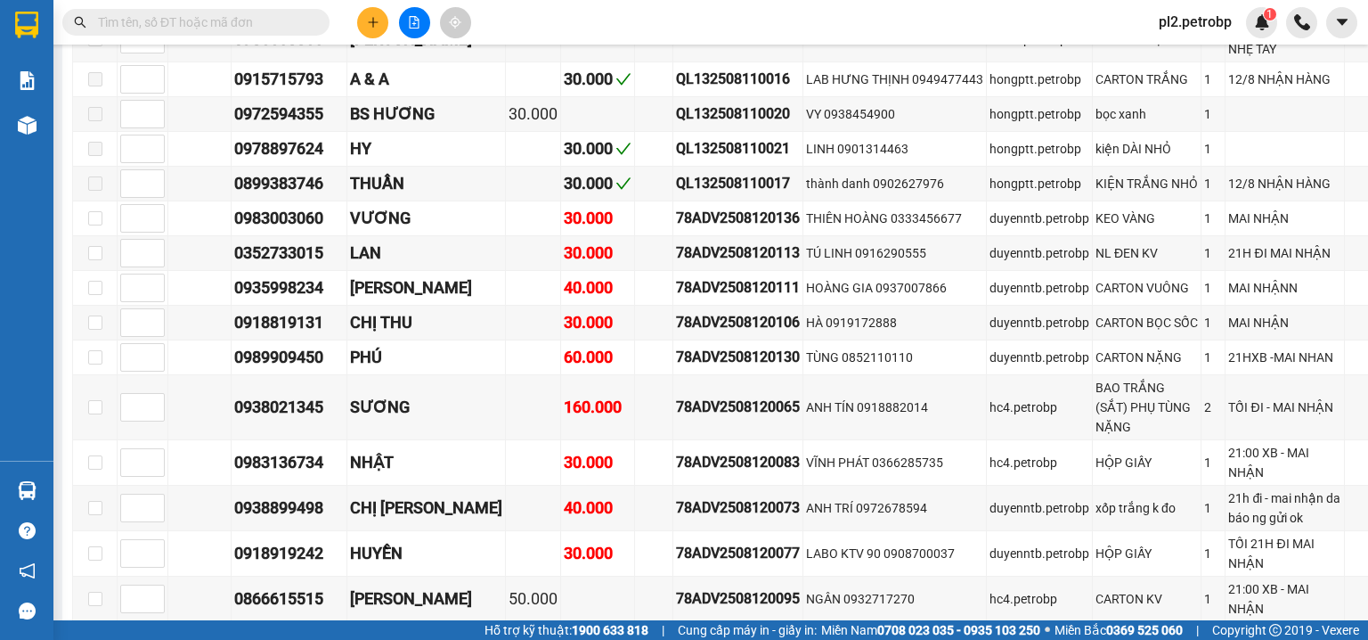
paste input "QL132508110021"
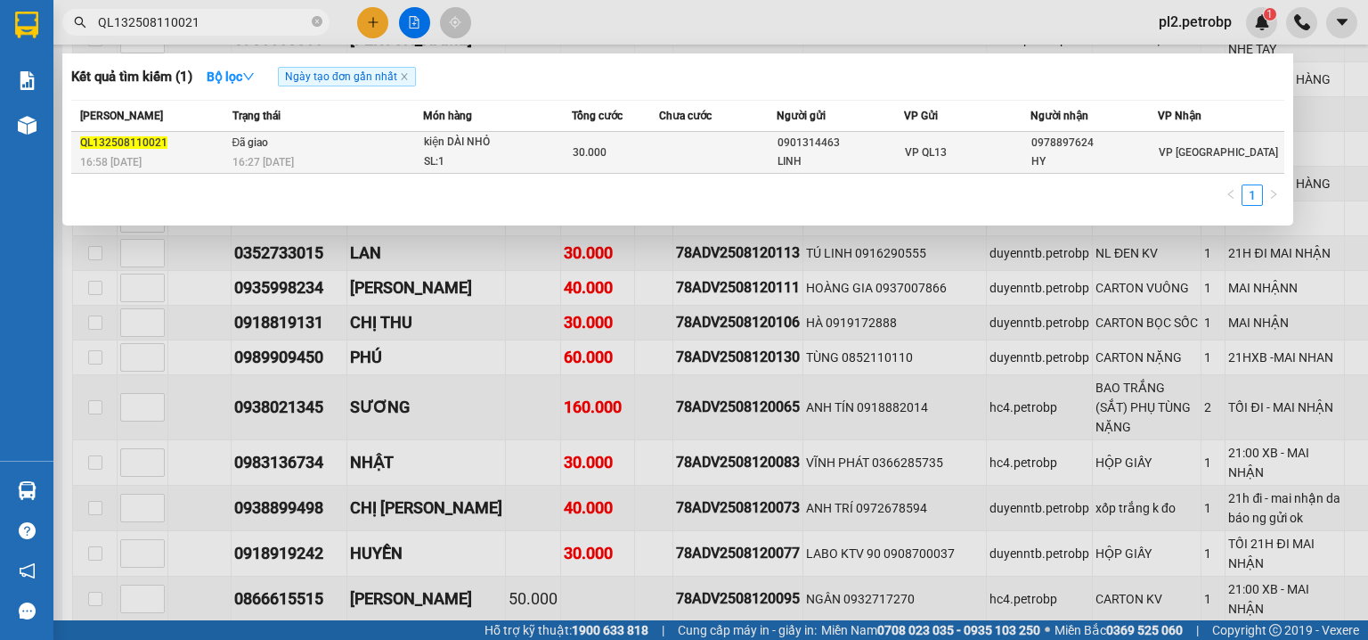
type input "QL132508110021"
click at [323, 142] on td "Đã giao 16:27 [DATE]" at bounding box center [325, 153] width 195 height 42
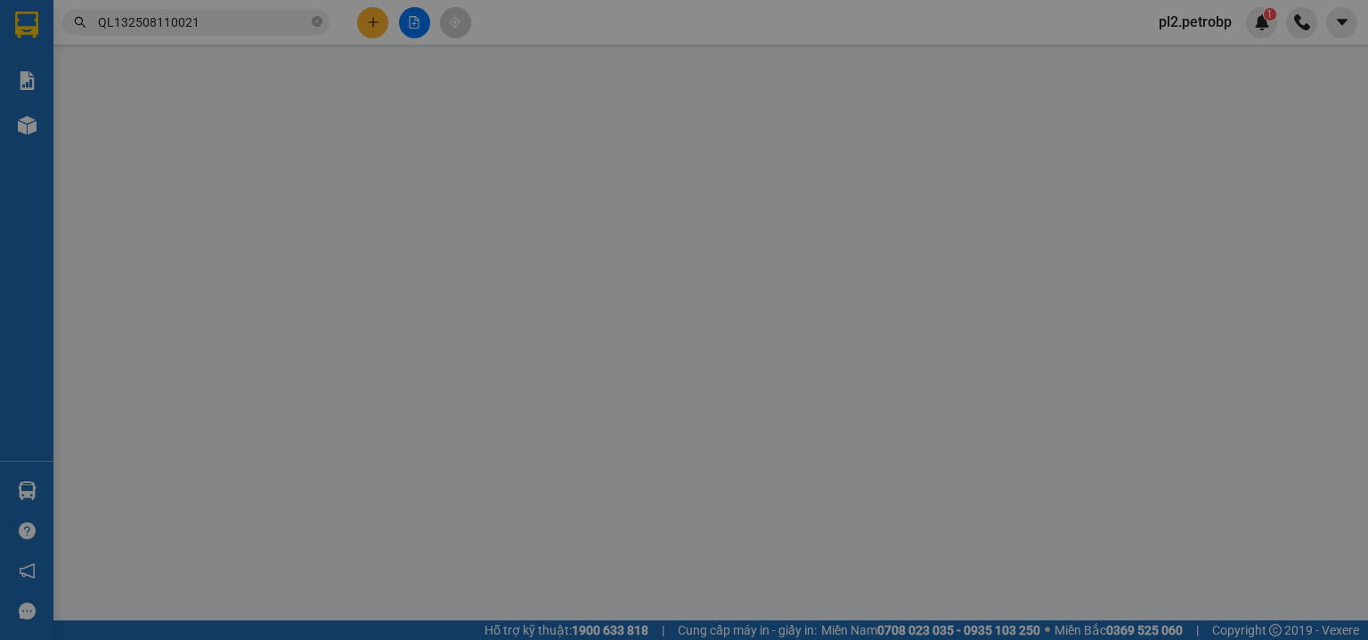
type input "0901314463"
type input "LINH"
type input "0978897624"
type input "HY"
type input "30.000"
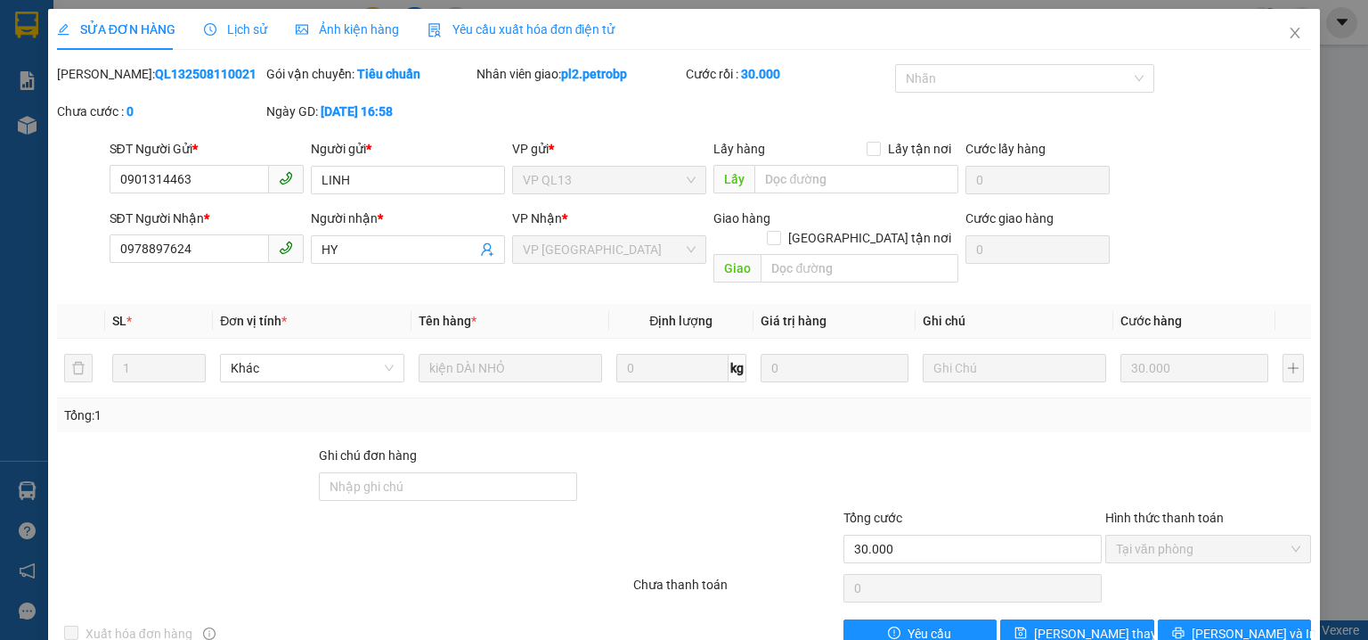
click at [243, 29] on span "Lịch sử" at bounding box center [235, 29] width 63 height 14
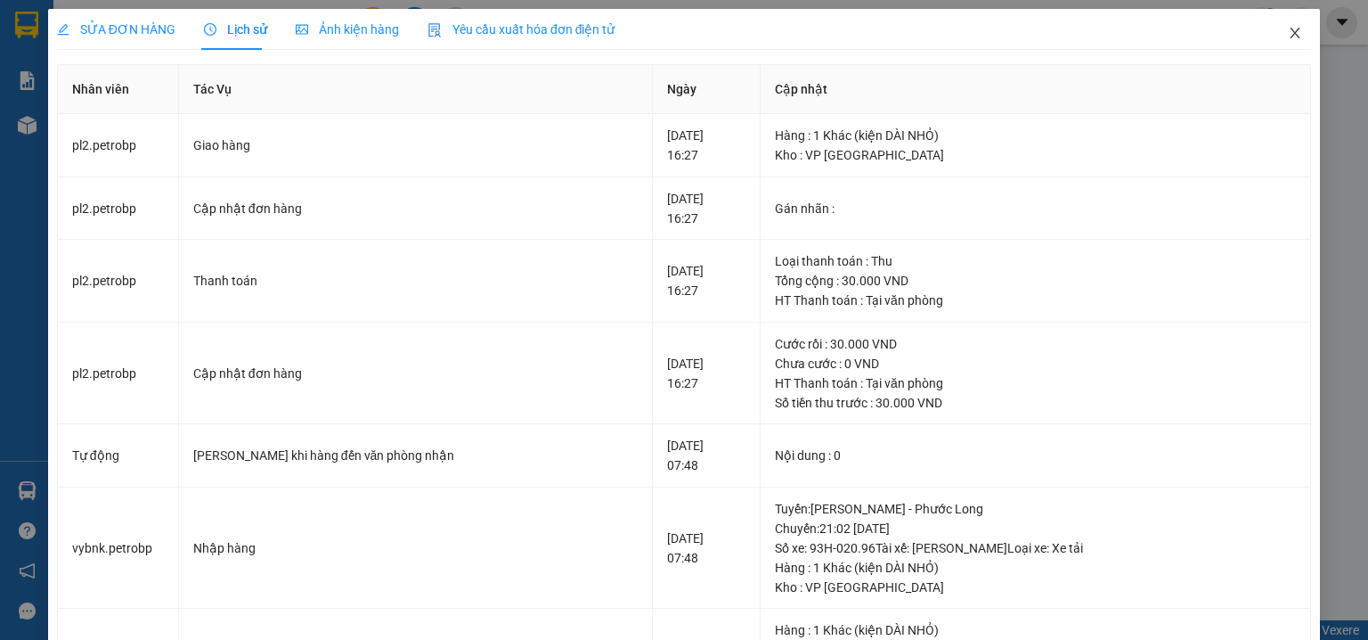
click at [1291, 35] on icon "close" at bounding box center [1296, 33] width 10 height 11
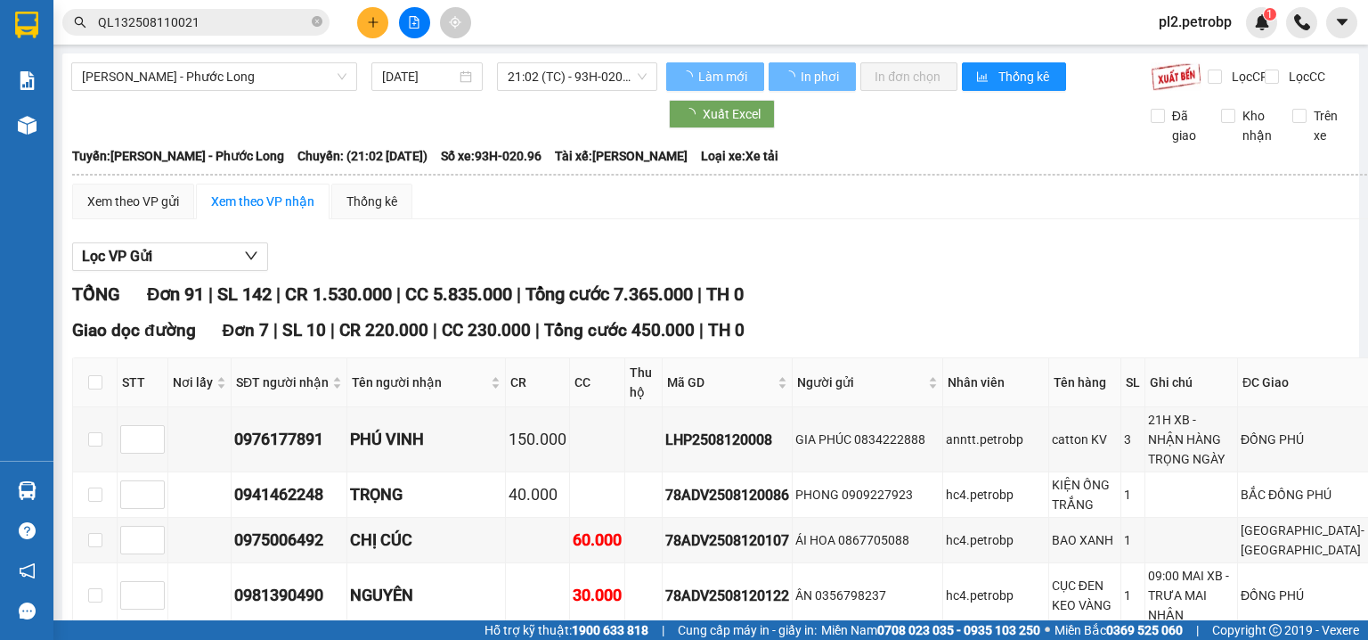
scroll to position [190, 0]
